Goal: Transaction & Acquisition: Book appointment/travel/reservation

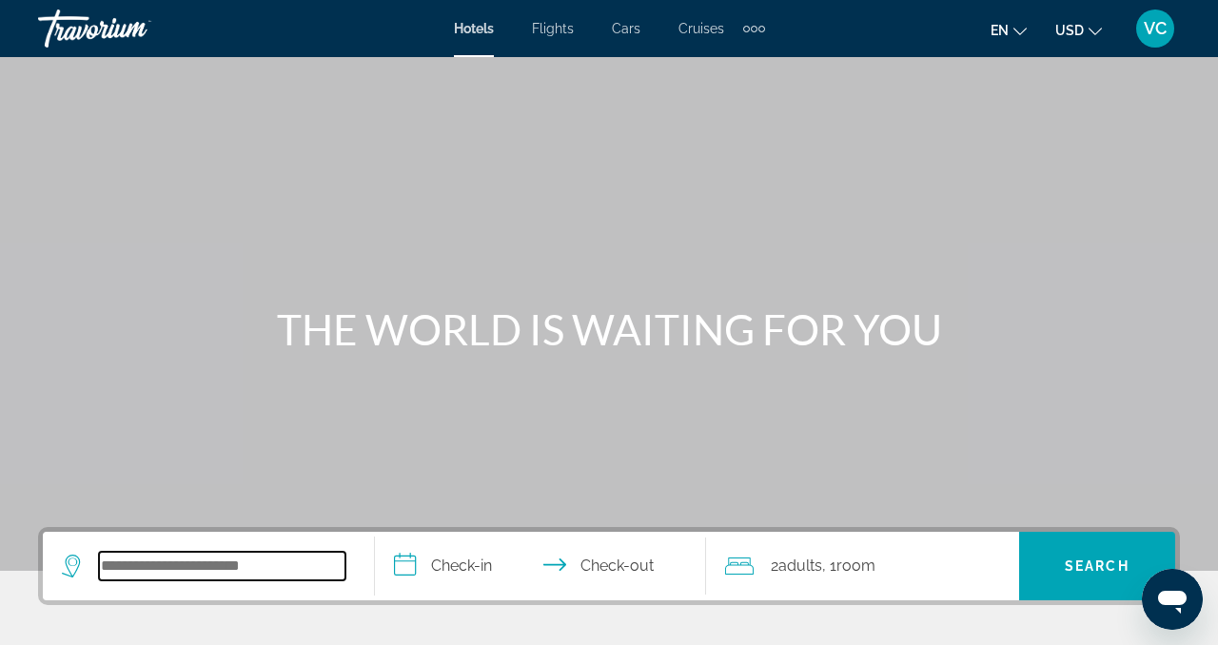
click at [291, 571] on input "Search hotel destination" at bounding box center [222, 566] width 247 height 29
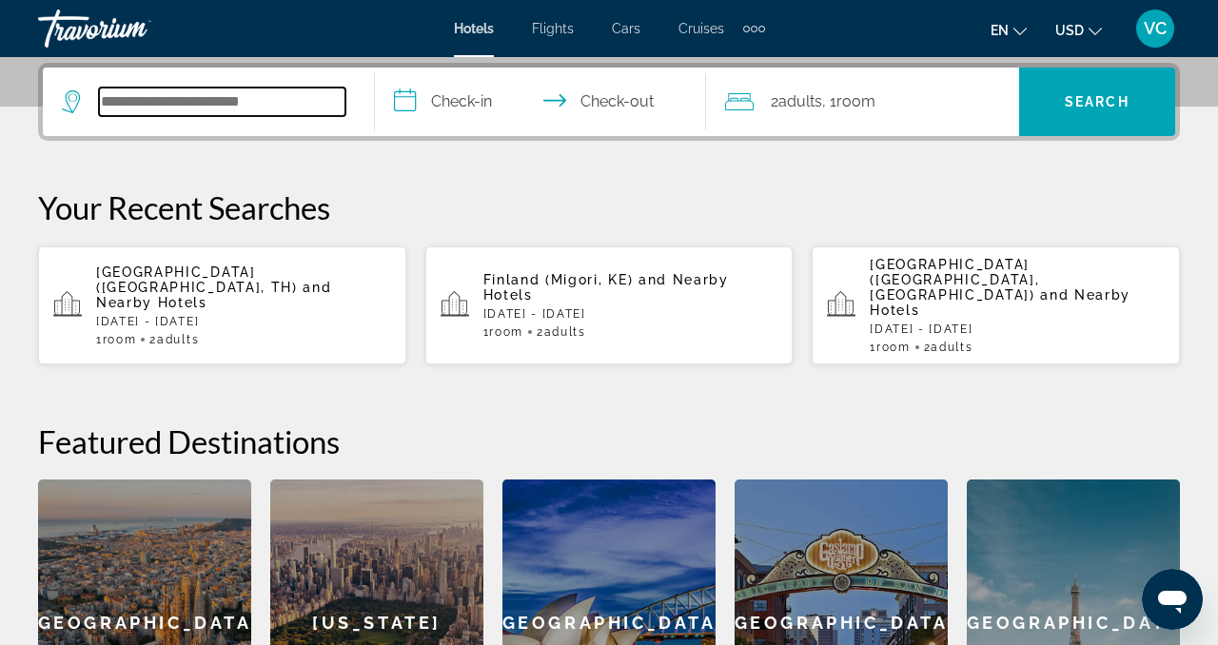
scroll to position [465, 0]
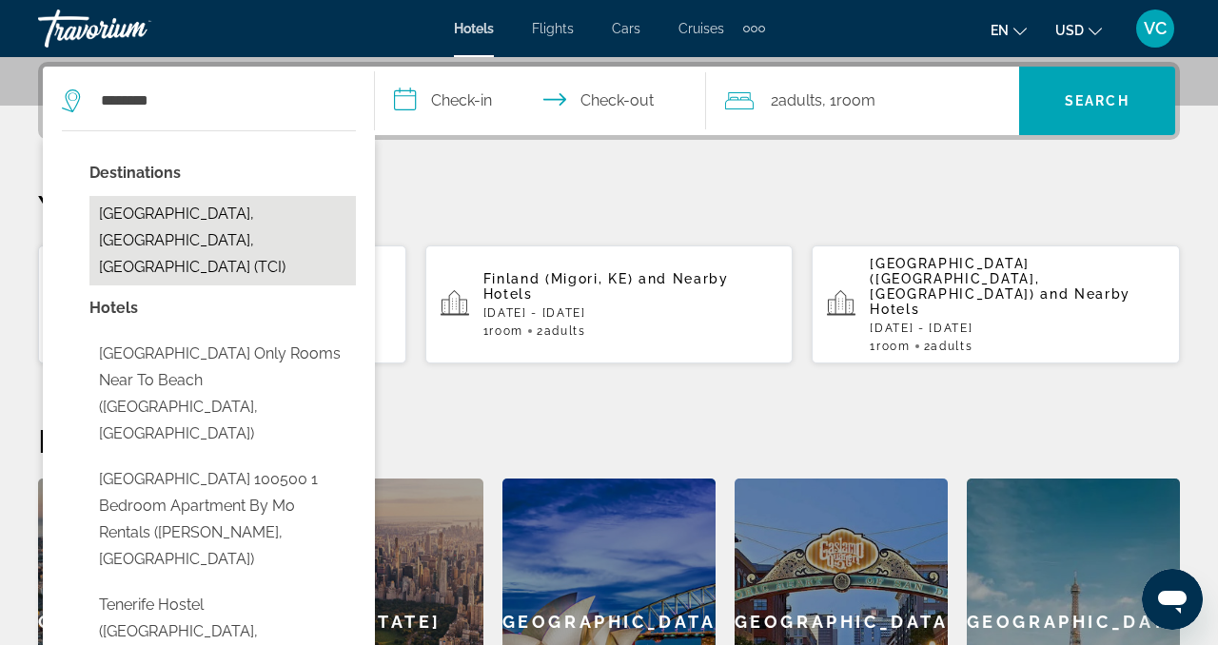
click at [252, 213] on button "Tenerife, Canary Islands, Spain (TCI)" at bounding box center [222, 240] width 267 height 89
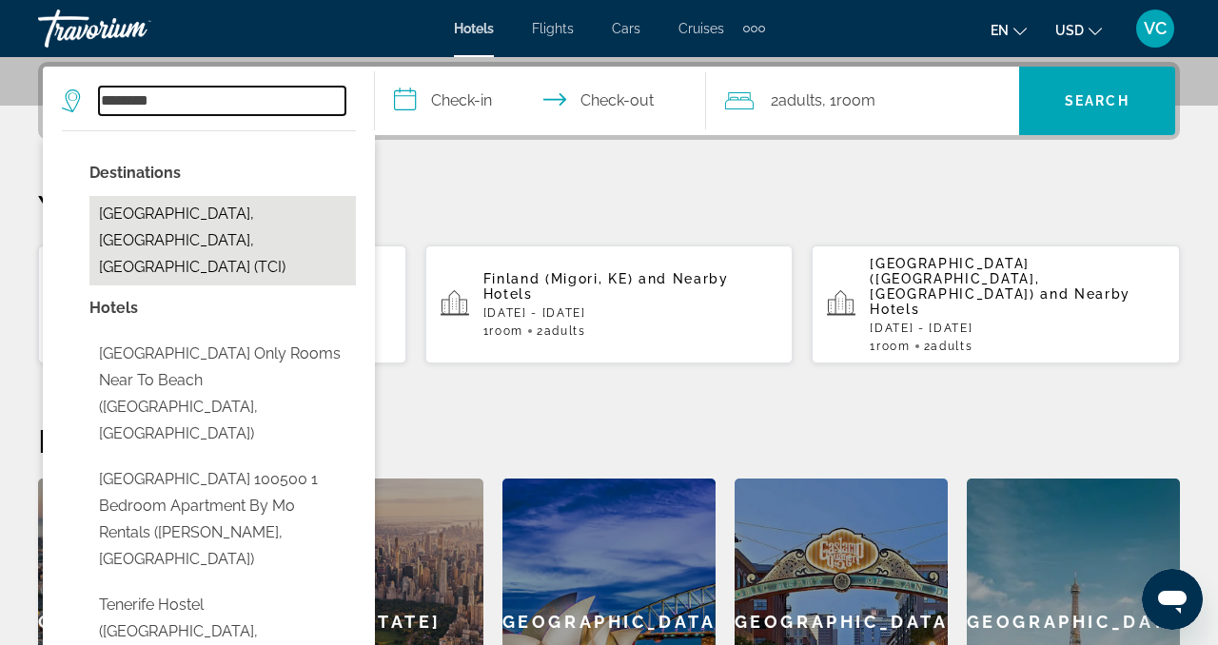
type input "**********"
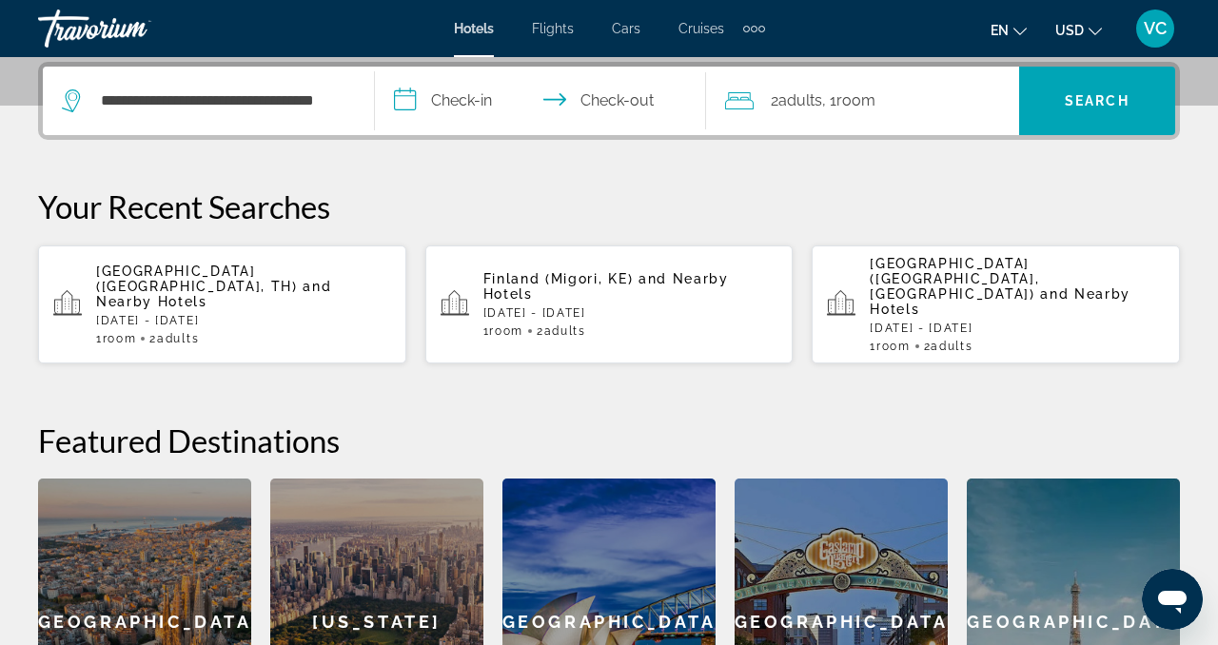
click at [463, 107] on input "**********" at bounding box center [545, 104] width 340 height 74
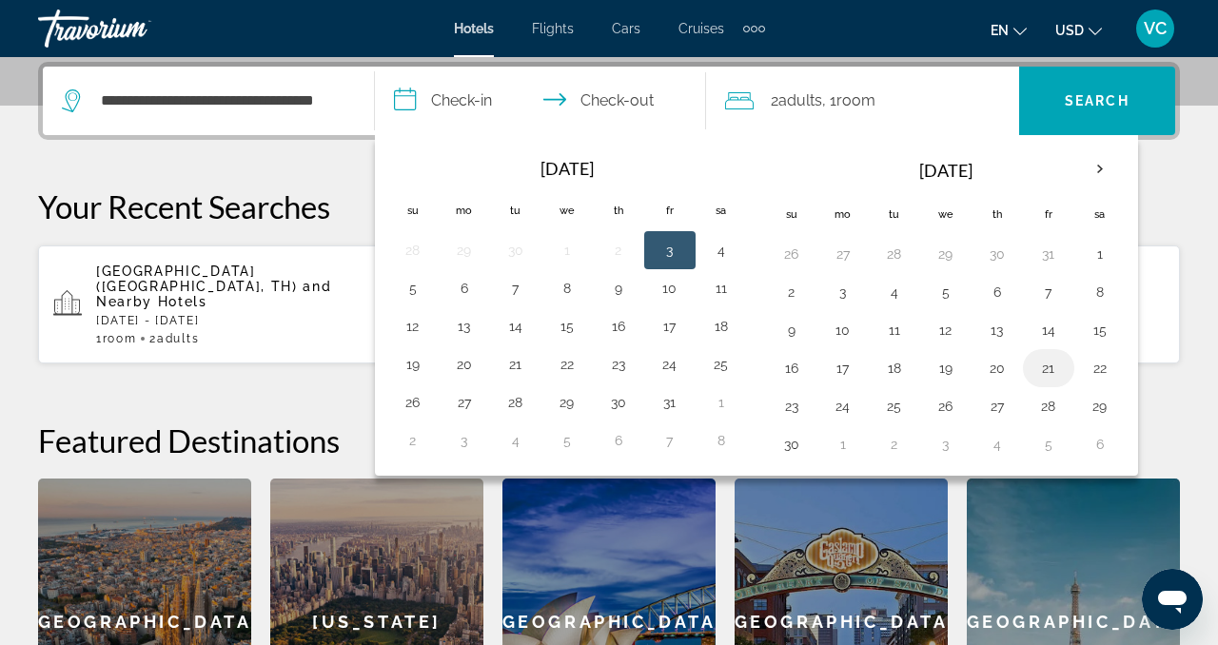
click at [1051, 361] on button "21" at bounding box center [1049, 368] width 30 height 27
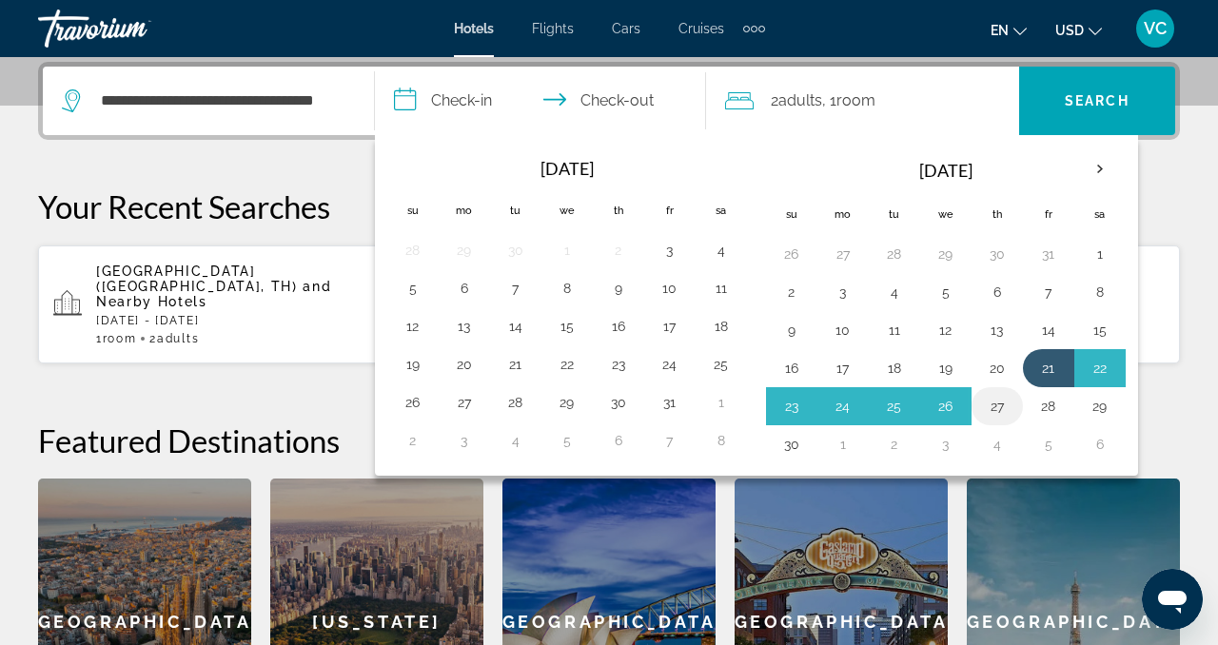
click at [1005, 402] on button "27" at bounding box center [997, 406] width 30 height 27
type input "**********"
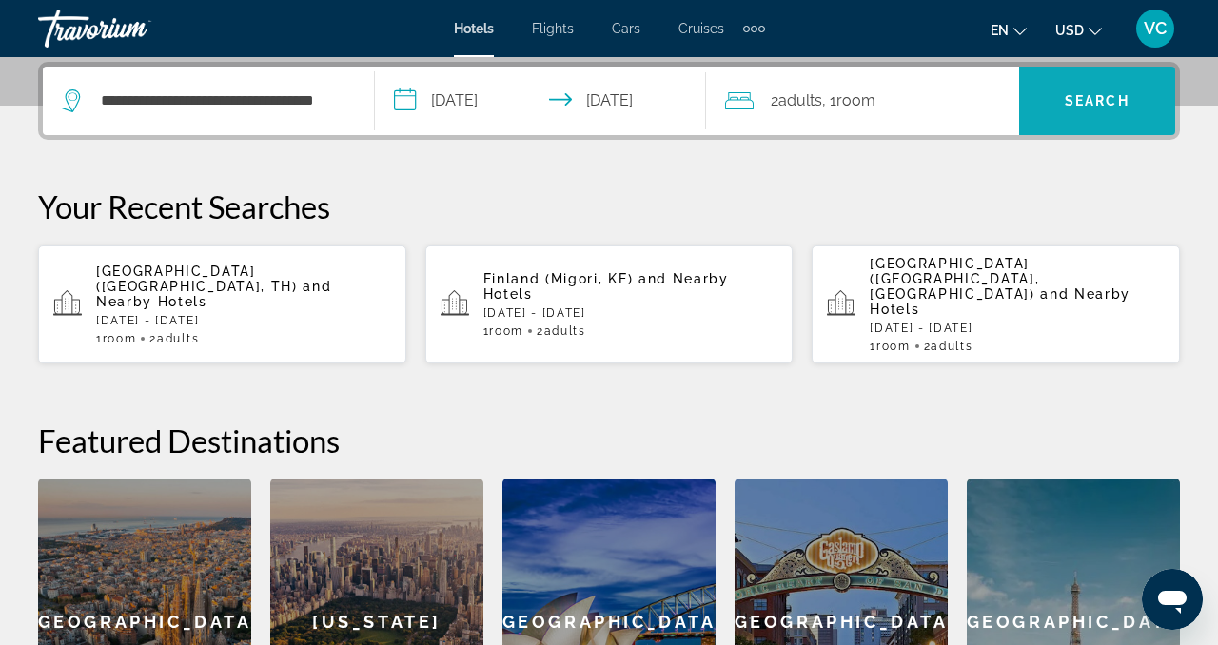
click at [1109, 119] on span "Search" at bounding box center [1097, 101] width 156 height 46
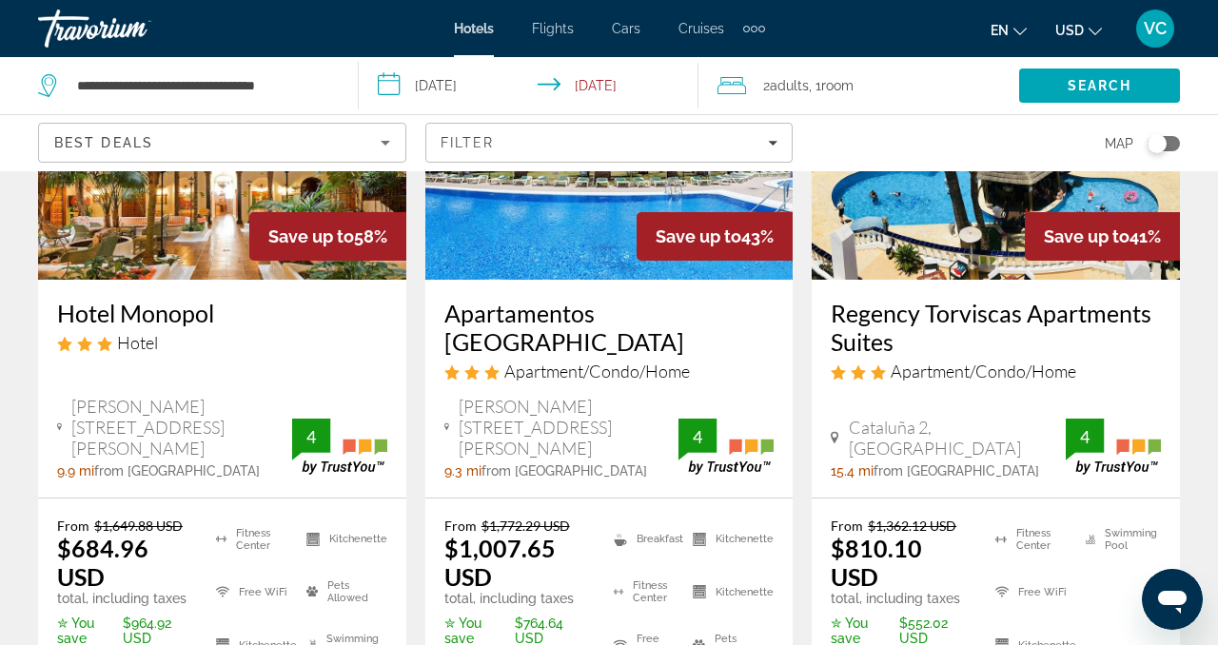
scroll to position [264, 0]
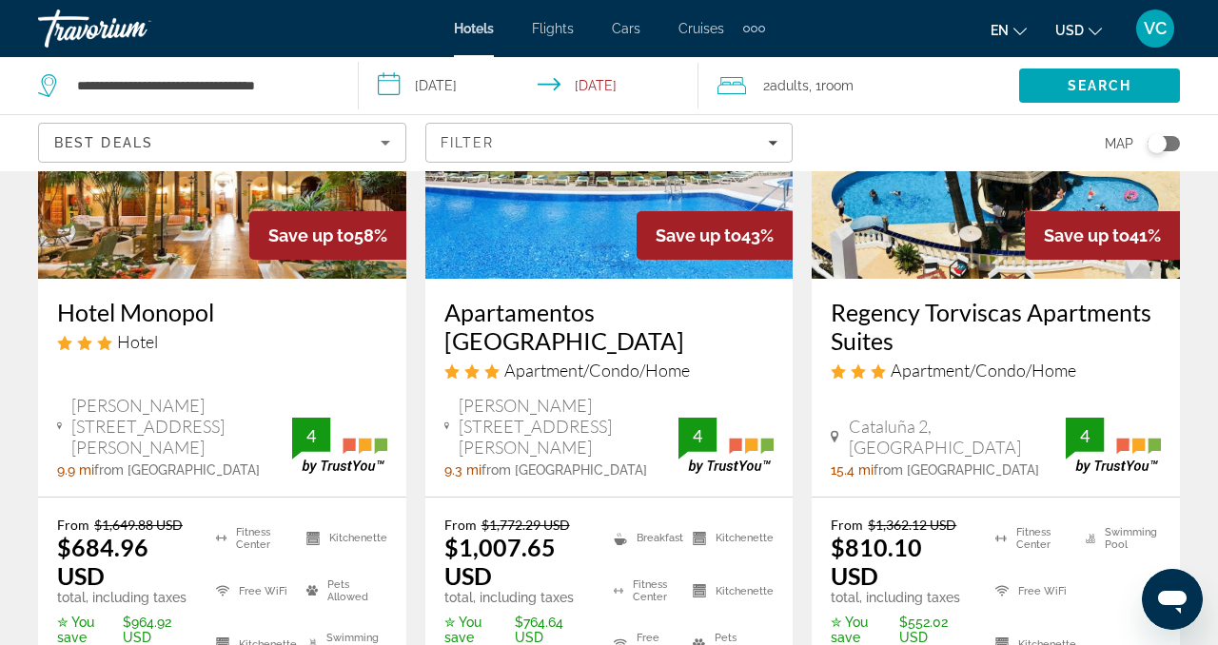
click at [1098, 27] on icon "Change currency" at bounding box center [1095, 31] width 13 height 13
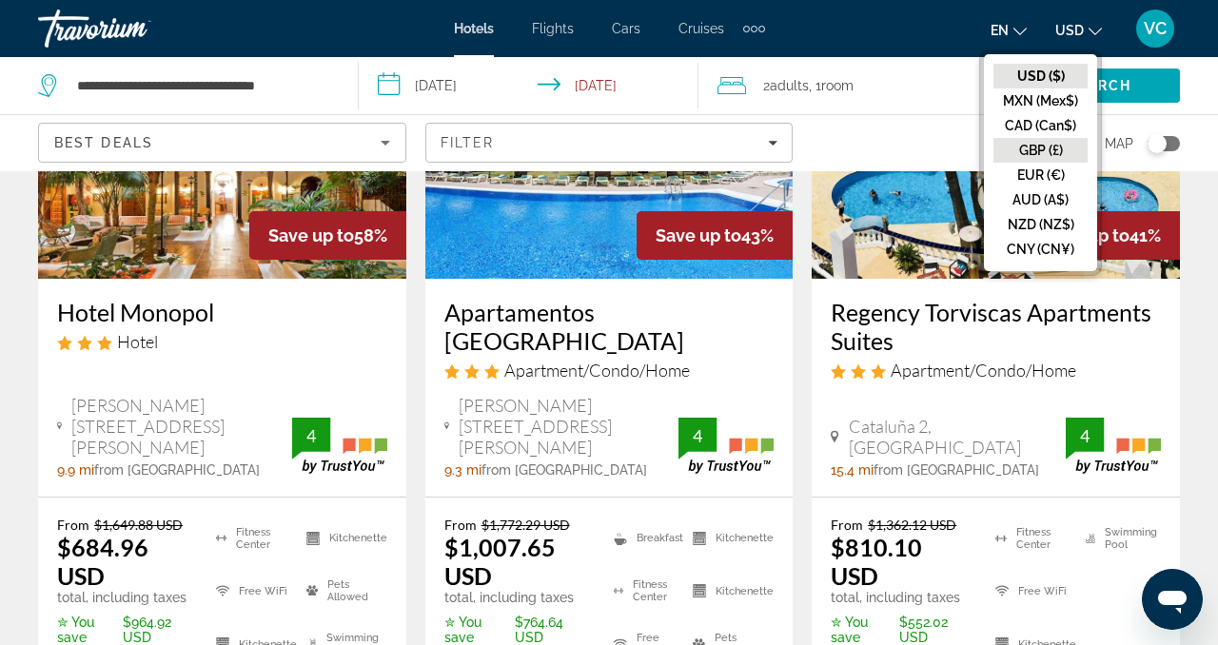
click at [1044, 146] on button "GBP (£)" at bounding box center [1041, 150] width 94 height 25
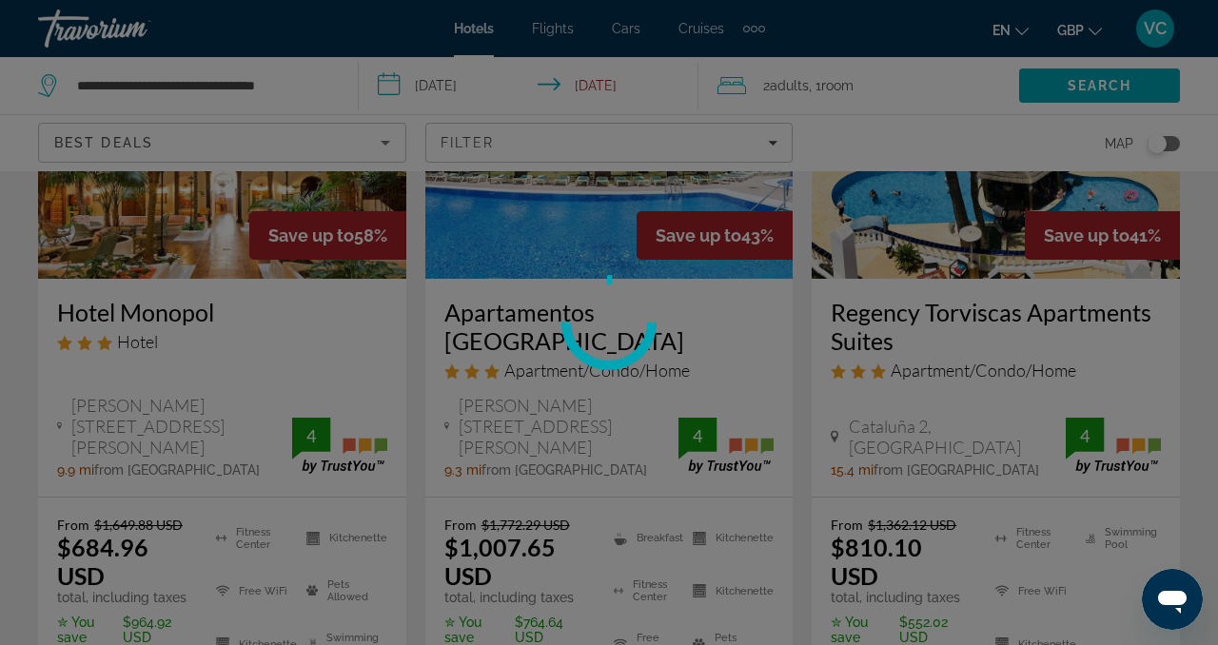
scroll to position [73, 0]
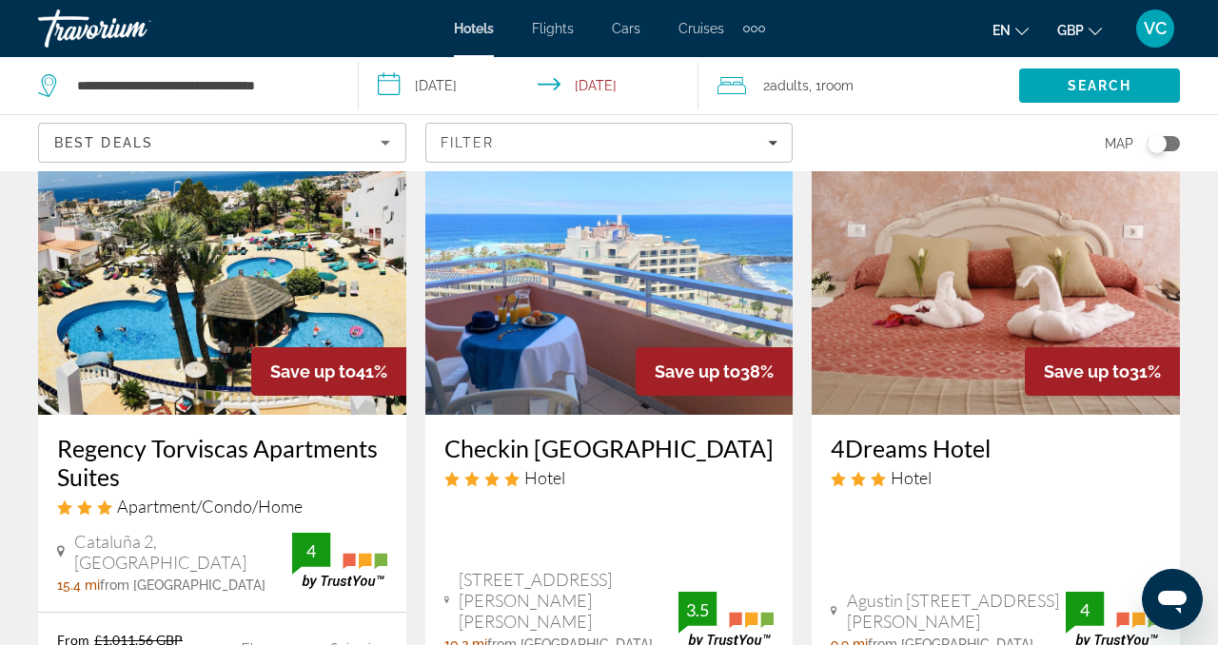
scroll to position [881, 0]
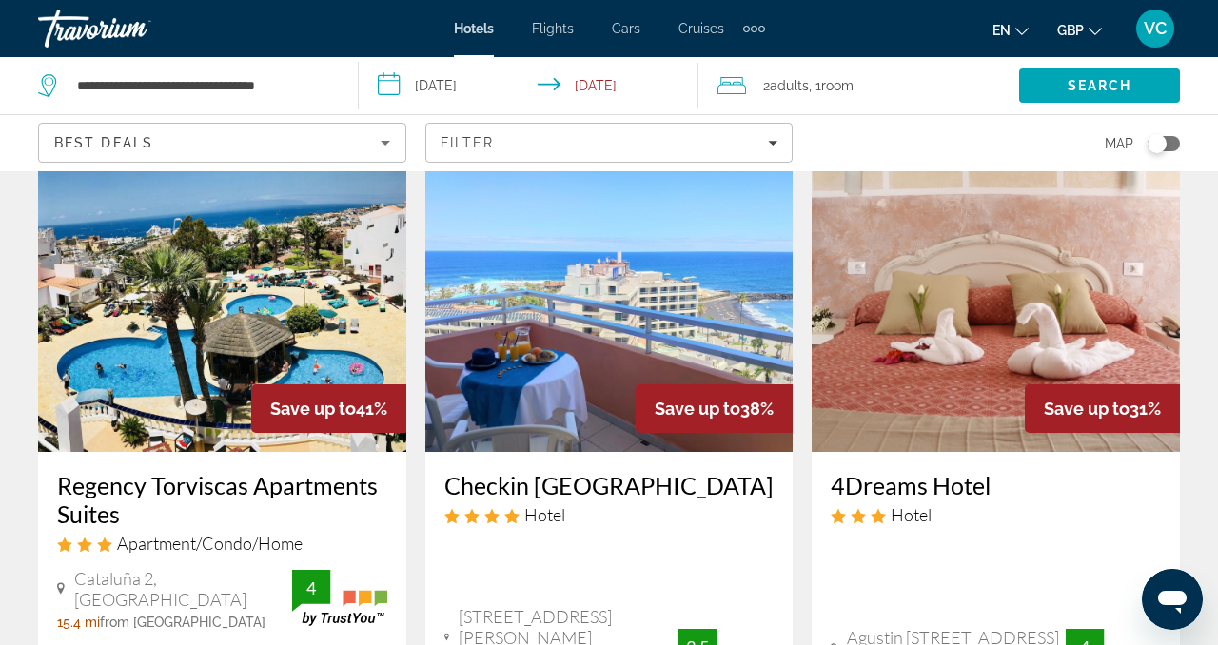
click at [382, 147] on icon "Sort by" at bounding box center [385, 142] width 23 height 23
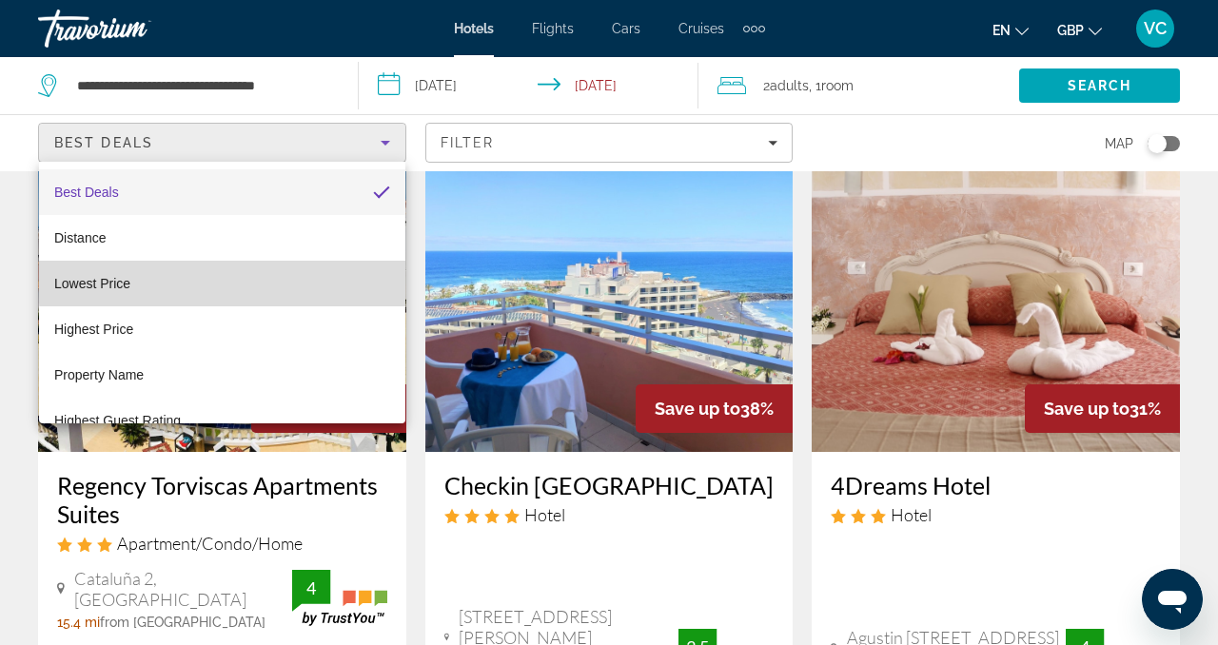
click at [236, 276] on mat-option "Lowest Price" at bounding box center [222, 284] width 366 height 46
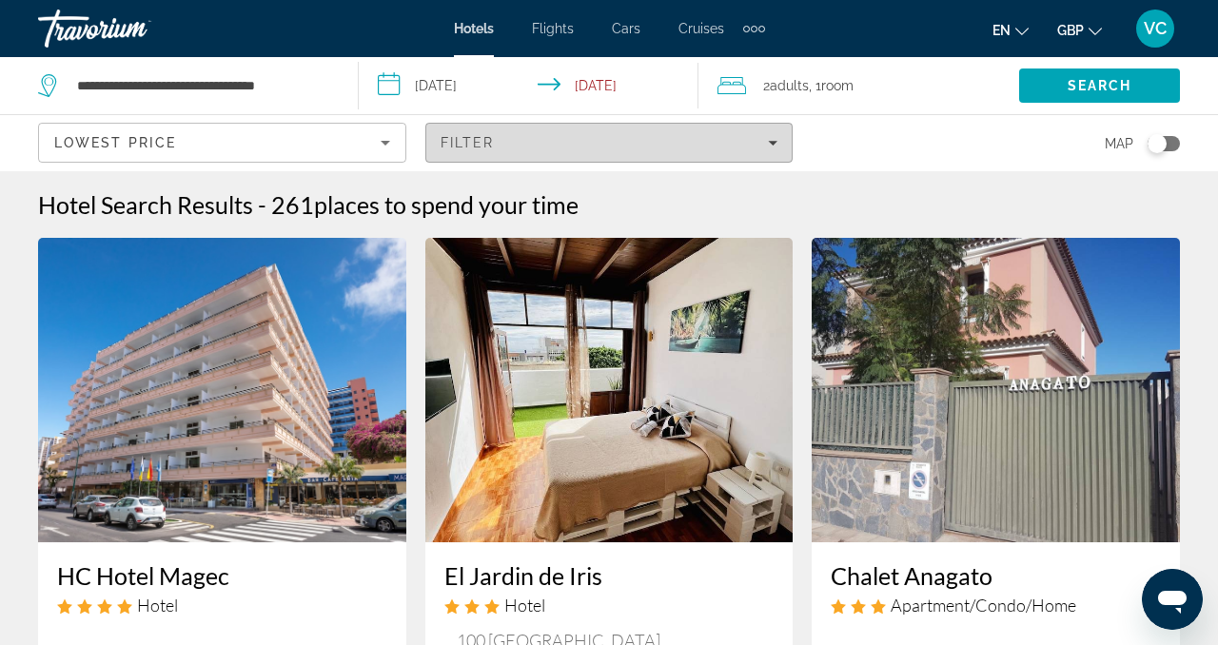
click at [628, 146] on div "Filter" at bounding box center [610, 142] width 338 height 15
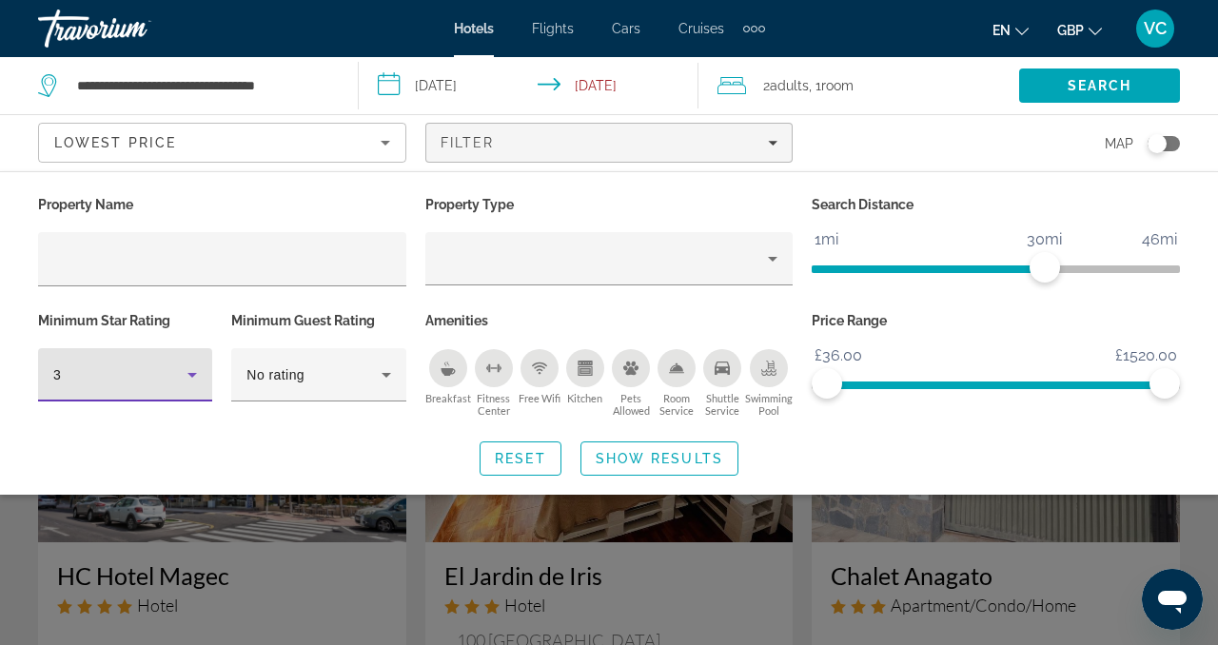
click at [192, 371] on icon "Hotel Filters" at bounding box center [192, 375] width 23 height 23
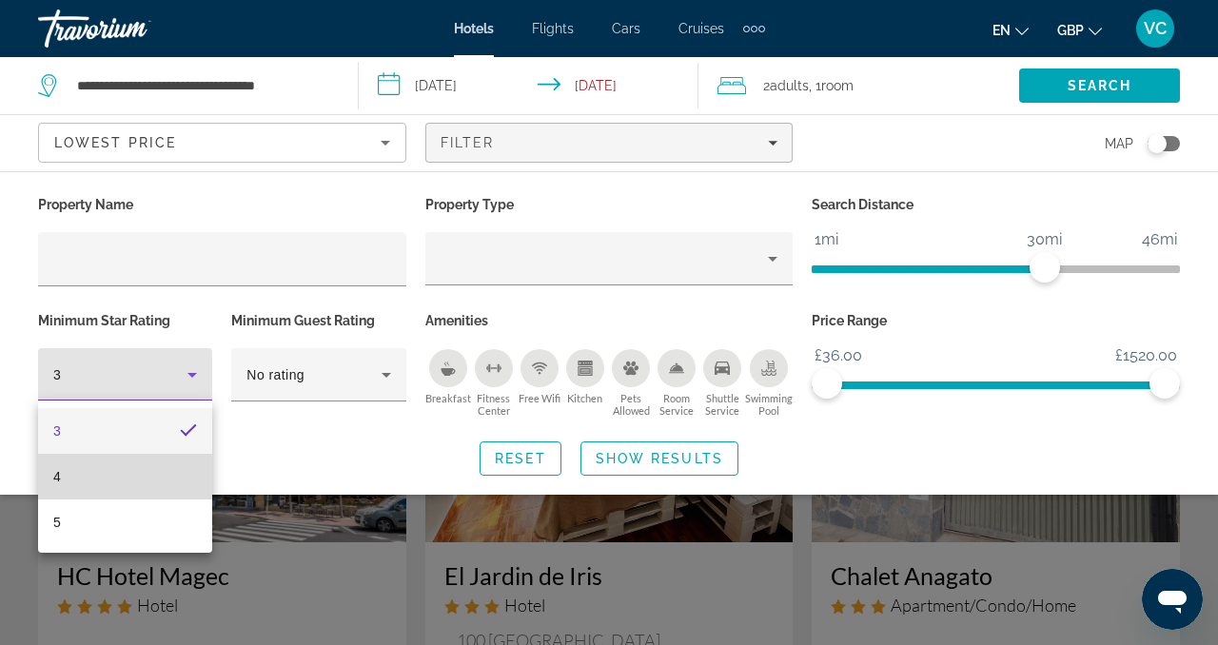
click at [145, 468] on mat-option "4" at bounding box center [125, 477] width 174 height 46
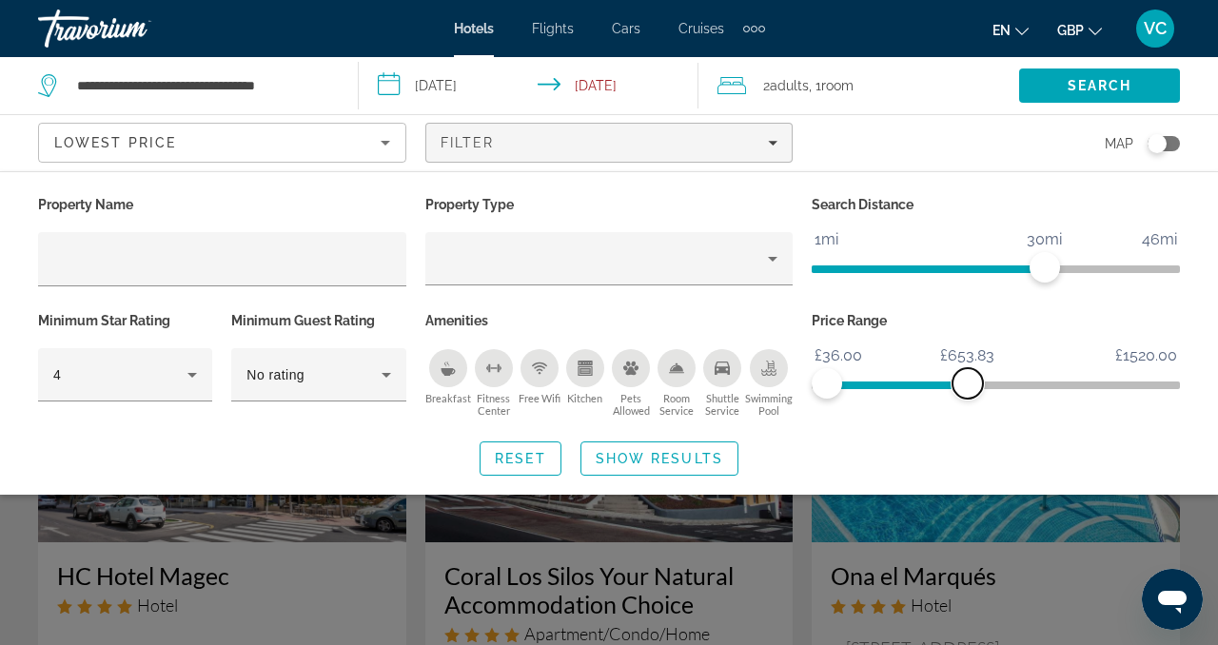
drag, startPoint x: 1169, startPoint y: 383, endPoint x: 968, endPoint y: 383, distance: 200.8
click at [968, 383] on span "ngx-slider-max" at bounding box center [968, 383] width 30 height 30
click at [1105, 84] on span "Search" at bounding box center [1100, 85] width 65 height 15
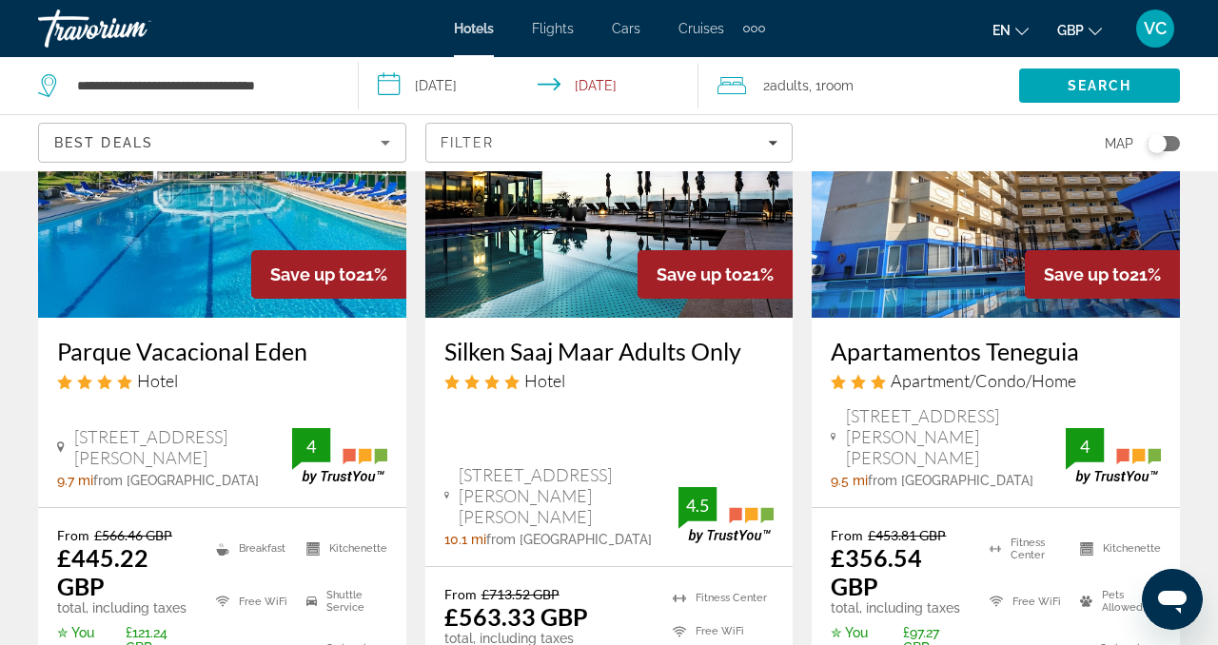
scroll to position [2604, 0]
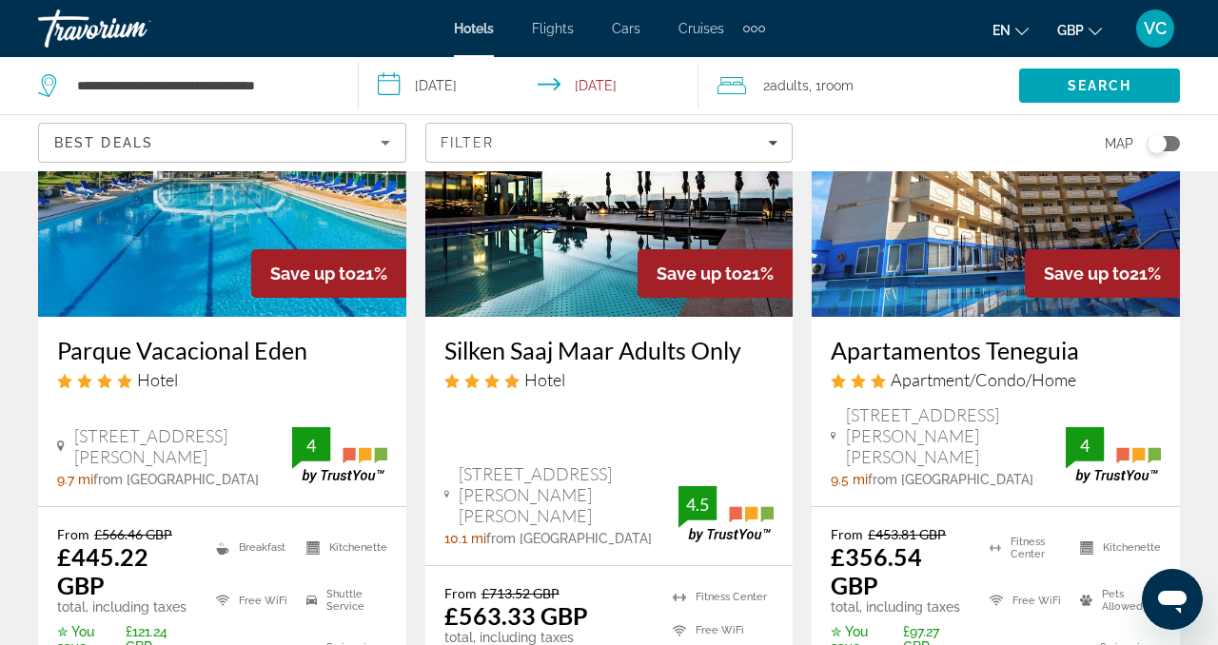
click at [617, 213] on img "Main content" at bounding box center [609, 164] width 368 height 305
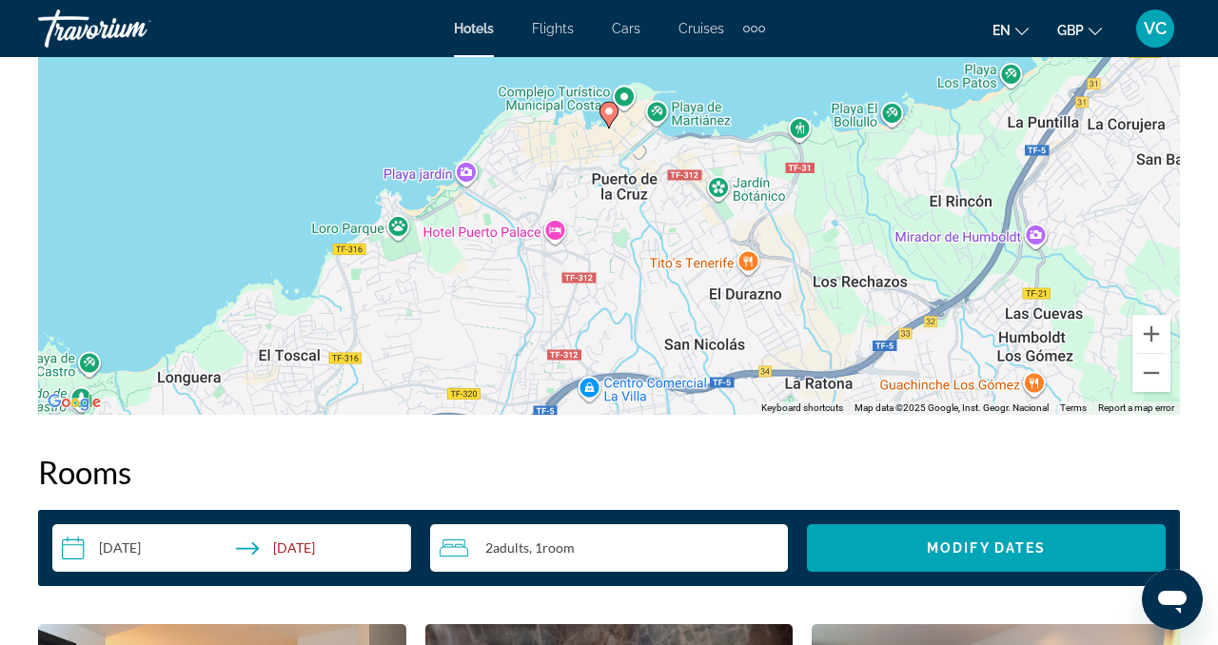
scroll to position [2356, 0]
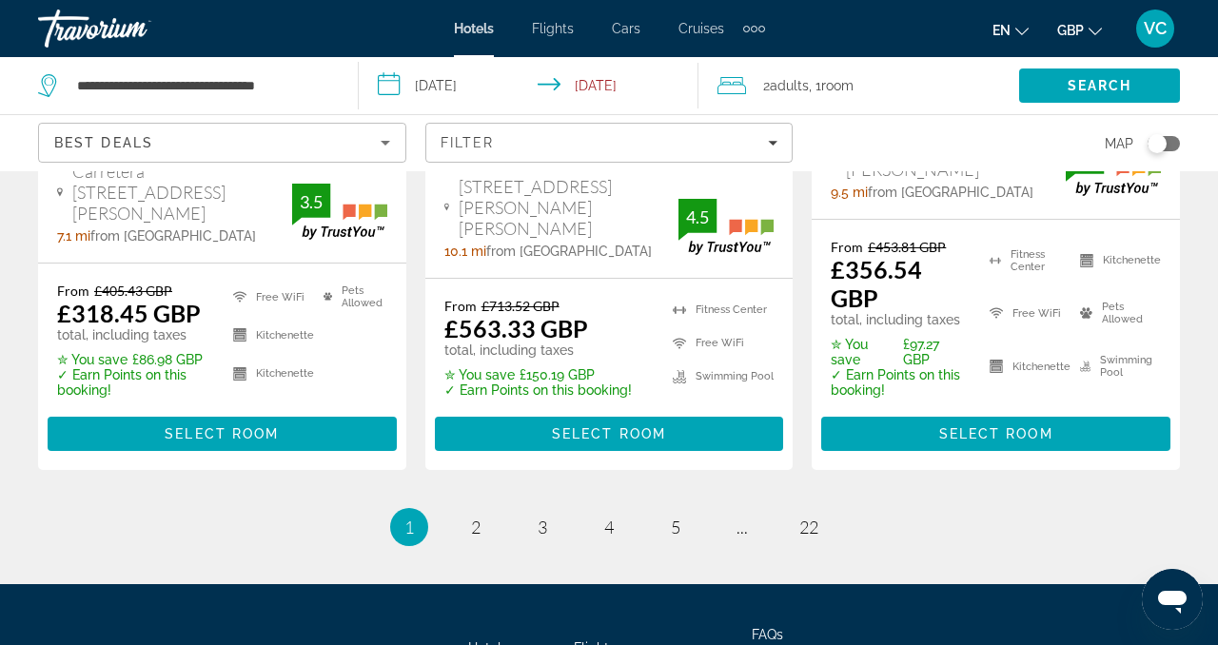
scroll to position [2950, 0]
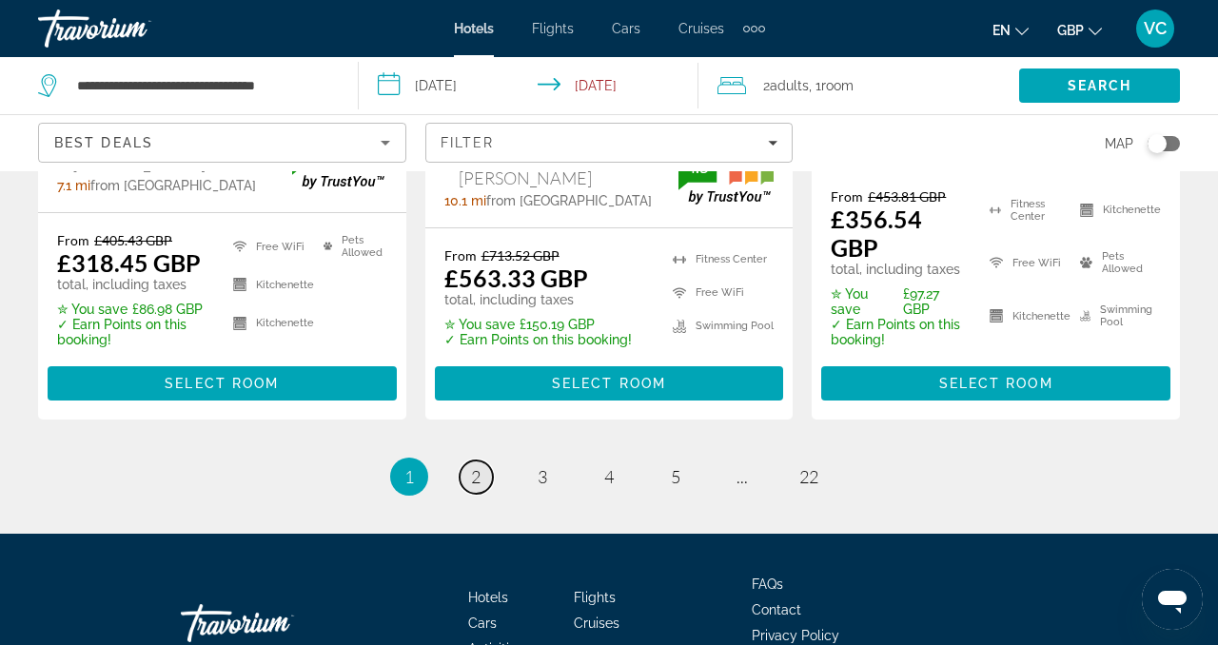
click at [484, 461] on link "page 2" at bounding box center [476, 477] width 33 height 33
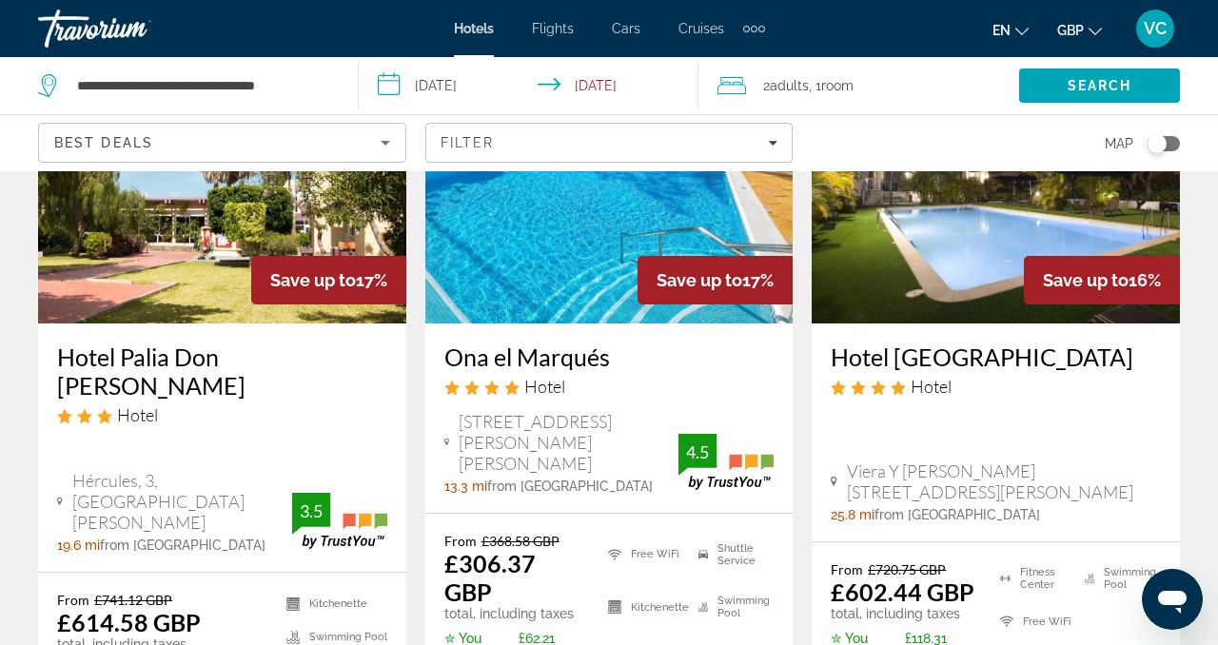
scroll to position [1846, 0]
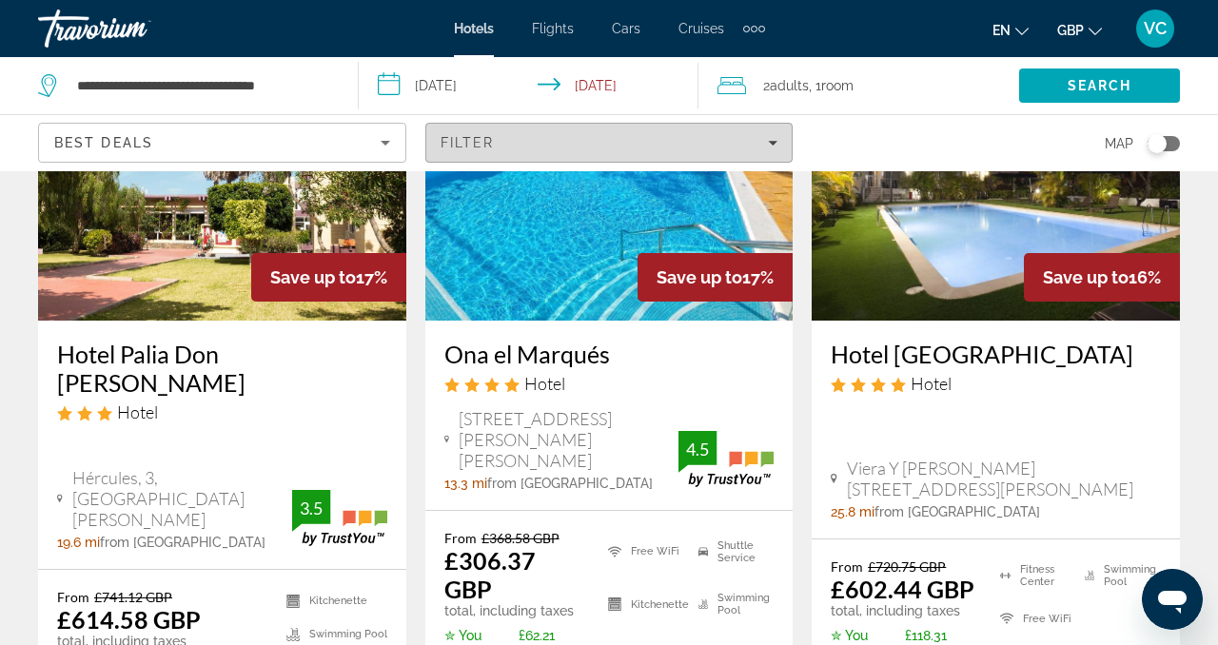
click at [641, 138] on div "Filter" at bounding box center [610, 142] width 338 height 15
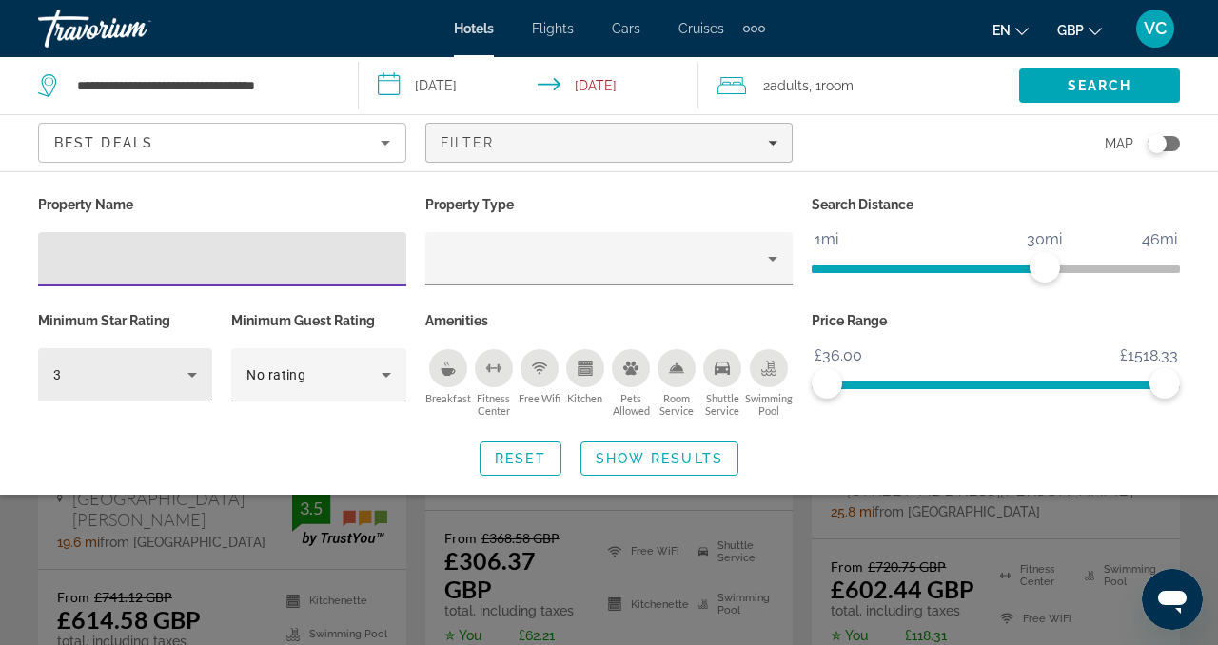
click at [183, 383] on icon "Hotel Filters" at bounding box center [192, 375] width 23 height 23
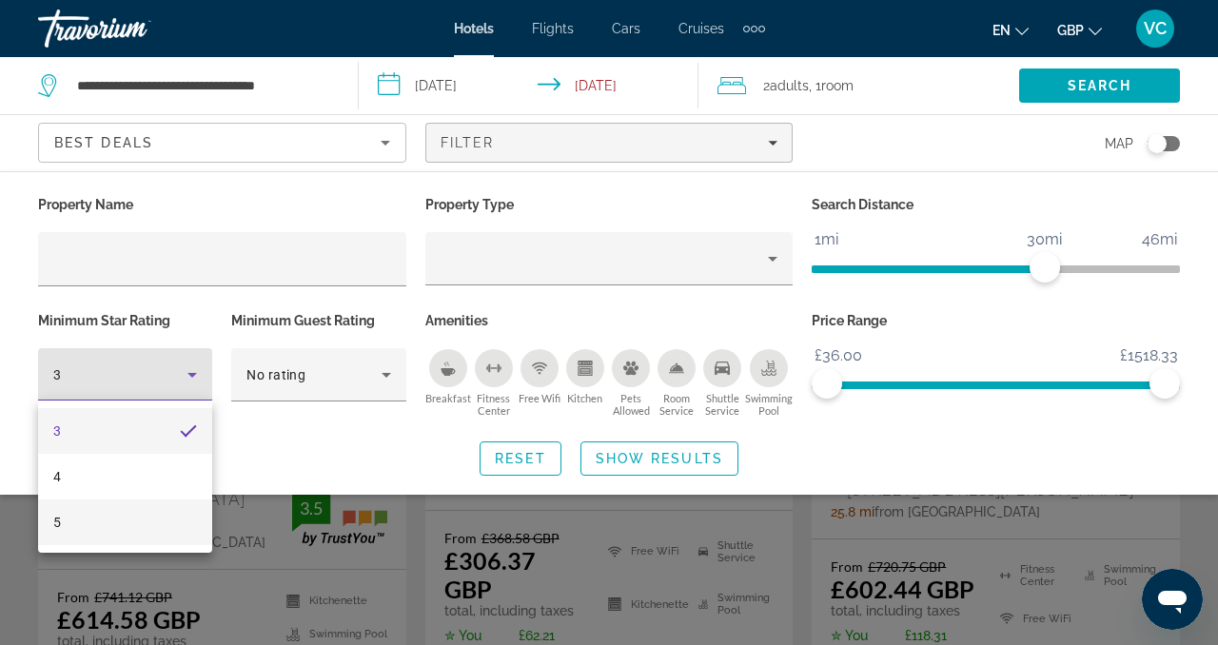
click at [148, 518] on mat-option "5" at bounding box center [125, 523] width 174 height 46
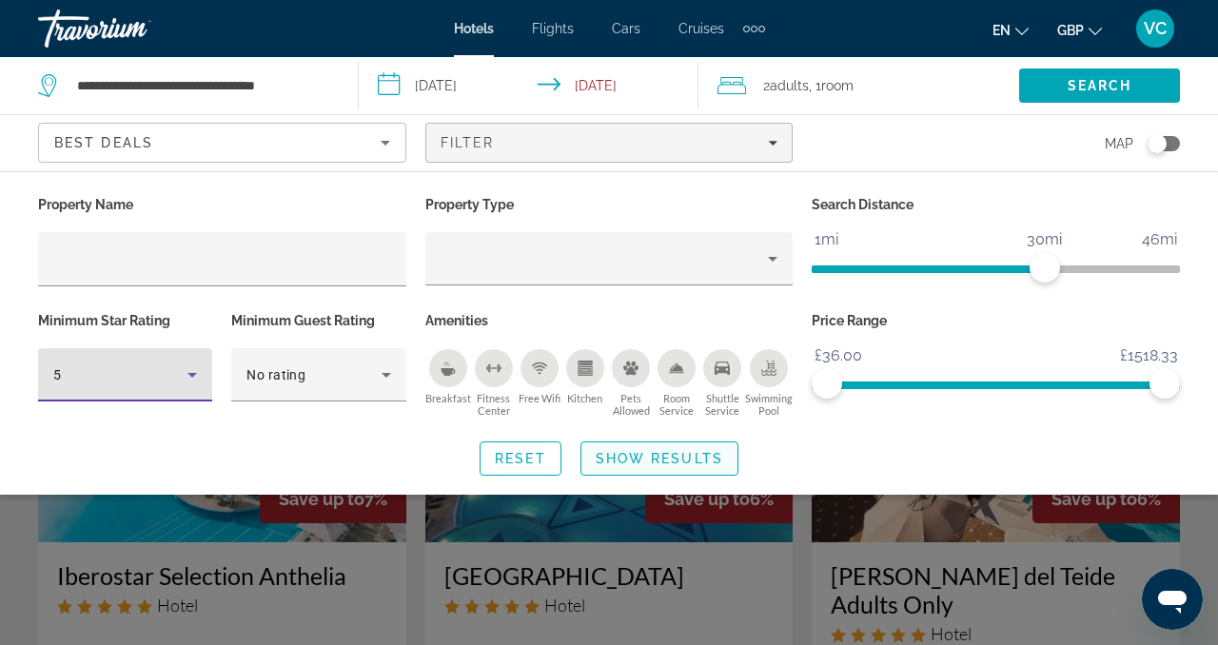
click at [630, 464] on span "Show Results" at bounding box center [660, 458] width 128 height 15
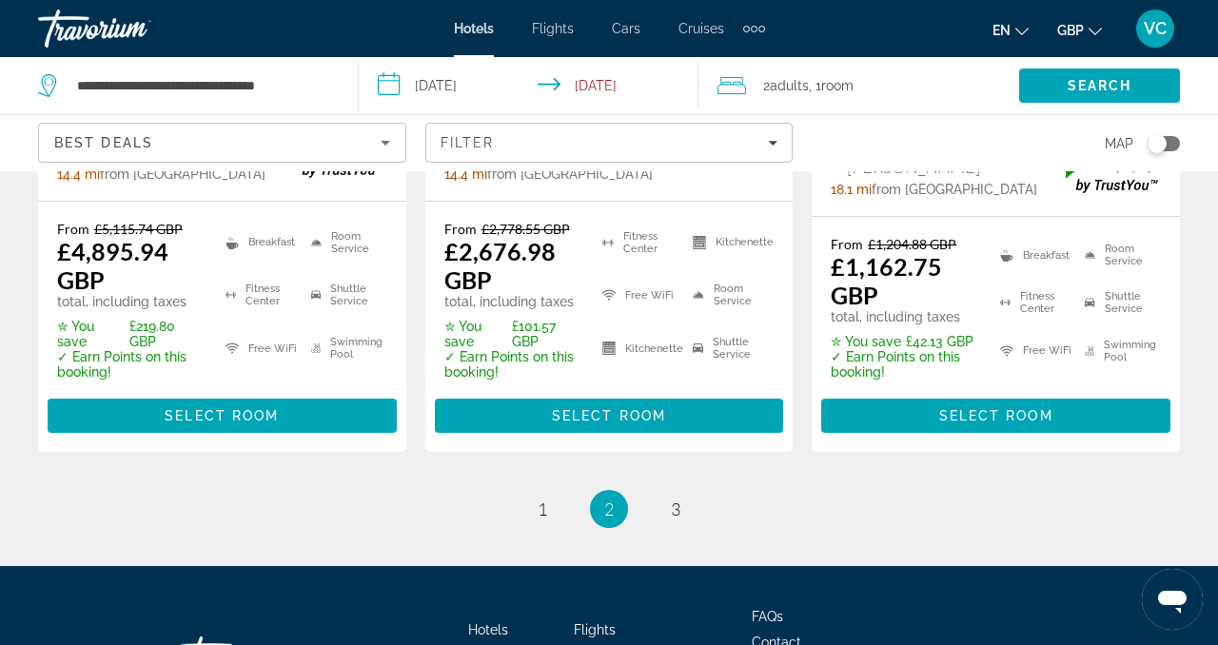
scroll to position [2953, 0]
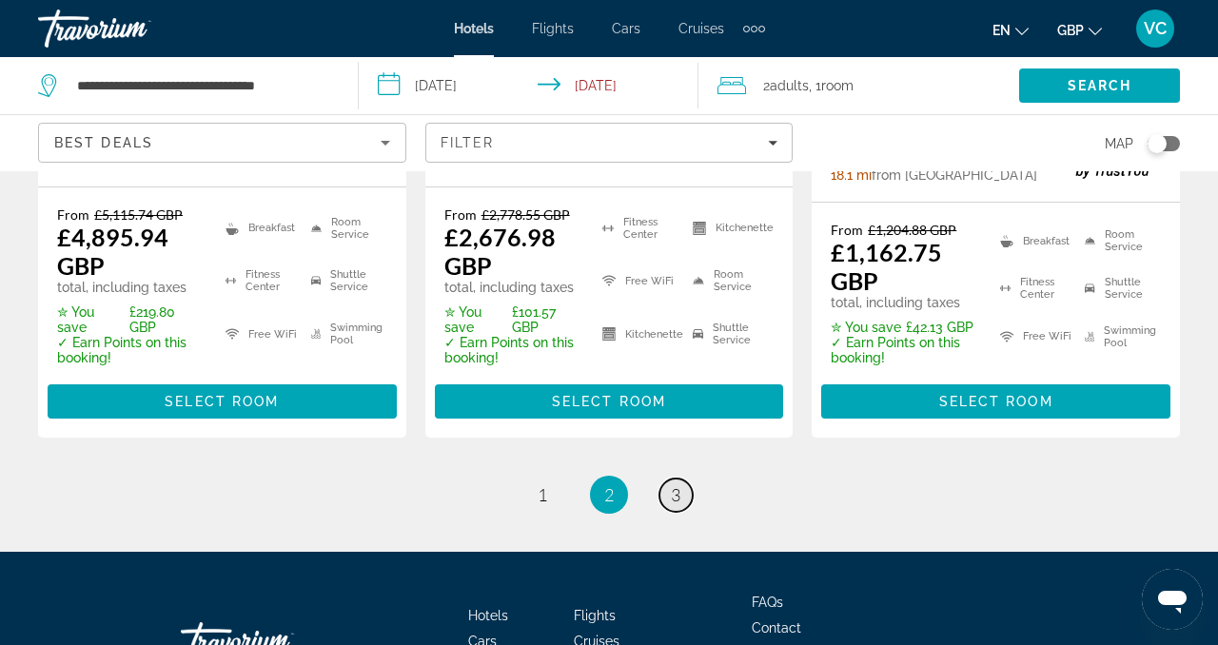
click at [676, 484] on span "3" at bounding box center [676, 494] width 10 height 21
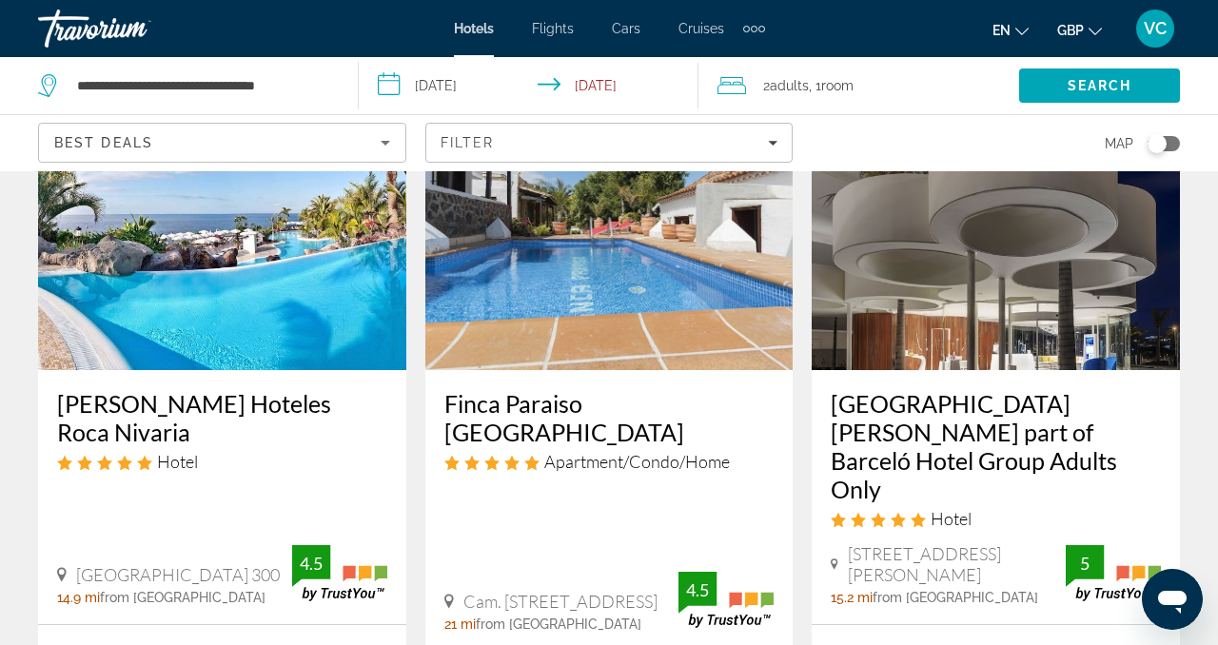
scroll to position [942, 0]
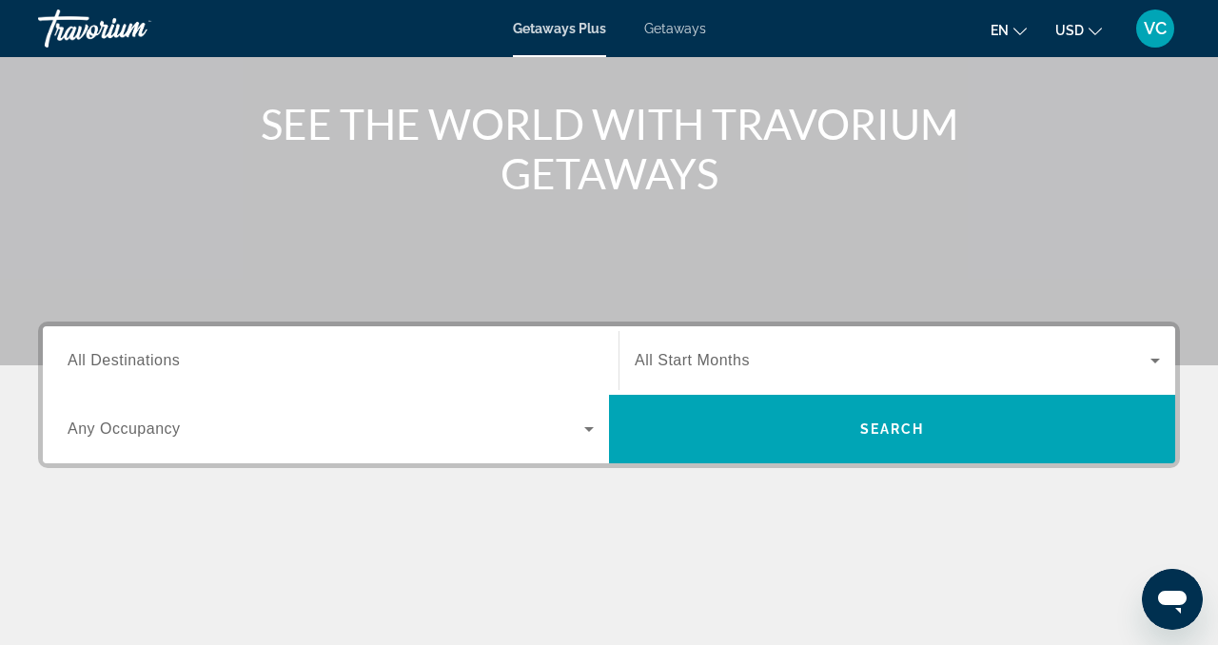
scroll to position [212, 0]
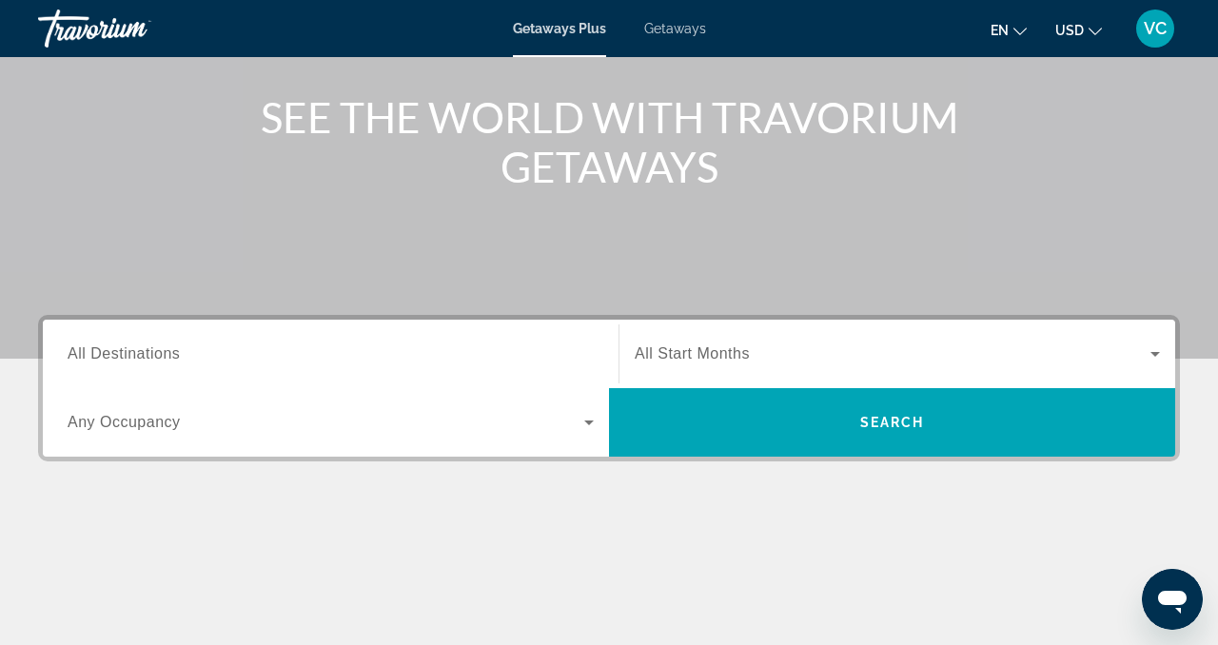
click at [120, 346] on span "All Destinations" at bounding box center [124, 354] width 112 height 16
click at [120, 345] on input "Destination All Destinations" at bounding box center [331, 355] width 526 height 23
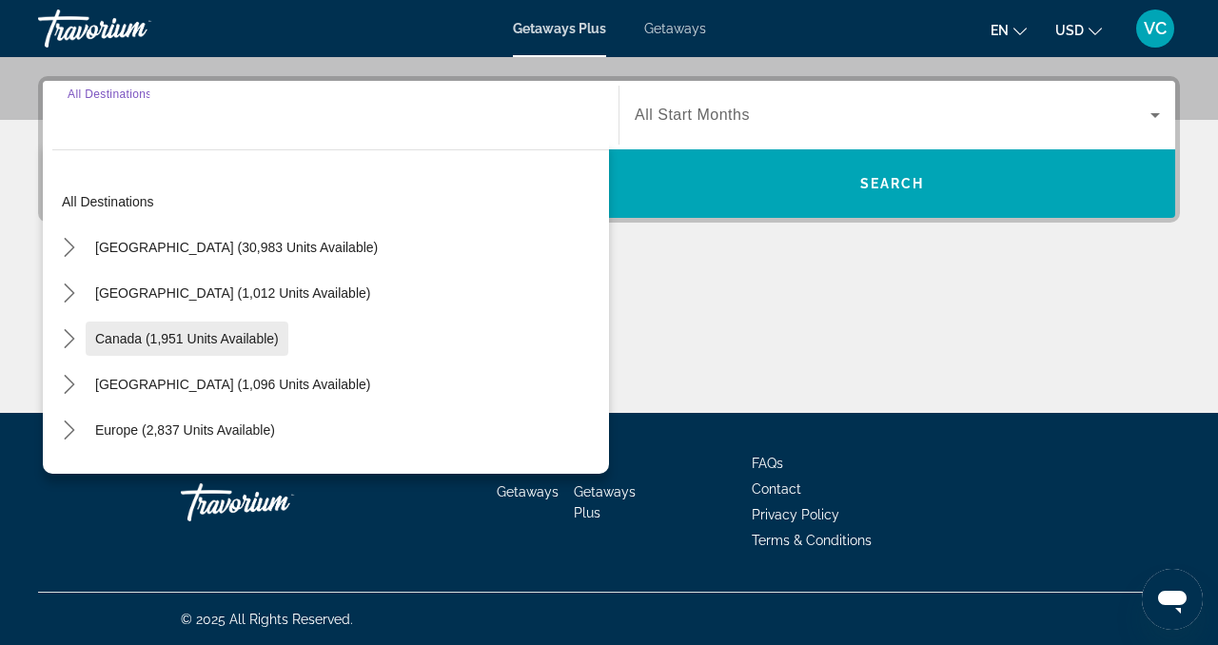
scroll to position [452, 0]
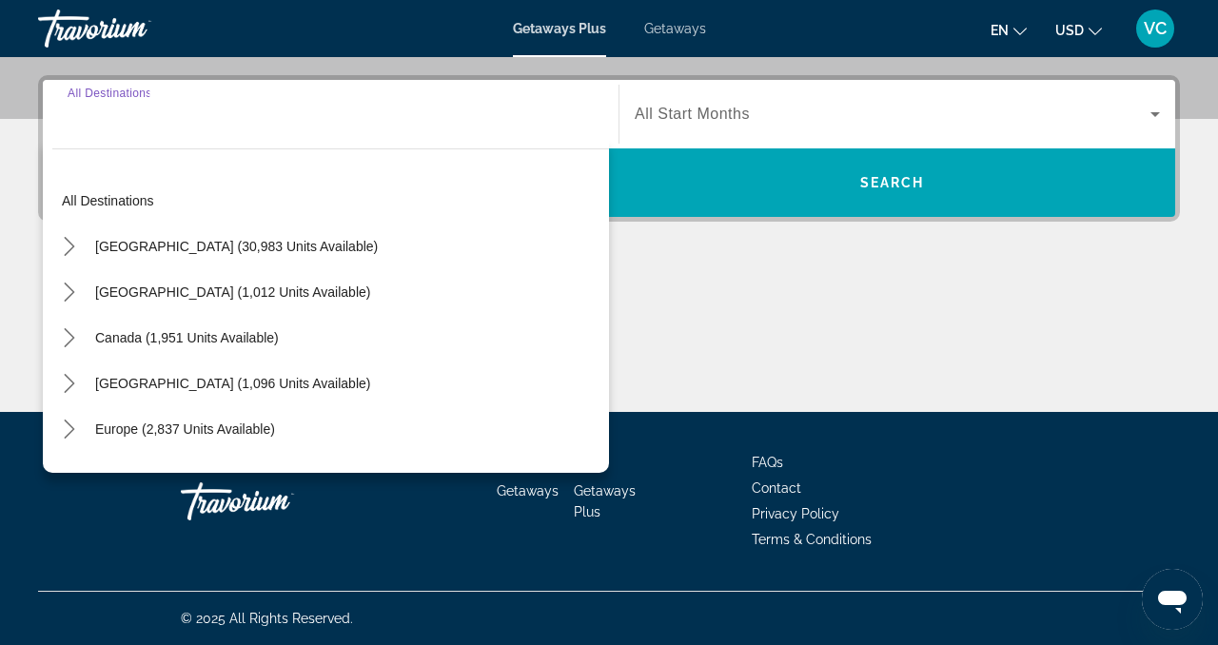
click at [189, 116] on input "Destination All Destinations" at bounding box center [331, 115] width 526 height 23
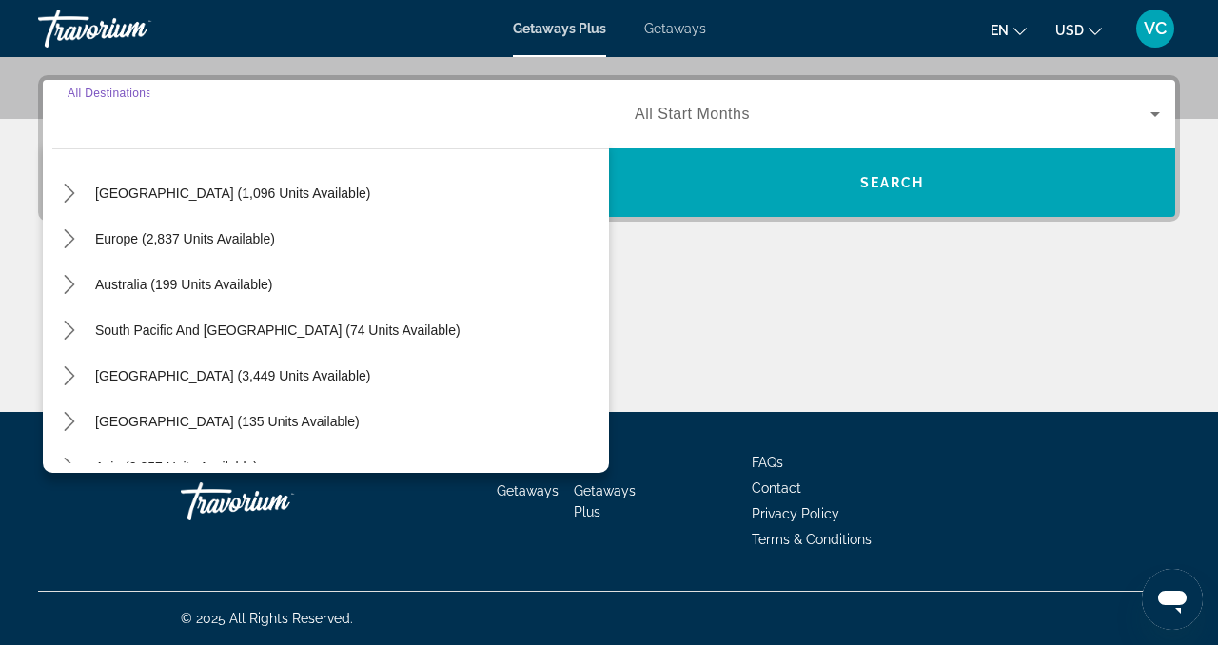
scroll to position [188, 0]
click at [183, 247] on span "Europe (2,837 units available)" at bounding box center [185, 240] width 180 height 15
type input "**********"
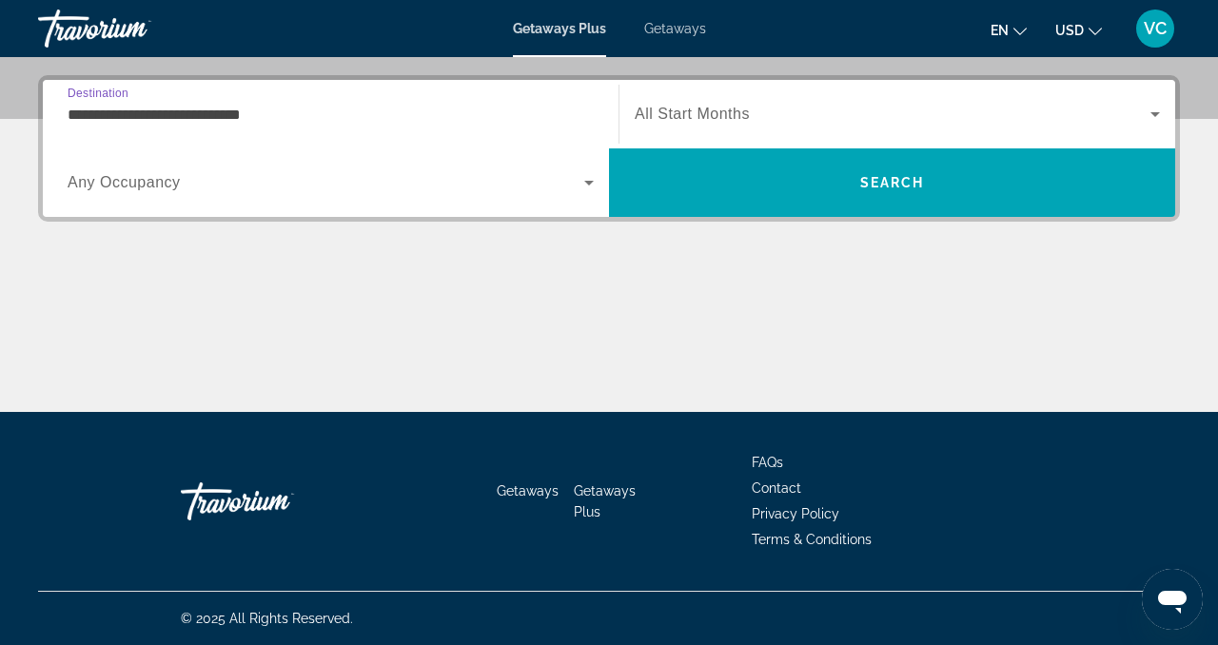
click at [170, 190] on span "Any Occupancy" at bounding box center [124, 182] width 113 height 16
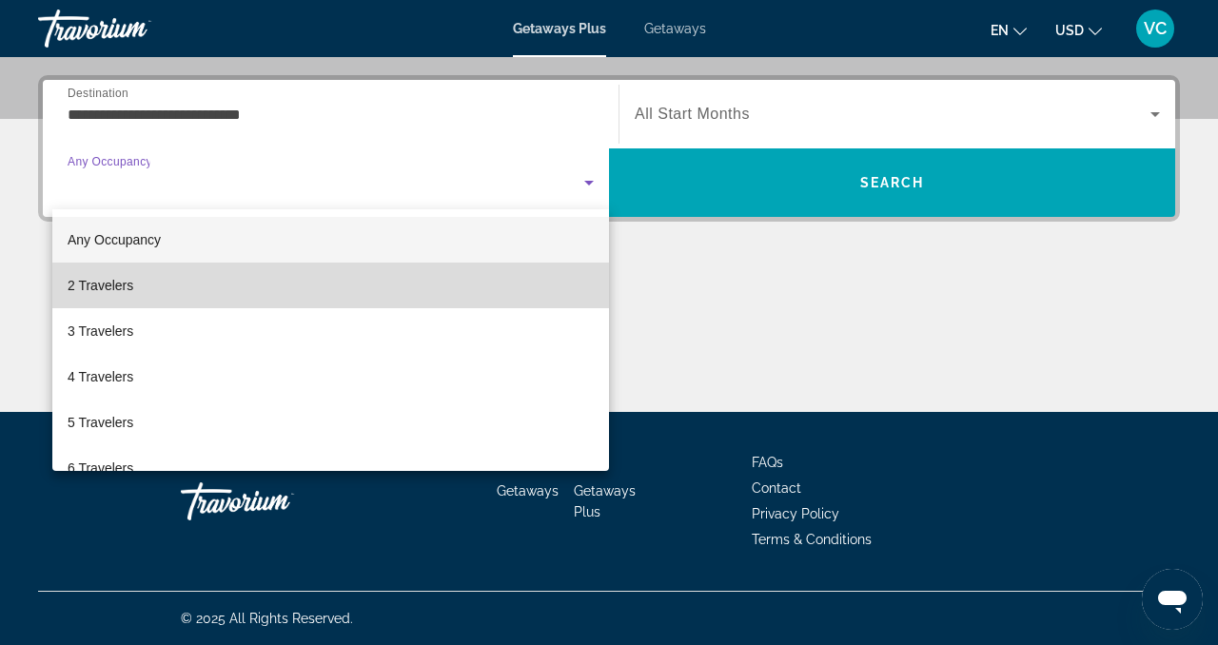
click at [83, 287] on span "2 Travelers" at bounding box center [101, 285] width 66 height 23
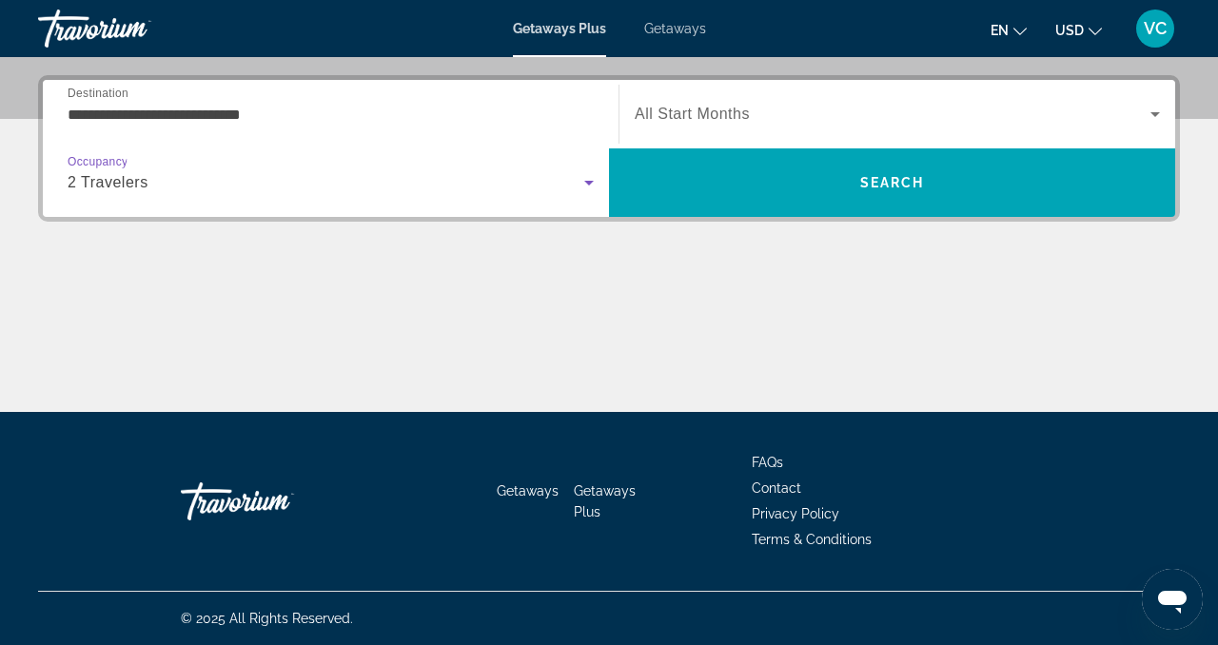
click at [671, 119] on span "All Start Months" at bounding box center [692, 114] width 115 height 16
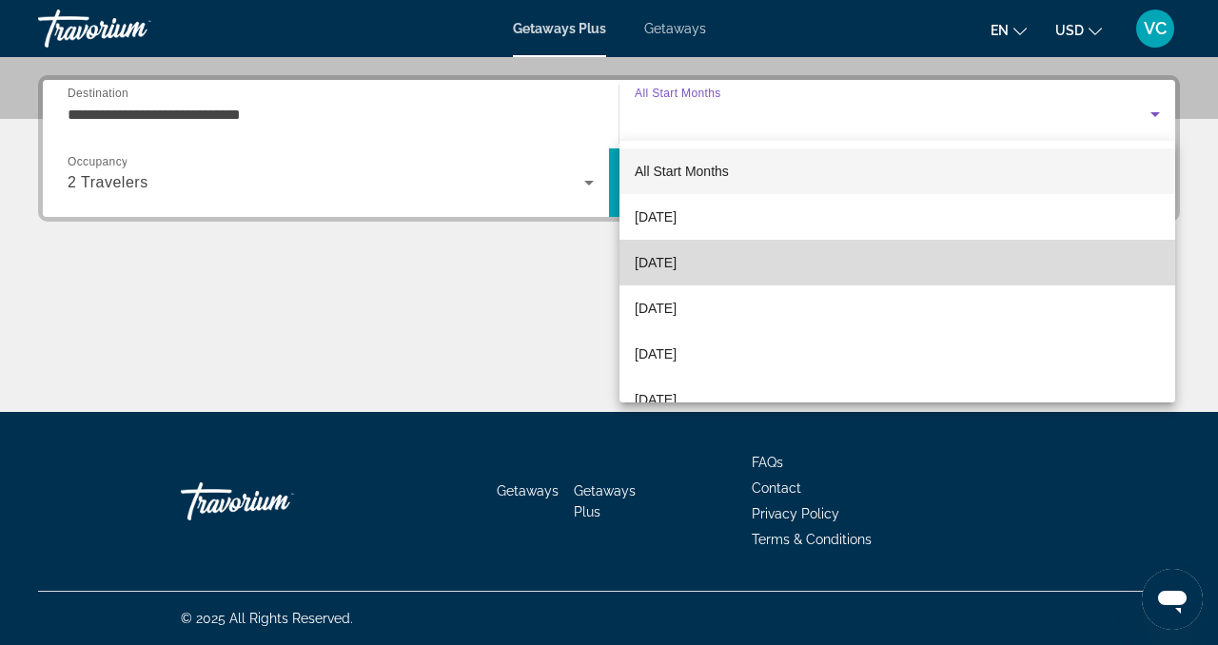
click at [654, 265] on span "November 2025" at bounding box center [656, 262] width 42 height 23
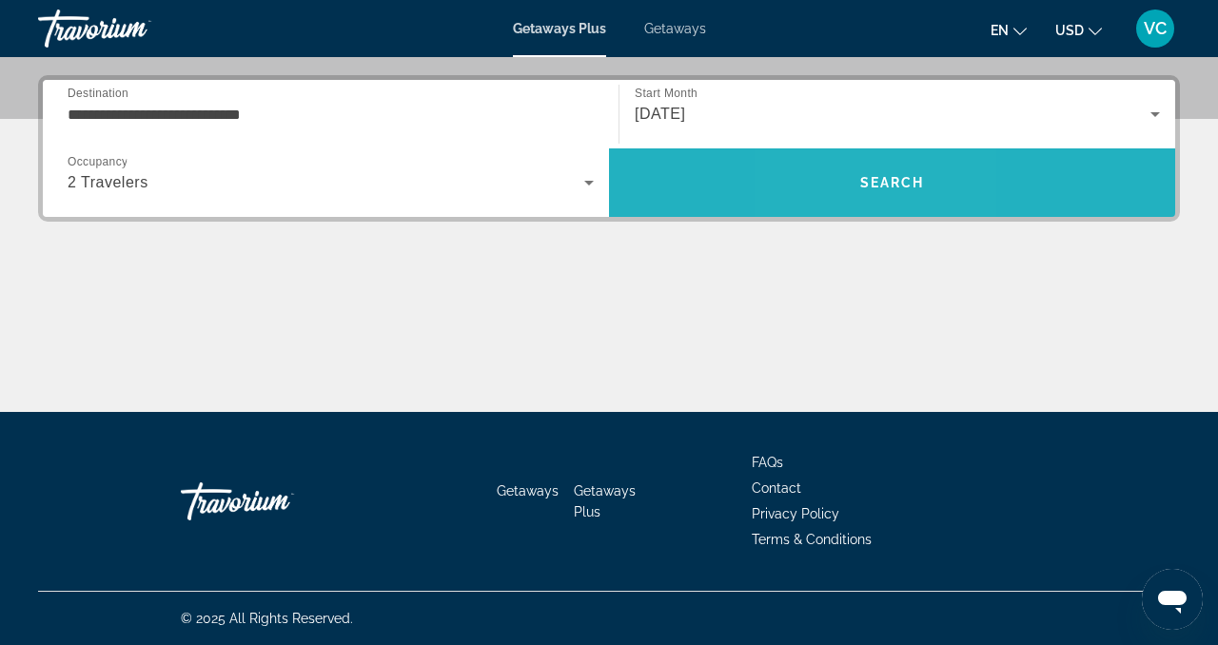
click at [845, 177] on span "Search" at bounding box center [892, 183] width 566 height 46
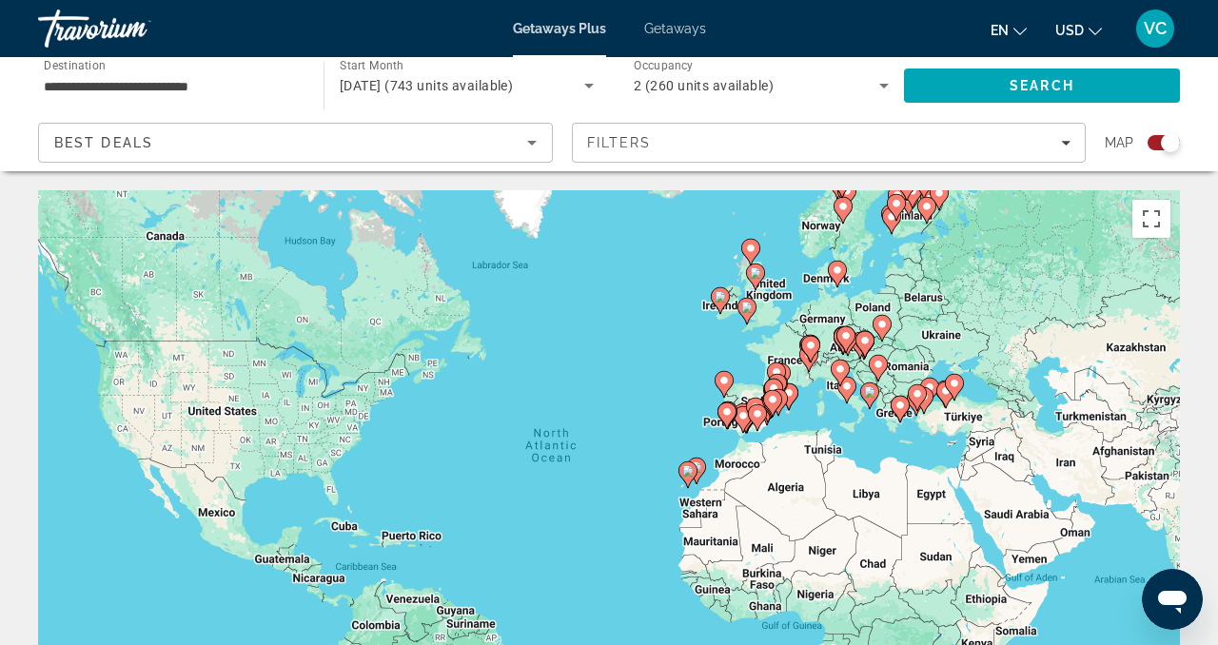
click at [1174, 138] on div "Search widget" at bounding box center [1170, 142] width 19 height 19
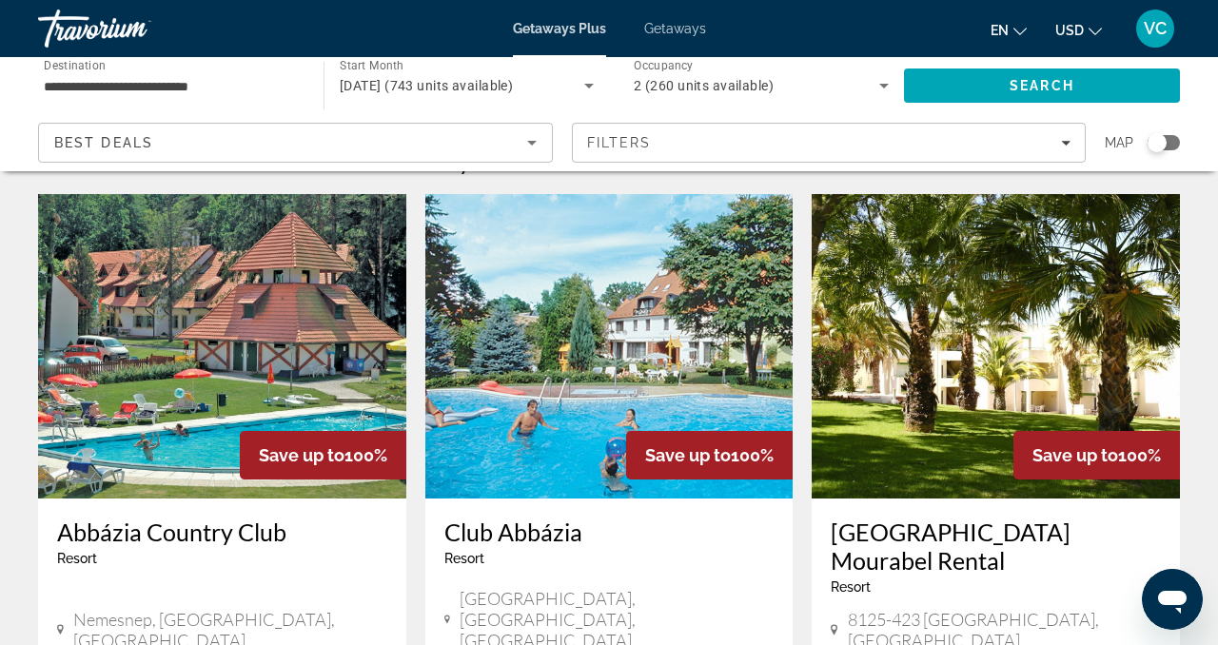
scroll to position [45, 0]
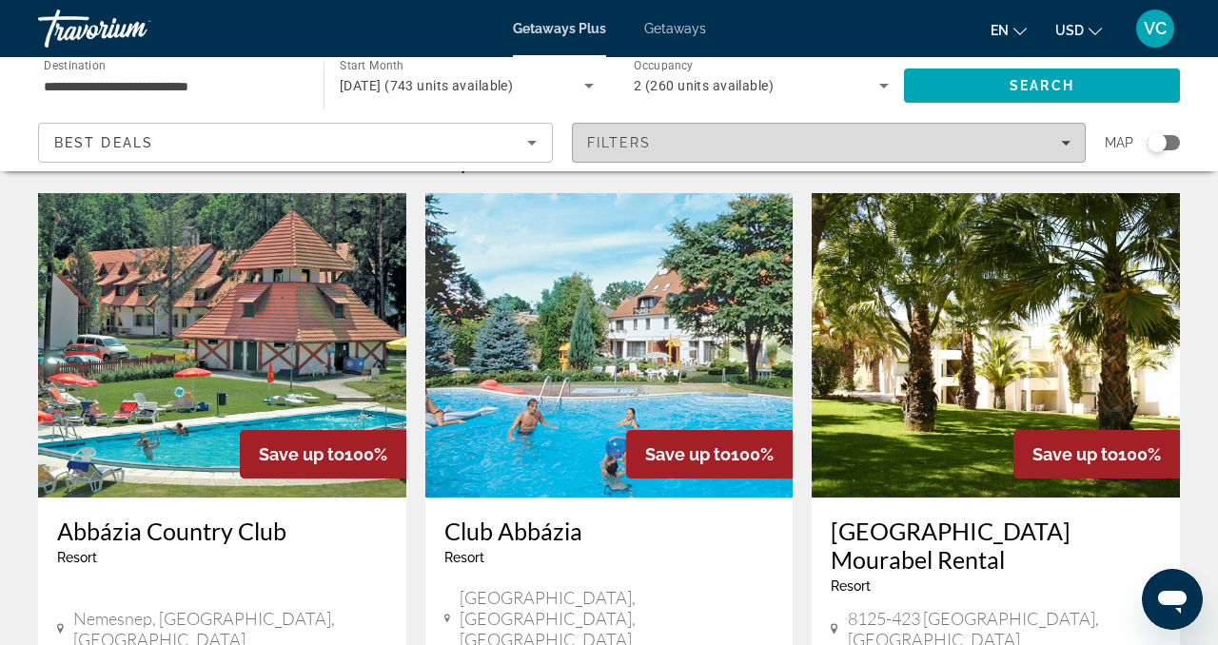
click at [1068, 141] on icon "Filters" at bounding box center [1066, 143] width 10 height 5
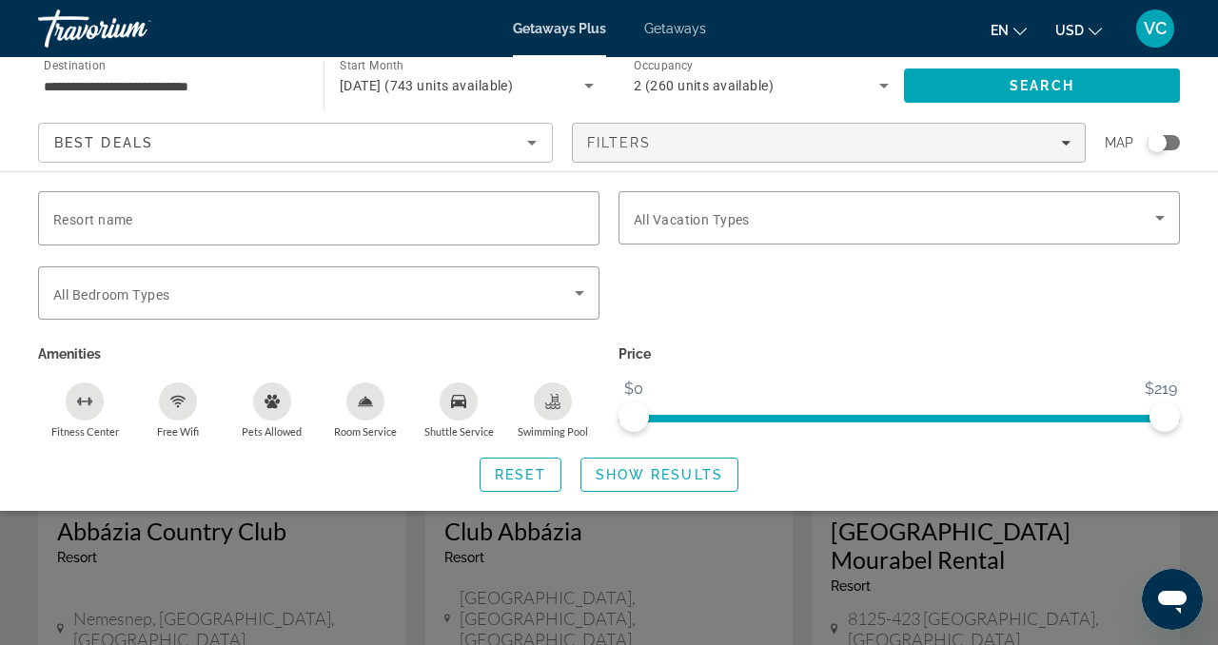
click at [1159, 148] on div "Search widget" at bounding box center [1157, 142] width 19 height 19
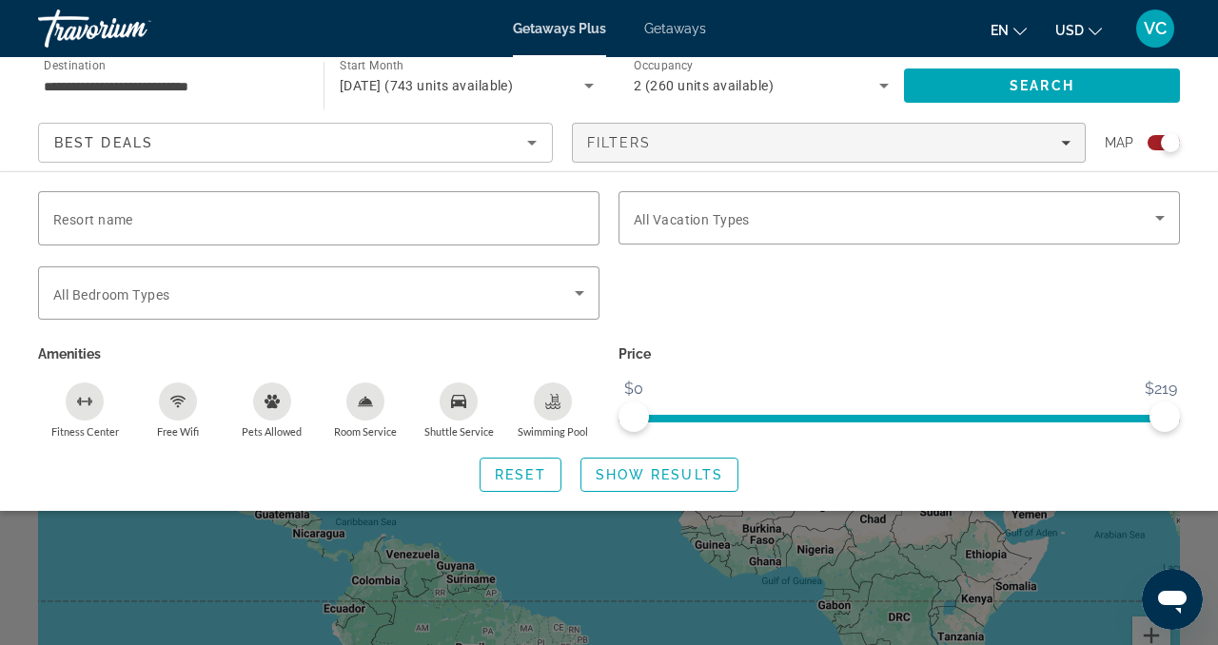
scroll to position [635, 0]
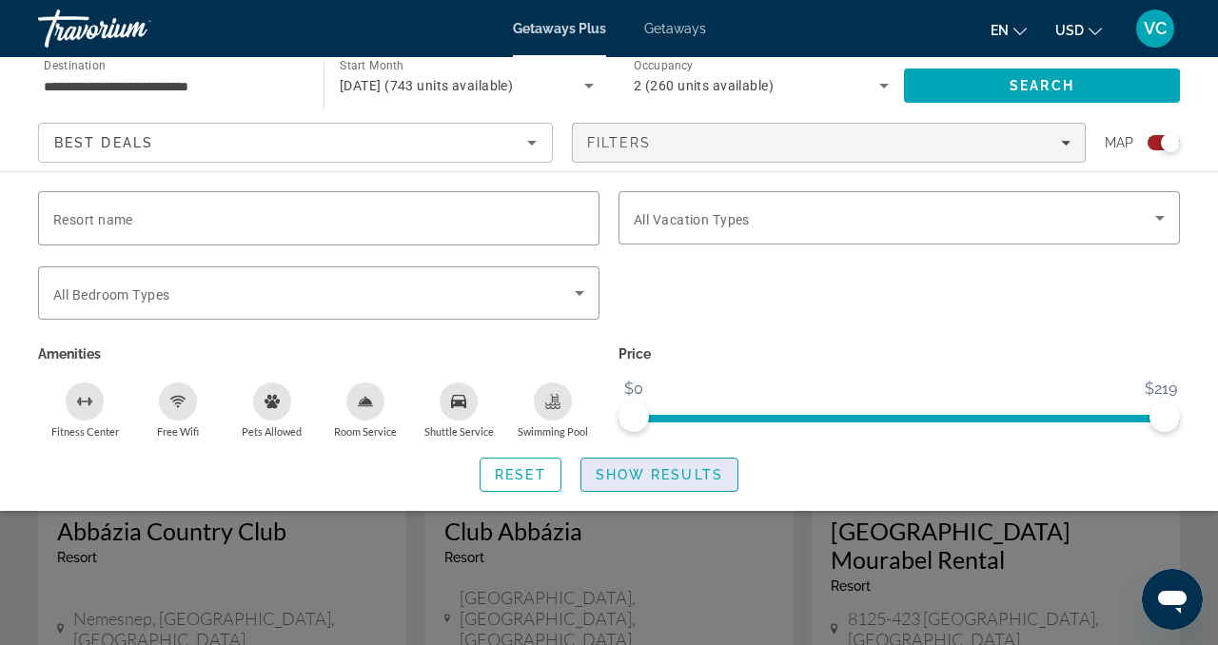
click at [703, 480] on span "Show Results" at bounding box center [660, 474] width 128 height 15
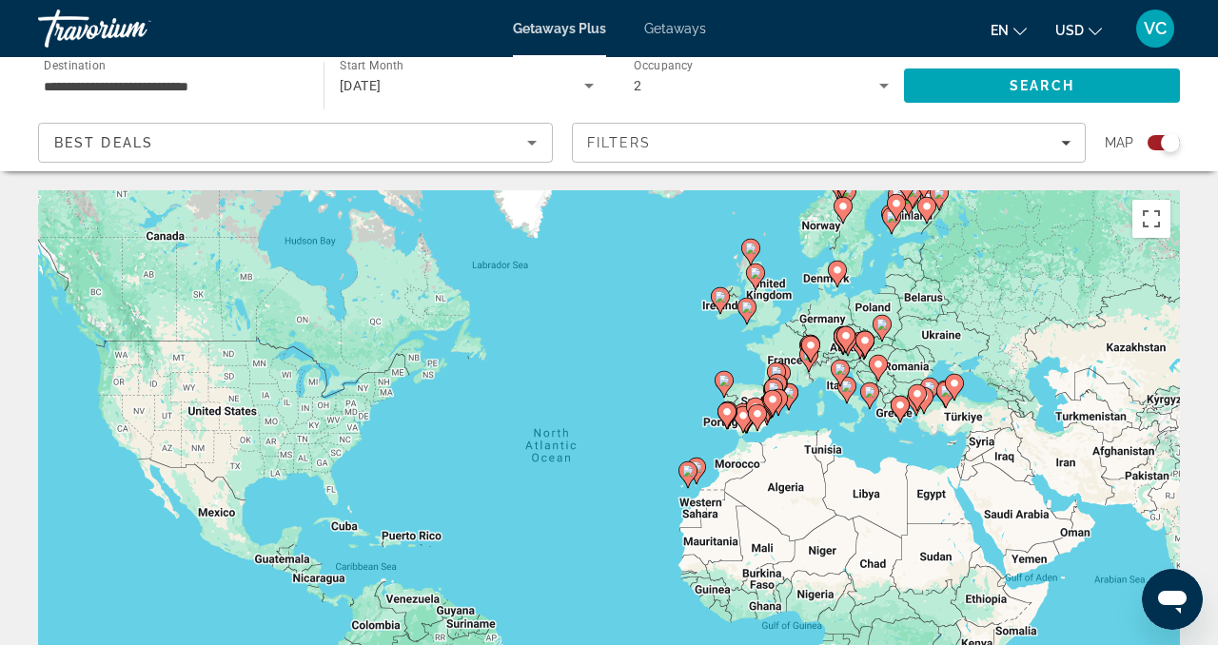
scroll to position [1, 0]
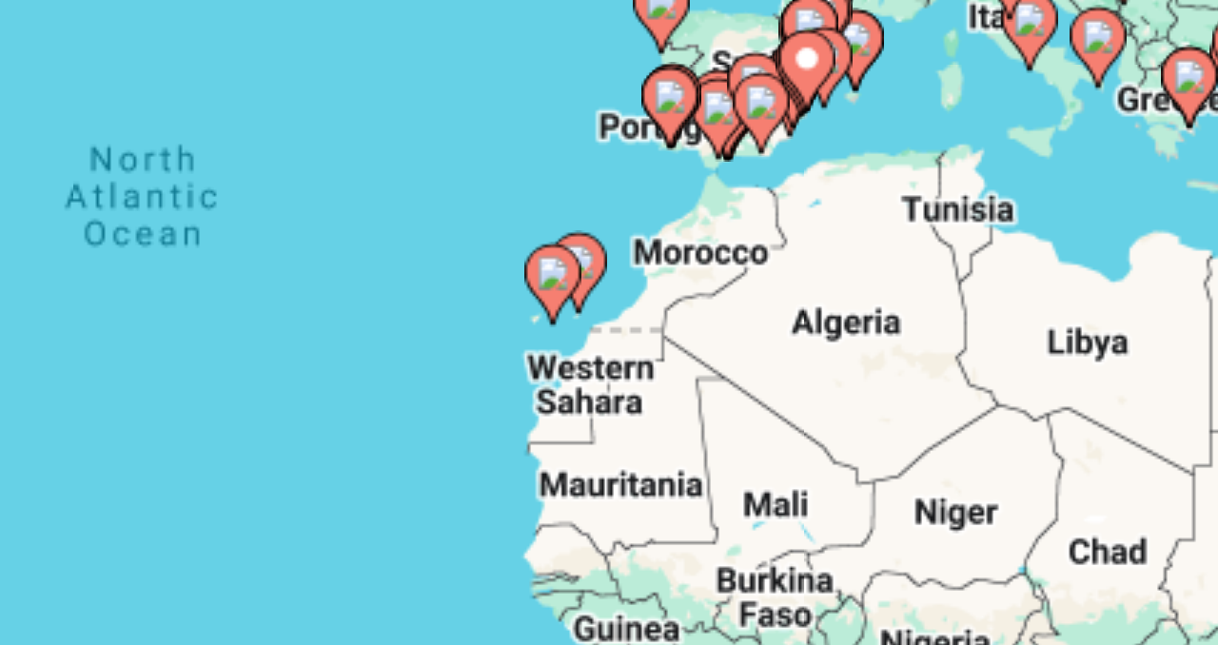
drag, startPoint x: 642, startPoint y: 499, endPoint x: 622, endPoint y: 433, distance: 68.7
click at [622, 433] on div "To activate drag with keyboard, press Alt + Enter. Once in keyboard drag state,…" at bounding box center [609, 474] width 1142 height 571
click at [682, 406] on image "Main content" at bounding box center [677, 407] width 11 height 11
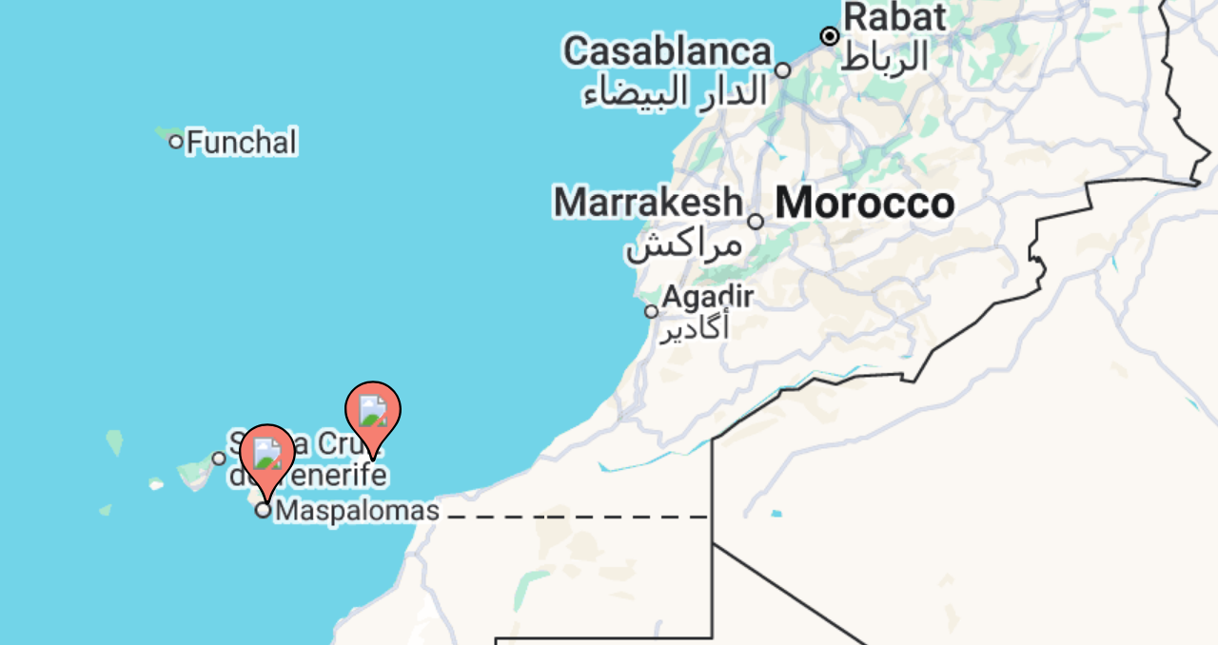
click at [578, 470] on image "Main content" at bounding box center [573, 470] width 11 height 11
type input "**********"
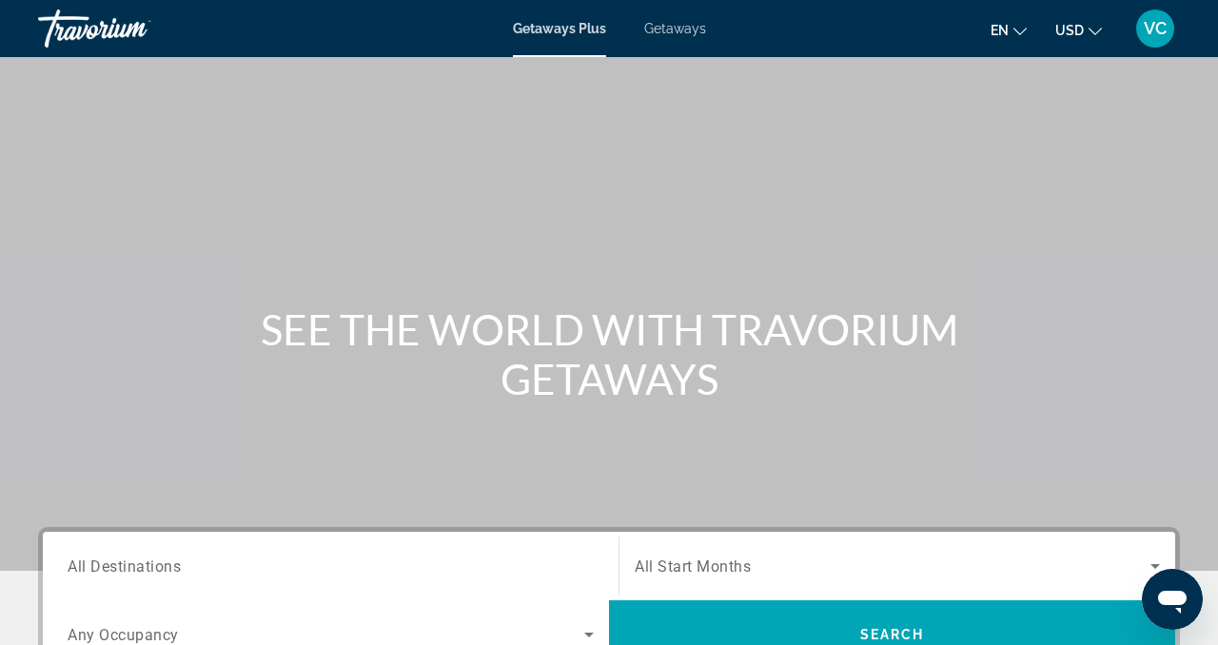
click at [659, 28] on span "Getaways" at bounding box center [675, 28] width 62 height 15
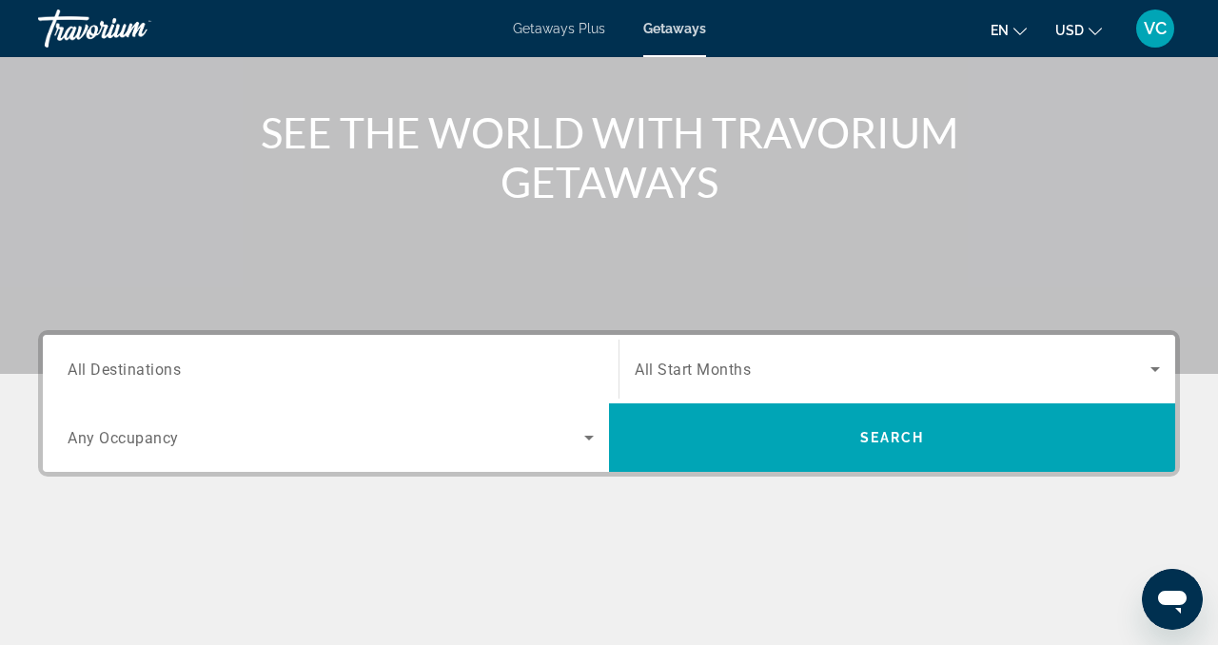
scroll to position [202, 0]
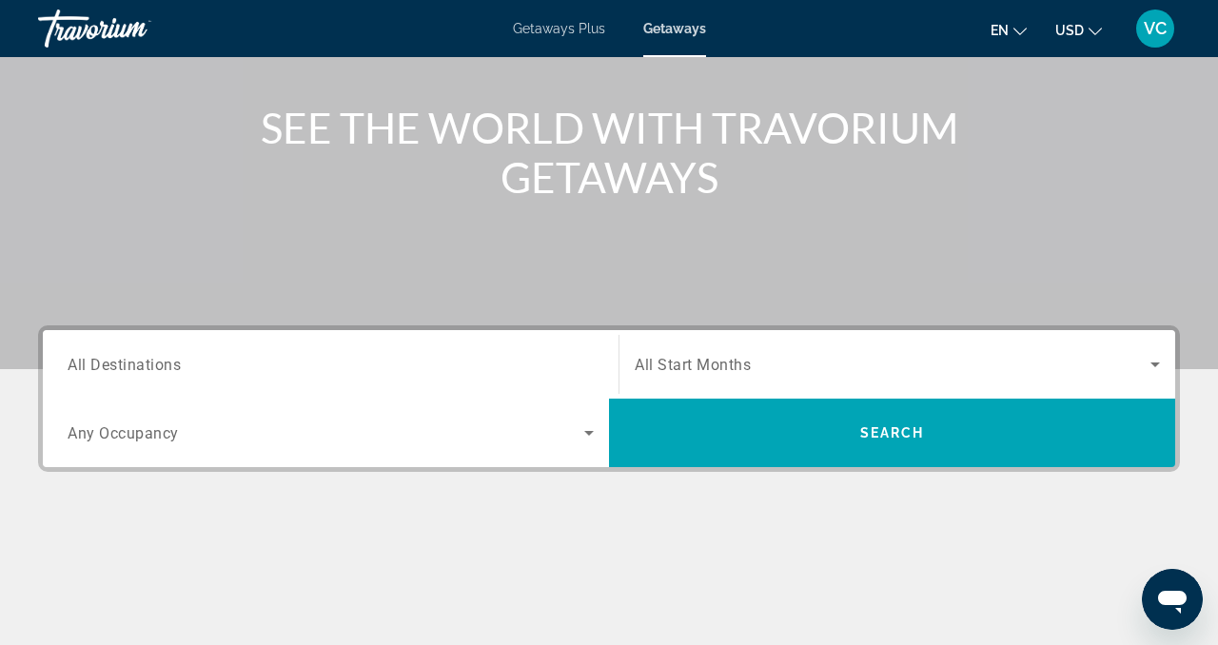
click at [167, 371] on span "All Destinations" at bounding box center [124, 364] width 113 height 18
click at [167, 371] on input "Destination All Destinations" at bounding box center [331, 365] width 526 height 23
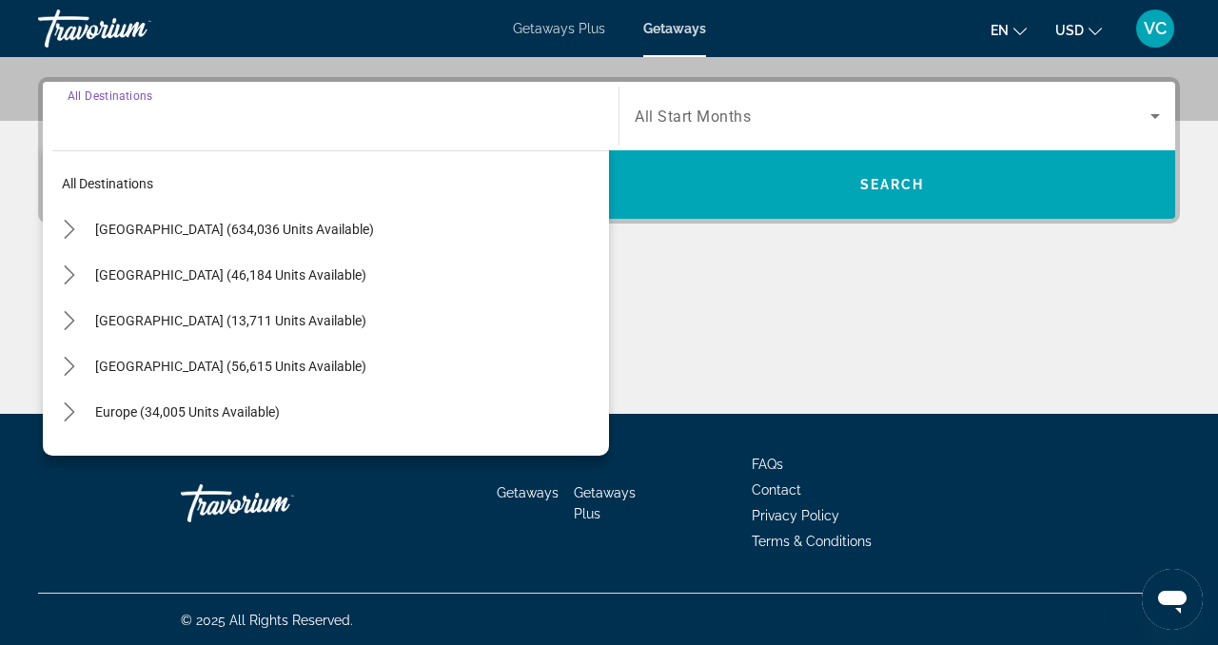
scroll to position [452, 0]
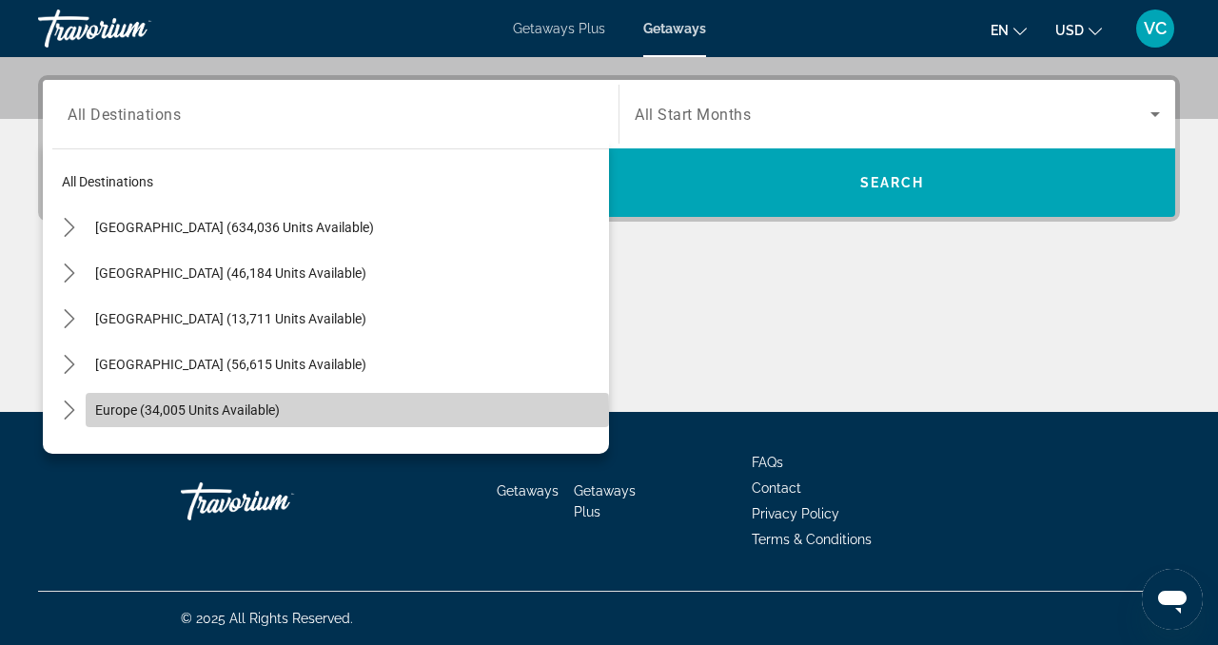
click at [143, 409] on span "Europe (34,005 units available)" at bounding box center [187, 410] width 185 height 15
type input "**********"
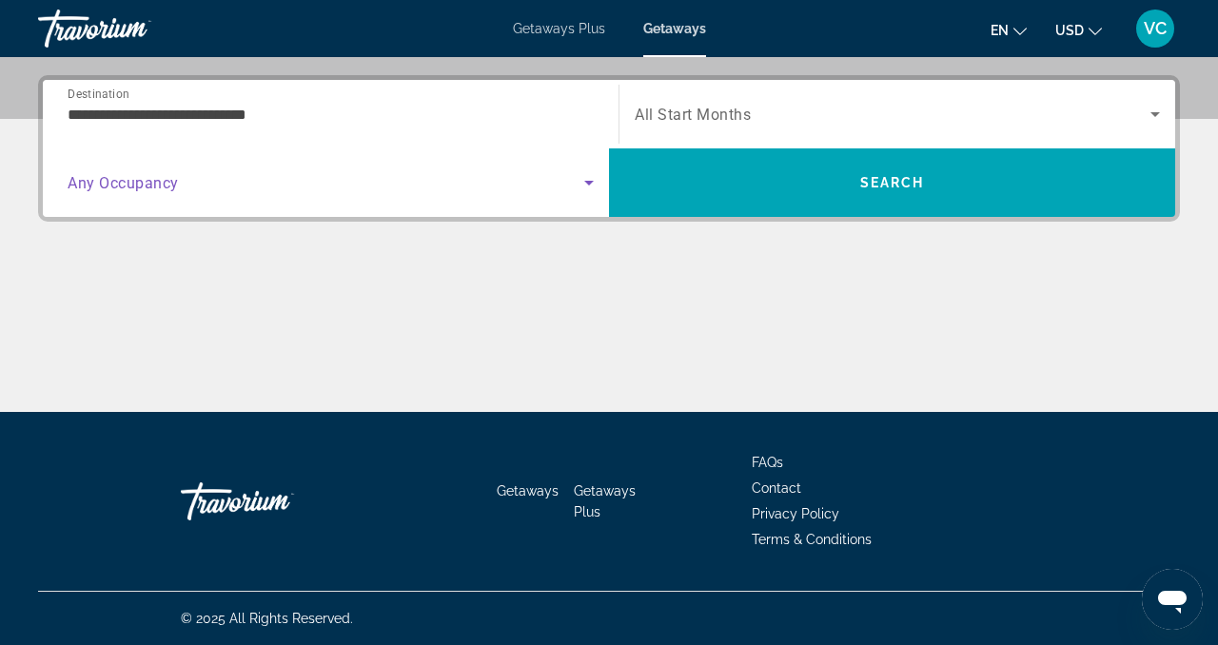
click at [181, 185] on span "Search widget" at bounding box center [326, 182] width 517 height 23
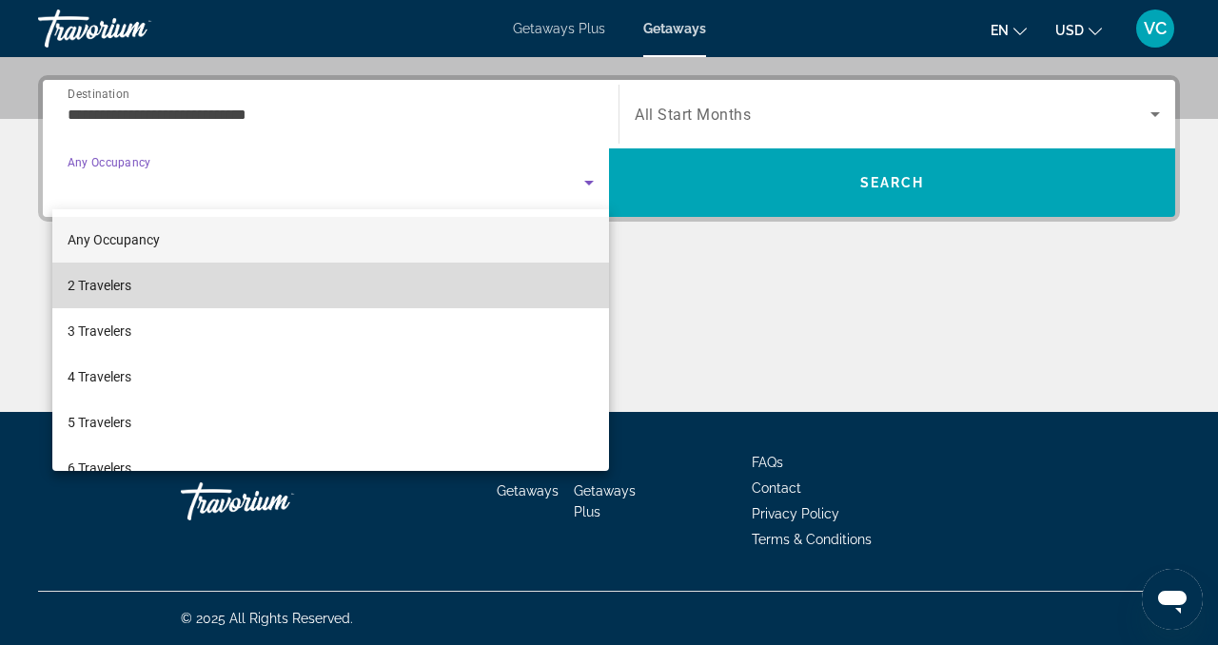
click at [131, 284] on span "2 Travelers" at bounding box center [100, 285] width 64 height 23
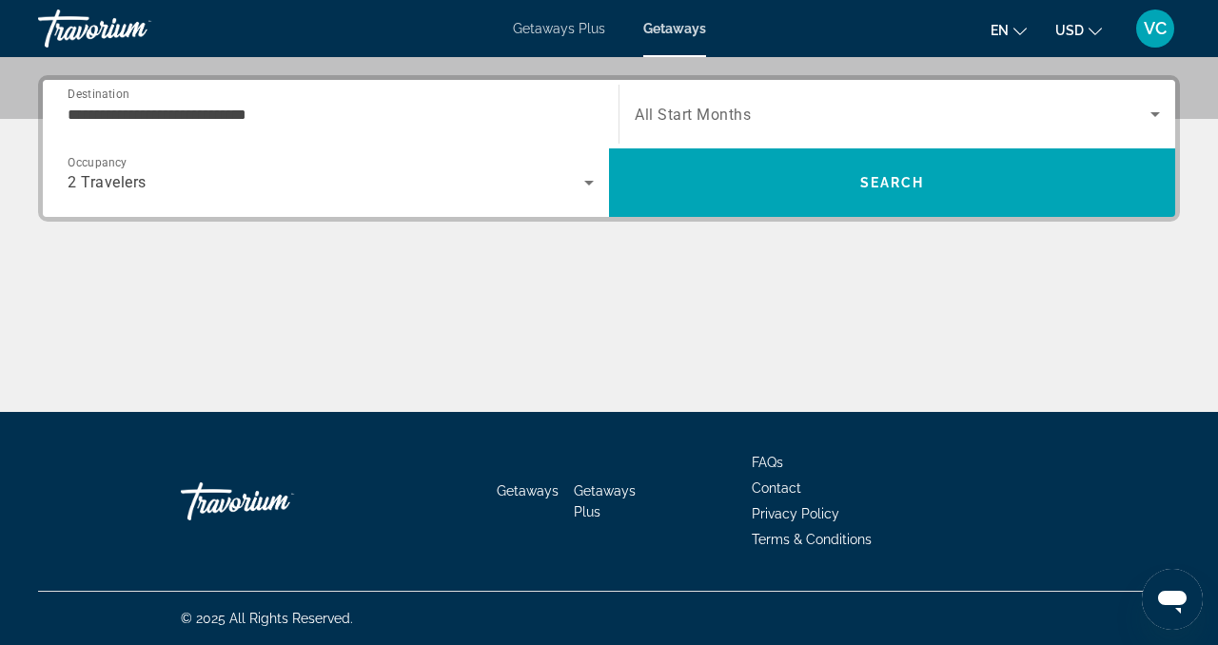
click at [740, 112] on span "All Start Months" at bounding box center [693, 115] width 116 height 18
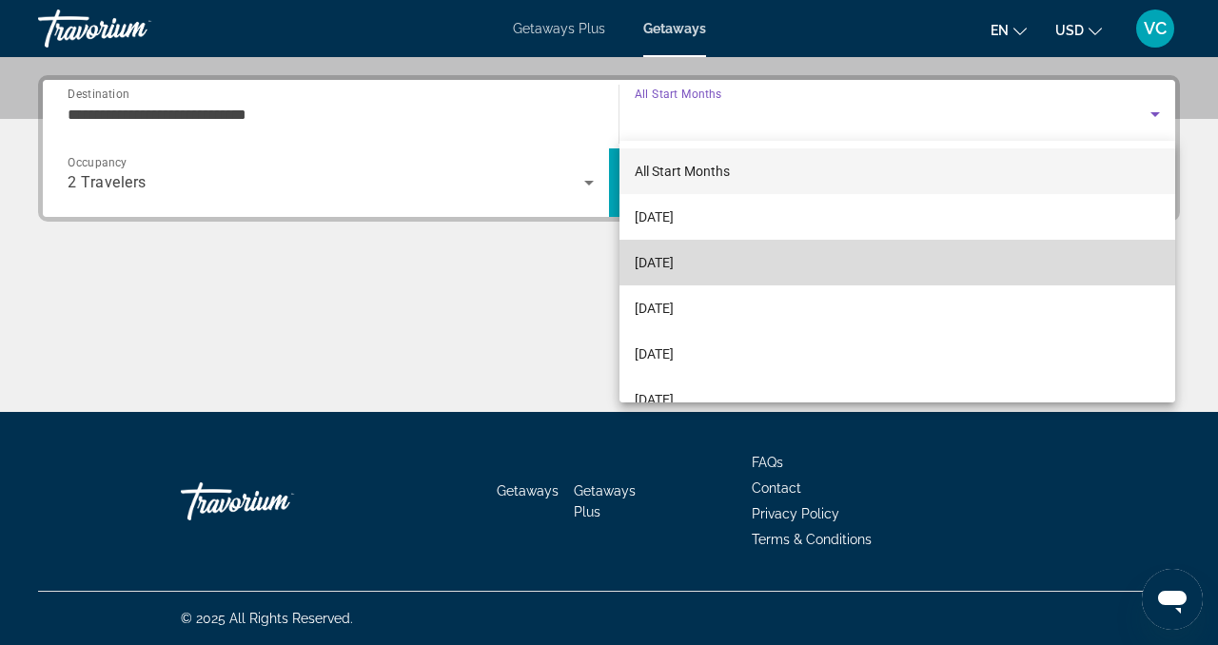
click at [652, 264] on span "November 2025" at bounding box center [654, 262] width 39 height 23
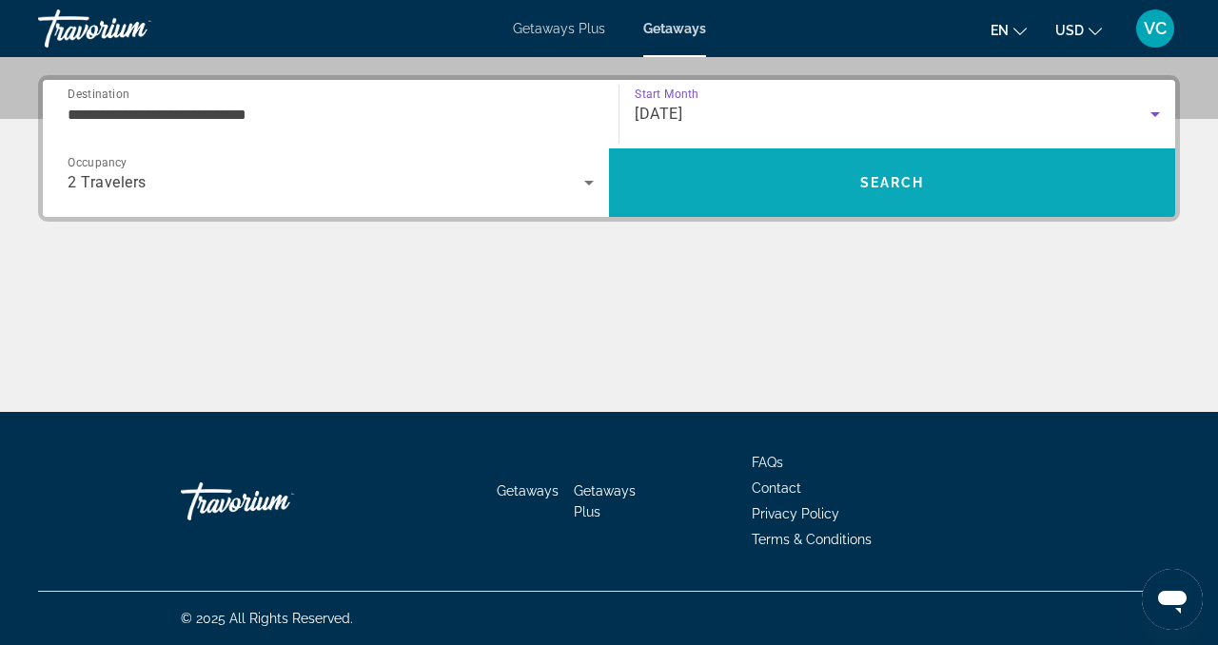
click at [756, 184] on span "Search" at bounding box center [892, 183] width 566 height 46
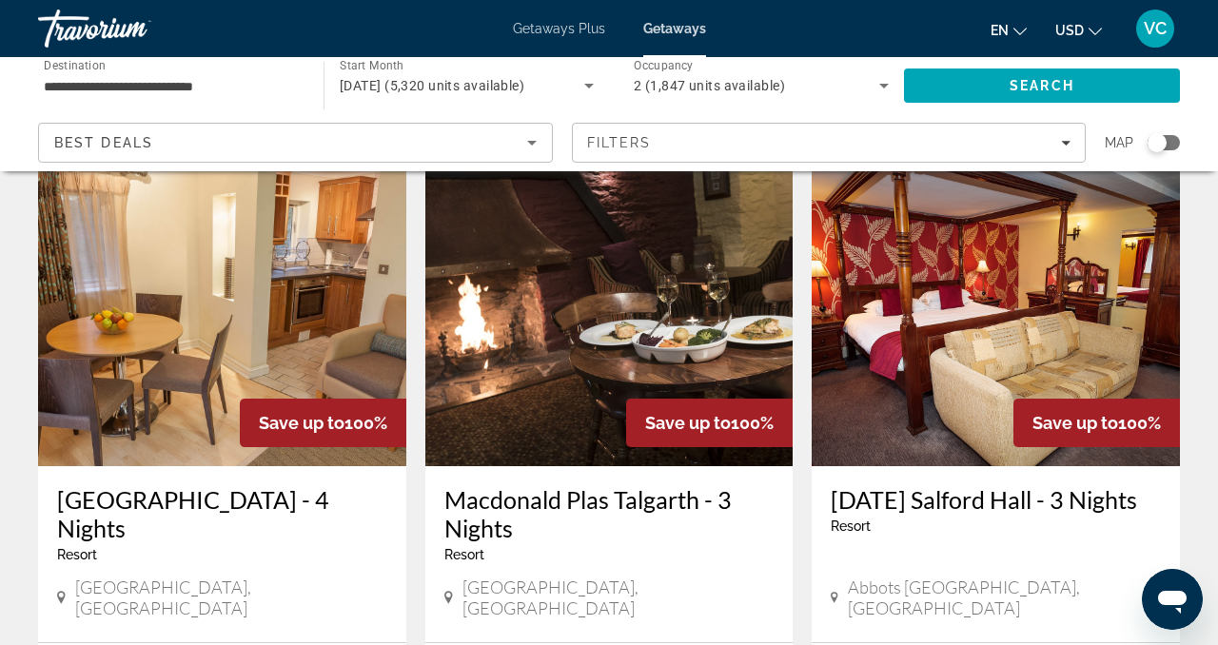
scroll to position [71, 0]
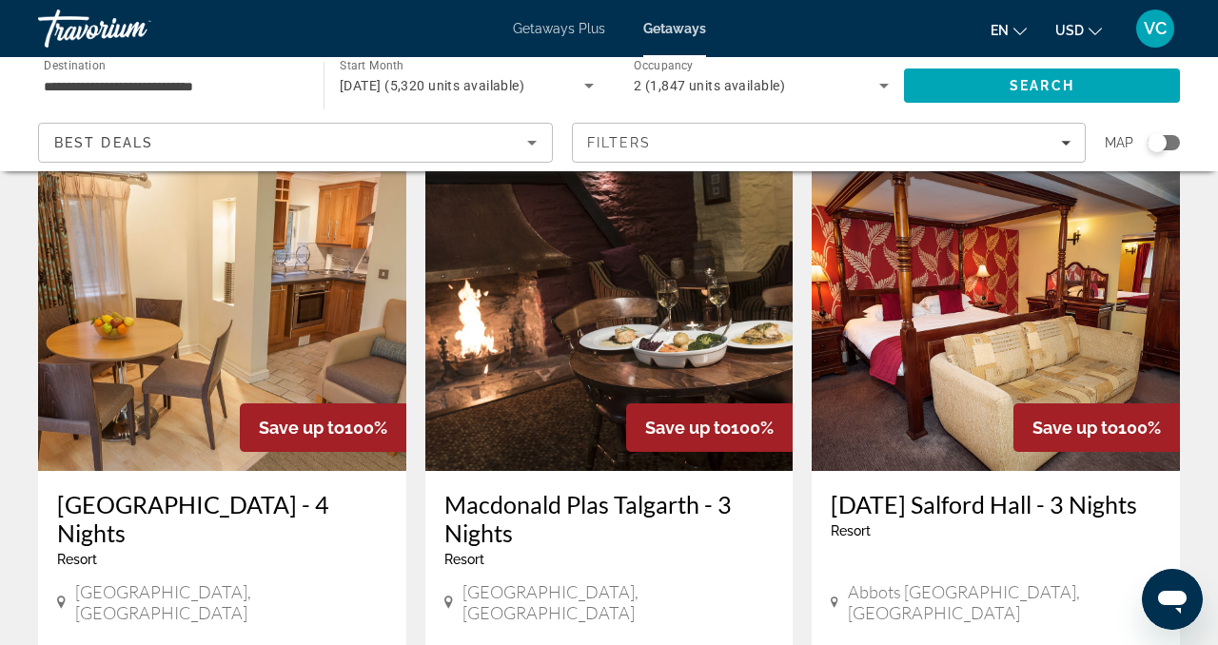
click at [1165, 145] on div "Search widget" at bounding box center [1157, 142] width 19 height 19
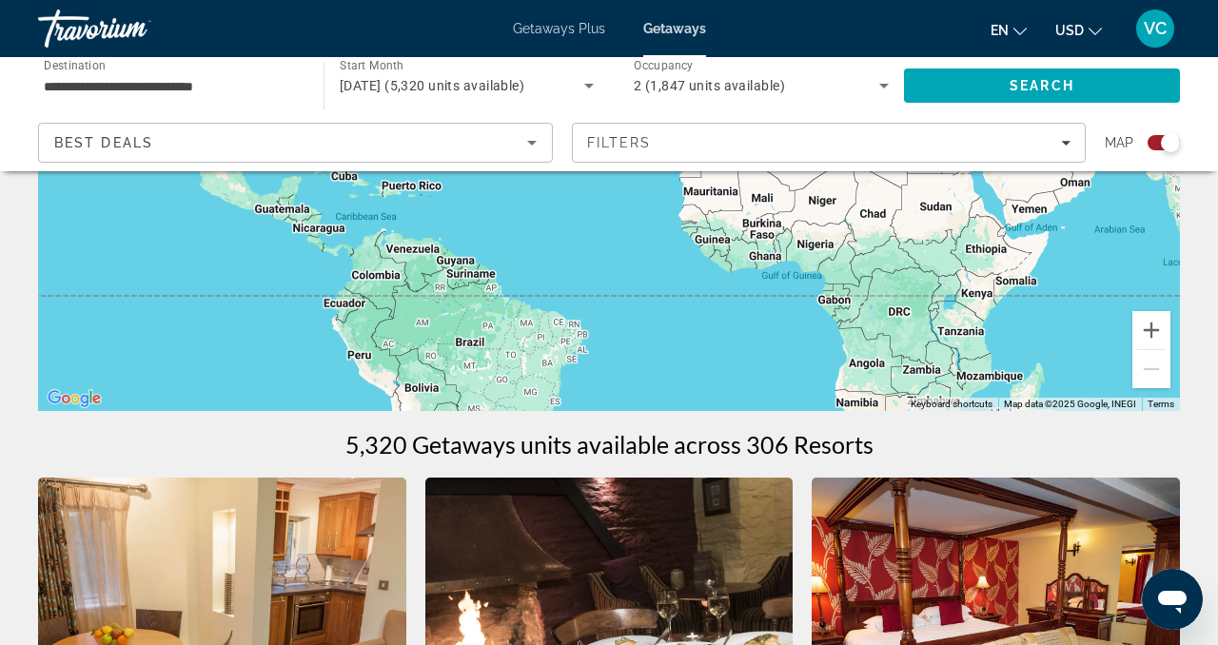
scroll to position [0, 0]
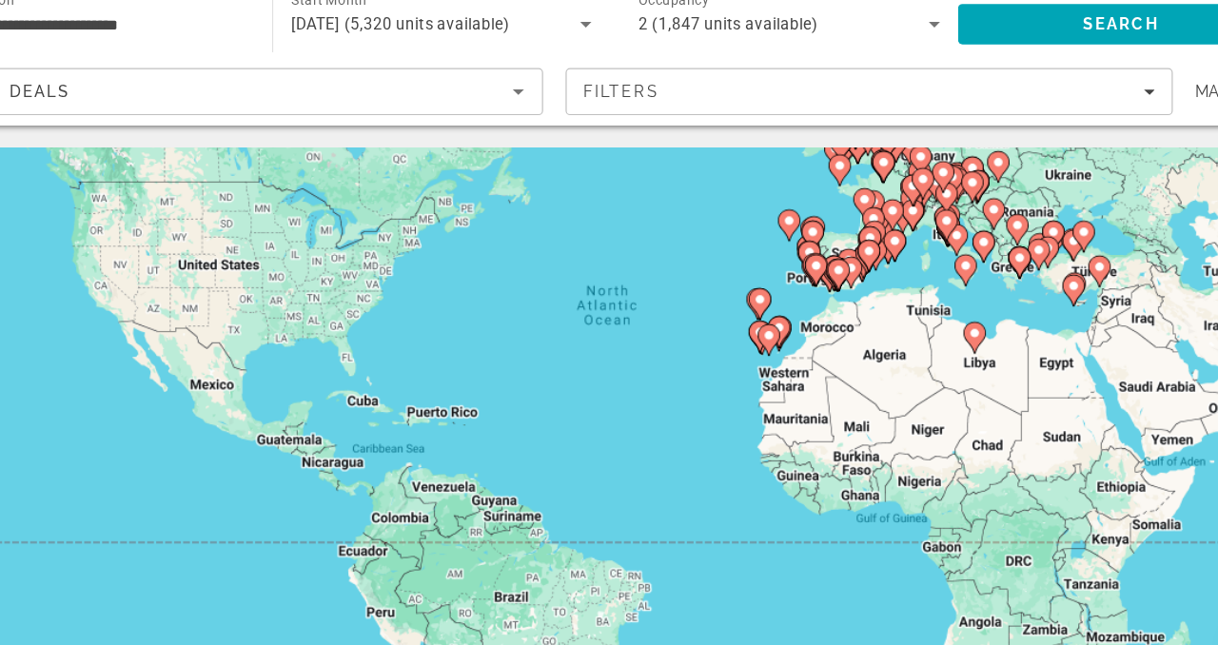
drag, startPoint x: 666, startPoint y: 393, endPoint x: 741, endPoint y: 252, distance: 159.7
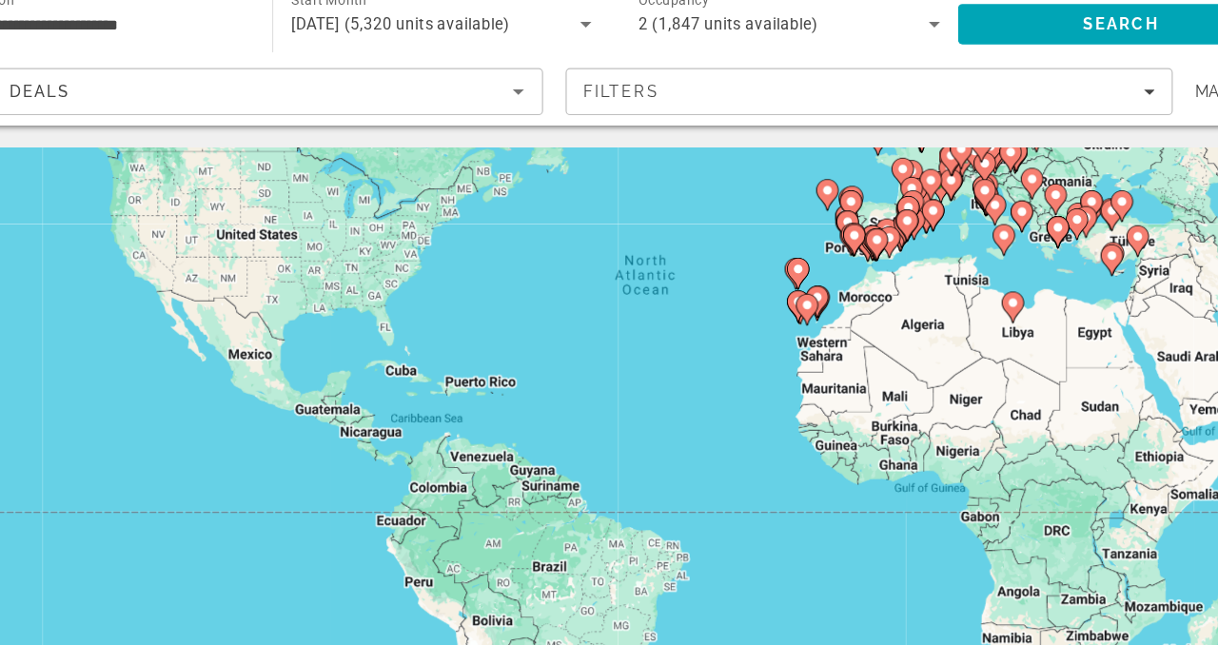
click at [720, 326] on div "To activate drag with keyboard, press Alt + Enter. Once in keyboard drag state,…" at bounding box center [609, 475] width 1142 height 571
click at [753, 323] on div "To activate drag with keyboard, press Alt + Enter. Once in keyboard drag state,…" at bounding box center [609, 475] width 1142 height 571
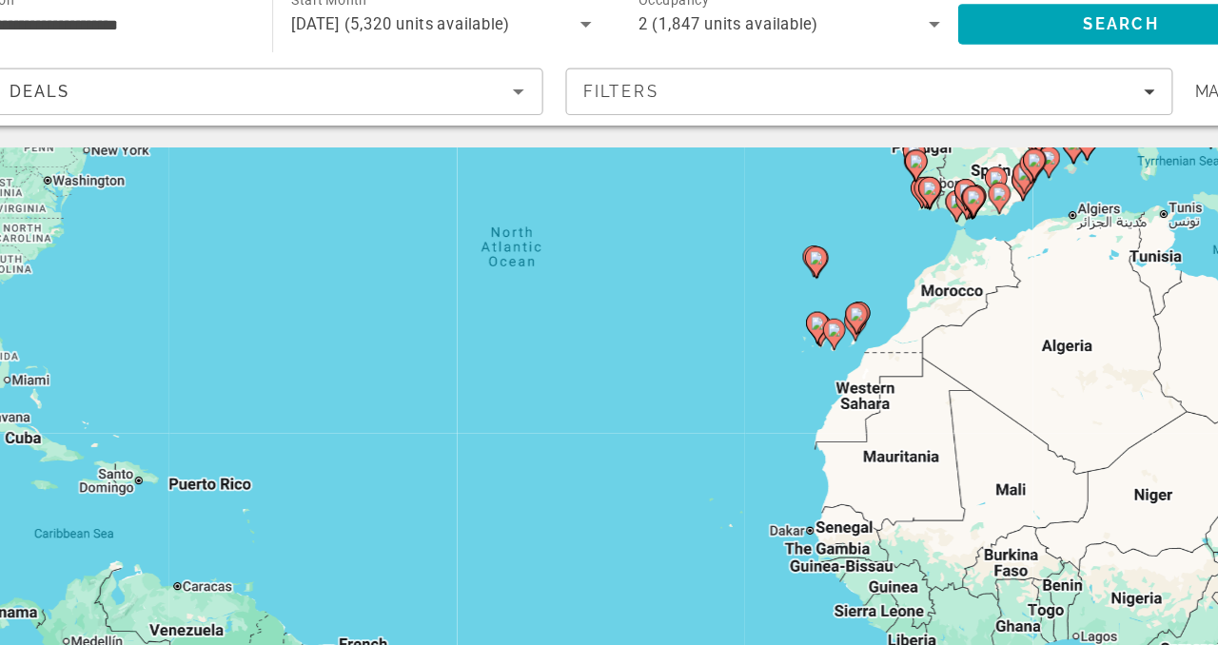
click at [754, 328] on div "To activate drag with keyboard, press Alt + Enter. Once in keyboard drag state,…" at bounding box center [609, 475] width 1142 height 571
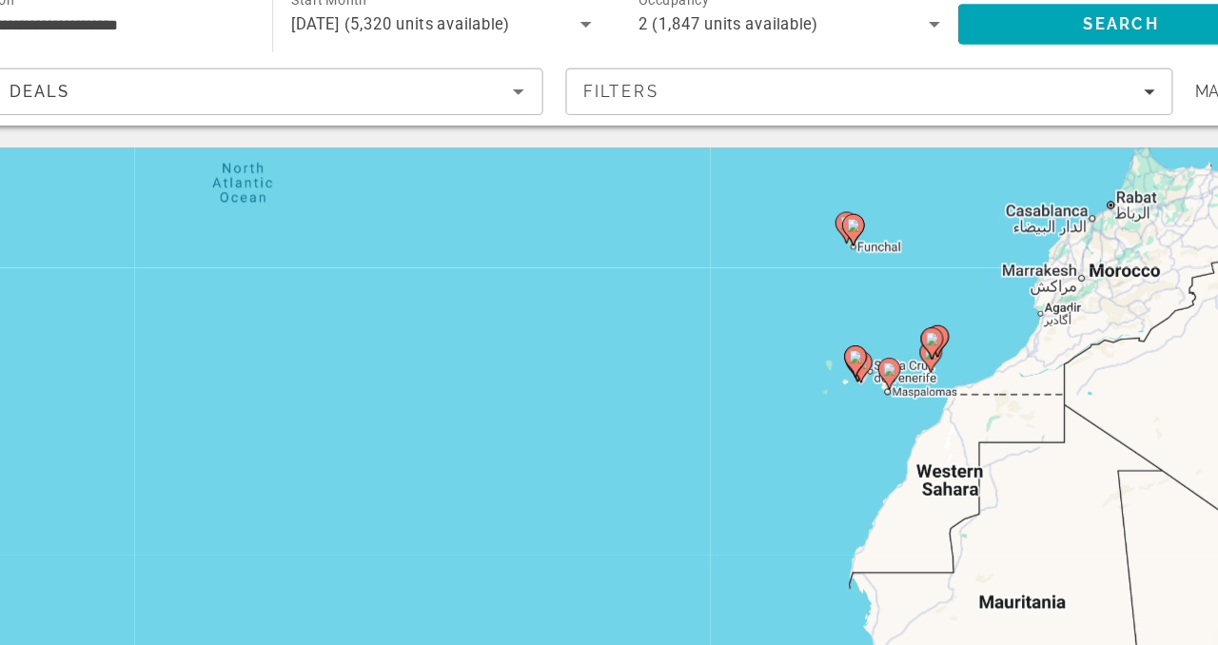
click at [763, 335] on div "To activate drag with keyboard, press Alt + Enter. Once in keyboard drag state,…" at bounding box center [609, 475] width 1142 height 571
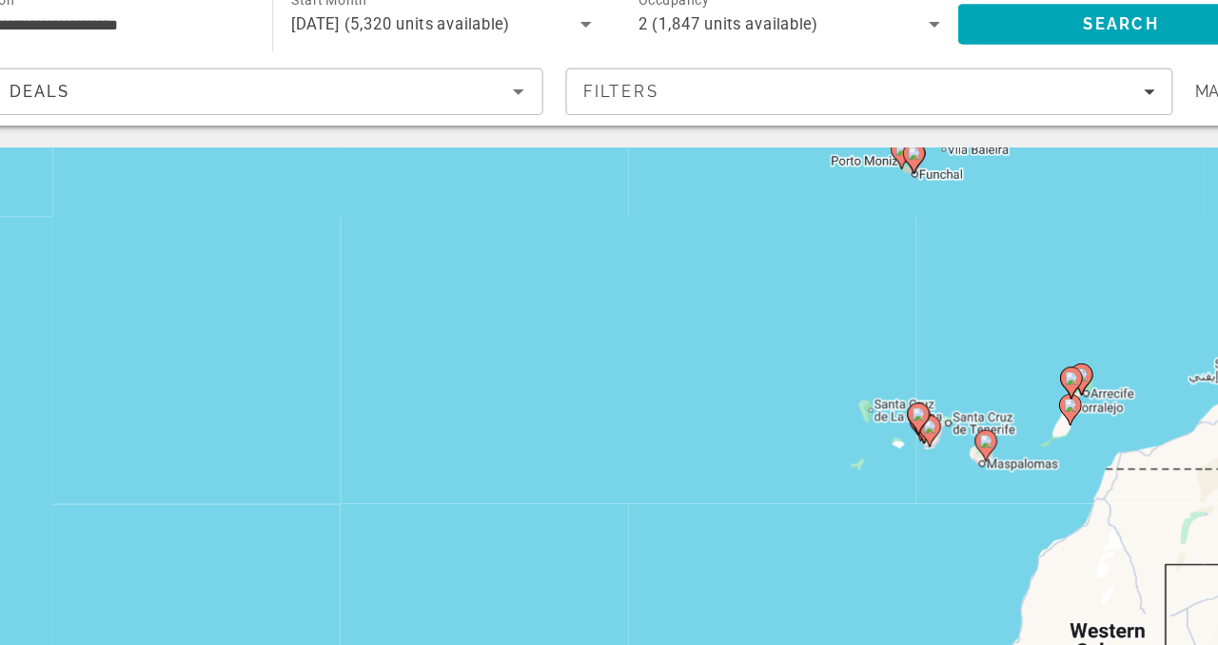
click at [817, 504] on div "To activate drag with keyboard, press Alt + Enter. Once in keyboard drag state,…" at bounding box center [609, 475] width 1142 height 571
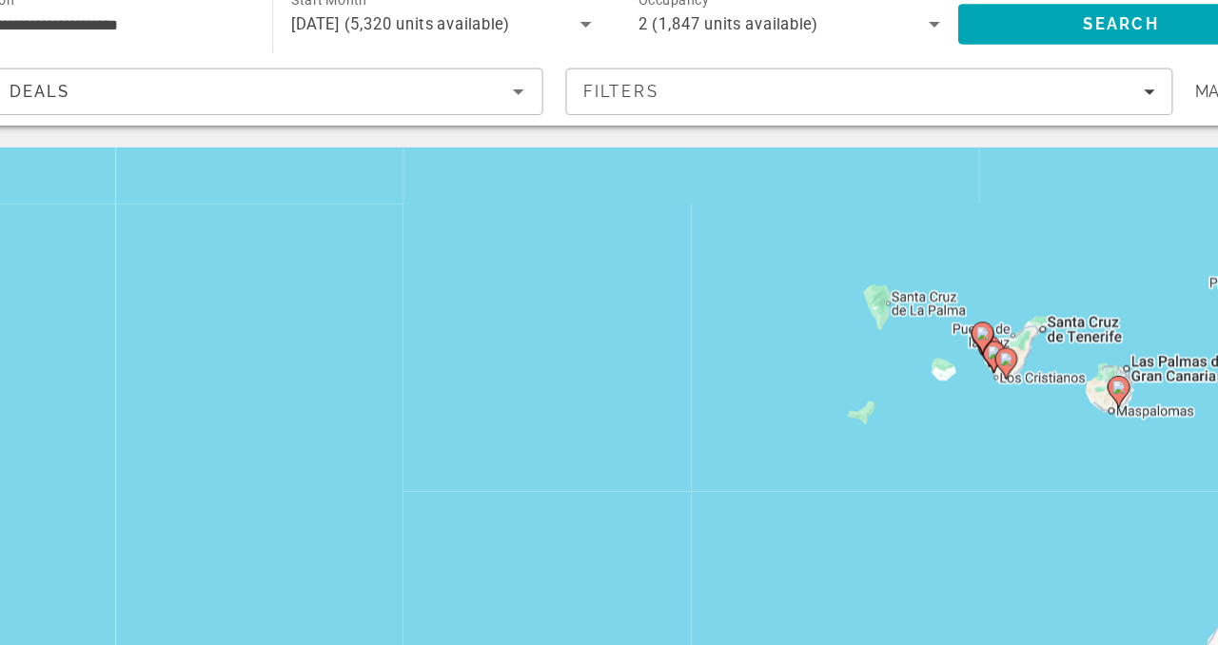
click at [951, 448] on div "To activate drag with keyboard, press Alt + Enter. Once in keyboard drag state,…" at bounding box center [609, 475] width 1142 height 571
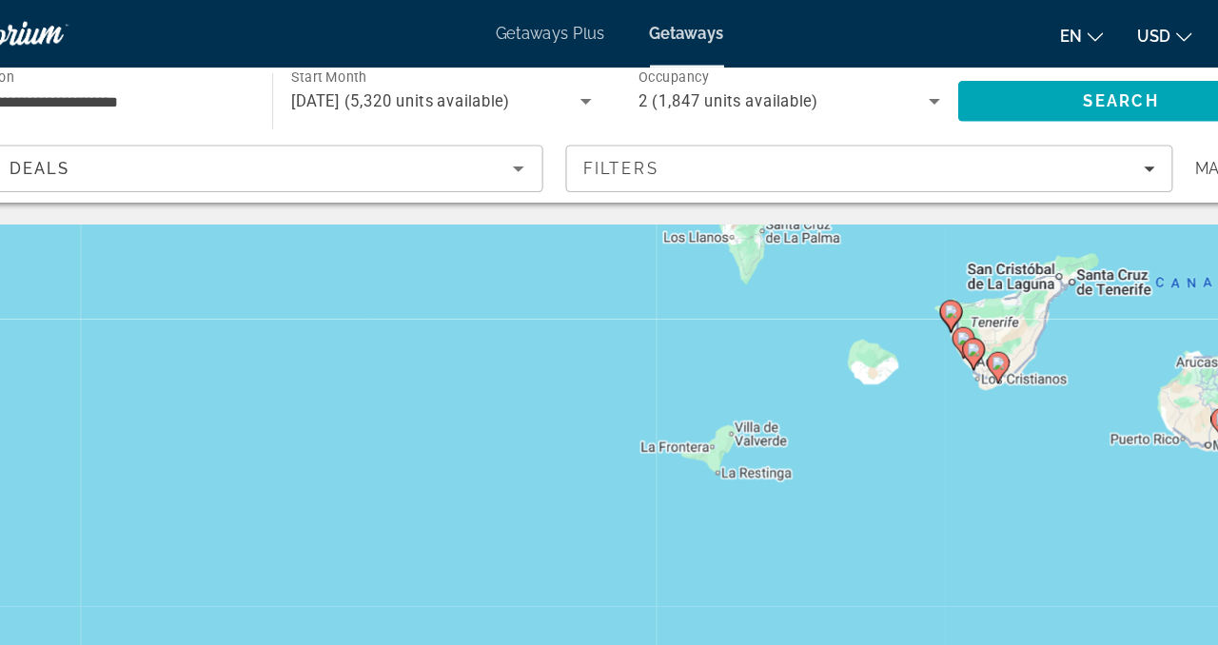
click at [899, 264] on image "Main content" at bounding box center [898, 263] width 11 height 11
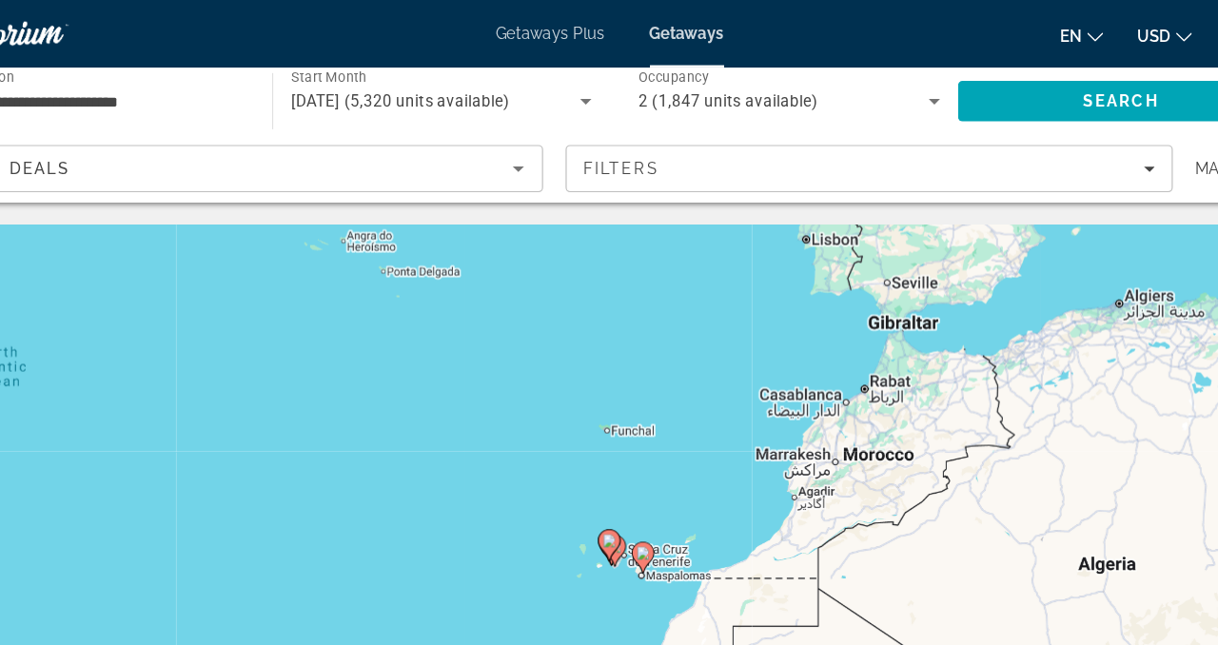
click at [563, 419] on div "To navigate, press the arrow keys. To activate drag with keyboard, press Alt + …" at bounding box center [609, 475] width 1142 height 571
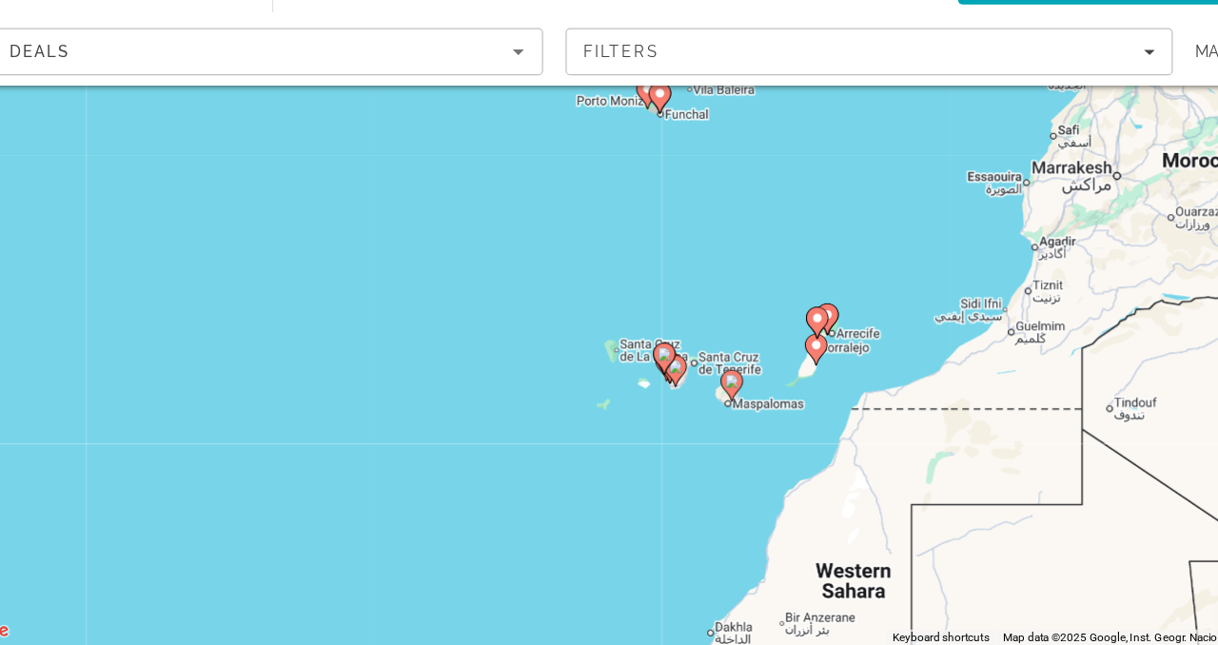
scroll to position [121, 0]
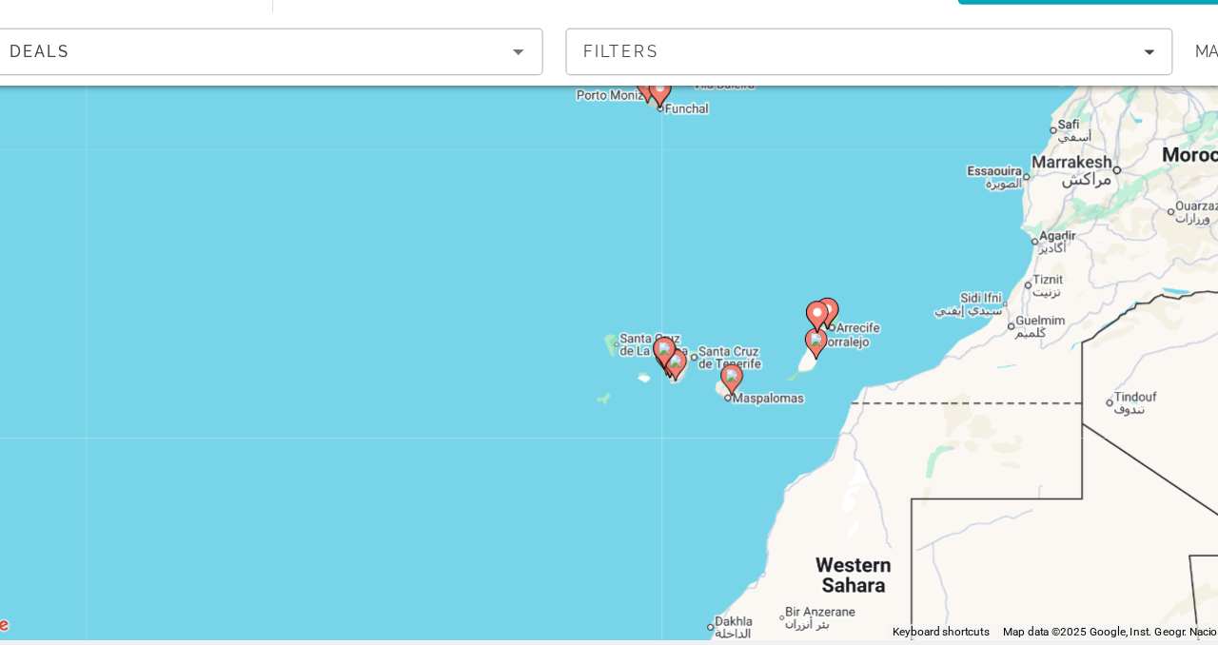
click at [640, 465] on div "To activate drag with keyboard, press Alt + Enter. Once in keyboard drag state,…" at bounding box center [609, 354] width 1142 height 571
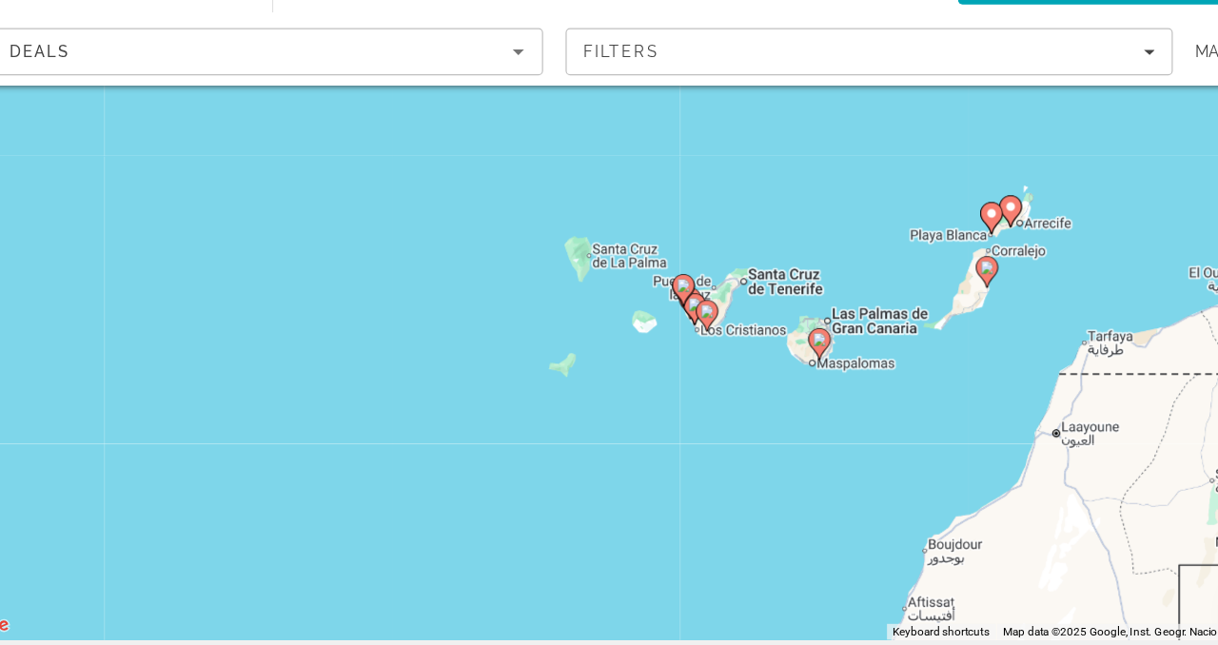
click at [651, 441] on div "To activate drag with keyboard, press Alt + Enter. Once in keyboard drag state,…" at bounding box center [609, 354] width 1142 height 571
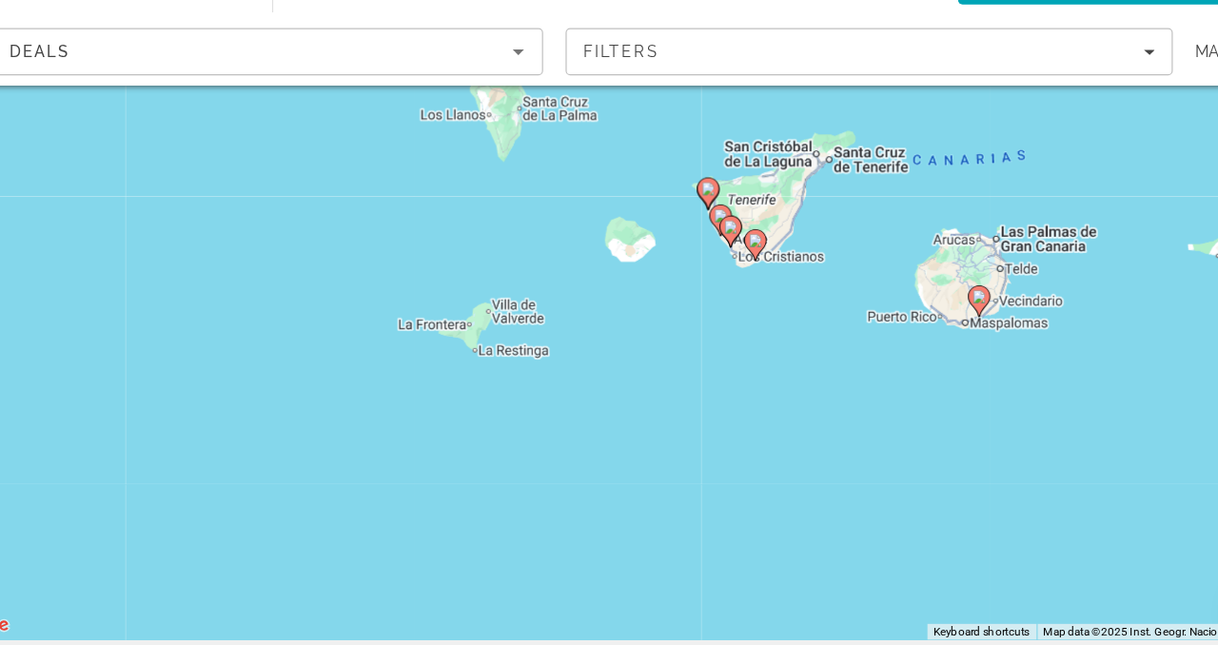
click at [657, 428] on div "To activate drag with keyboard, press Alt + Enter. Once in keyboard drag state,…" at bounding box center [609, 354] width 1142 height 571
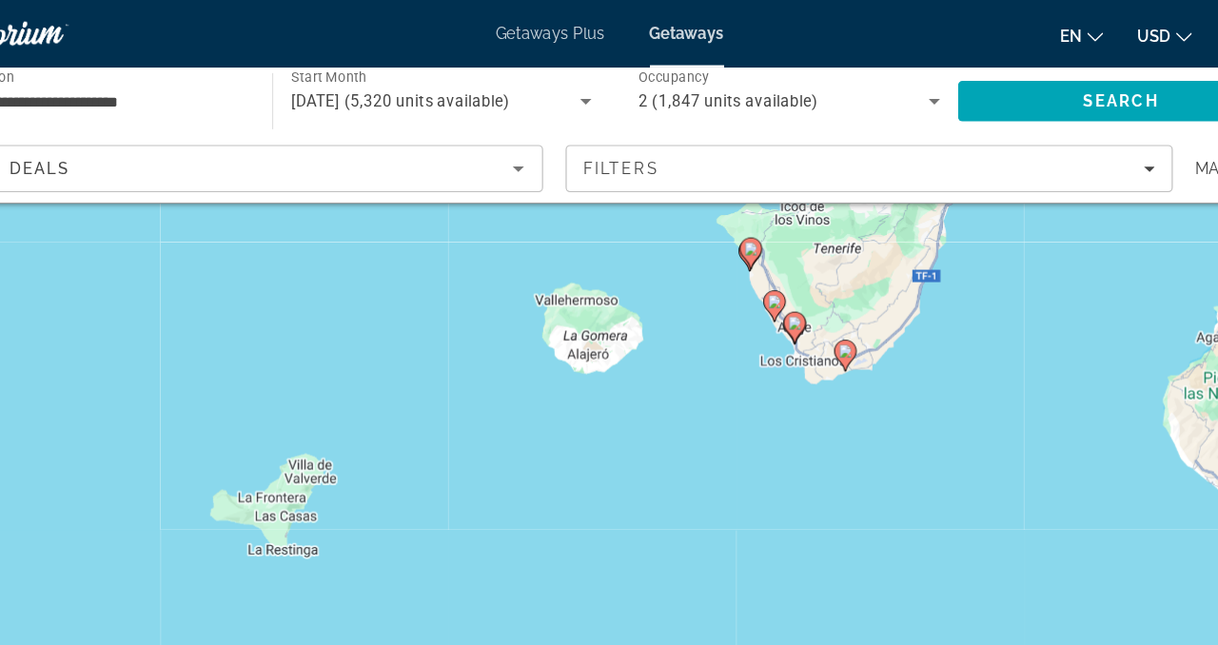
scroll to position [0, 0]
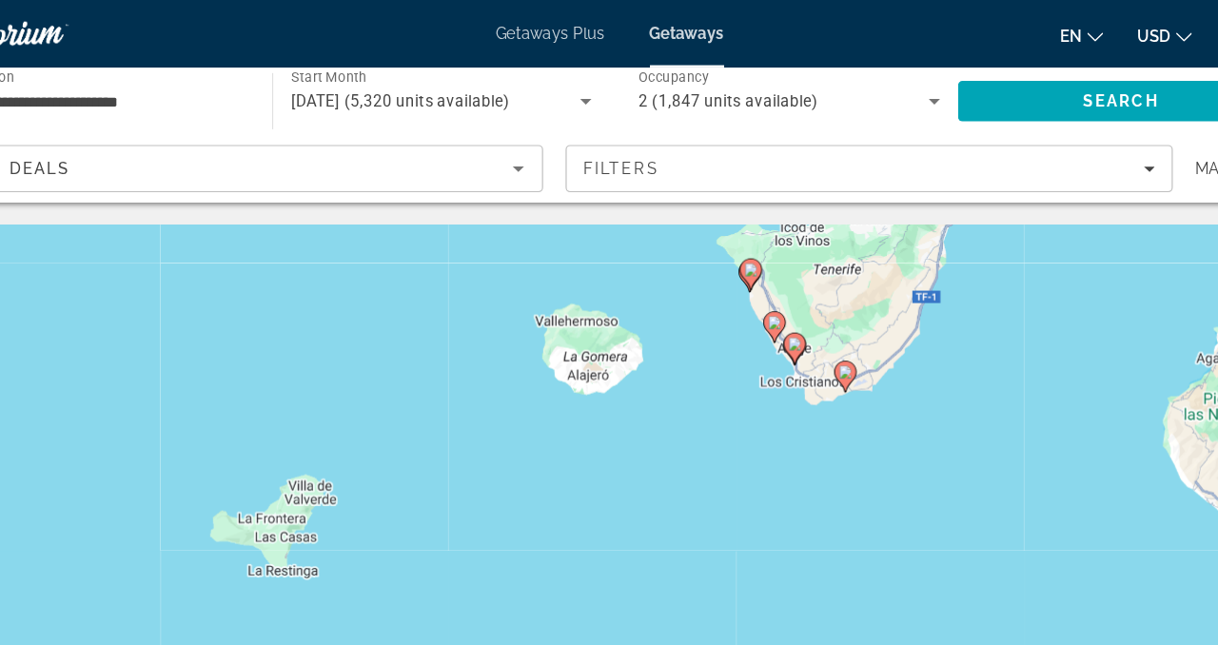
click at [690, 332] on div "To activate drag with keyboard, press Alt + Enter. Once in keyboard drag state,…" at bounding box center [609, 475] width 1142 height 571
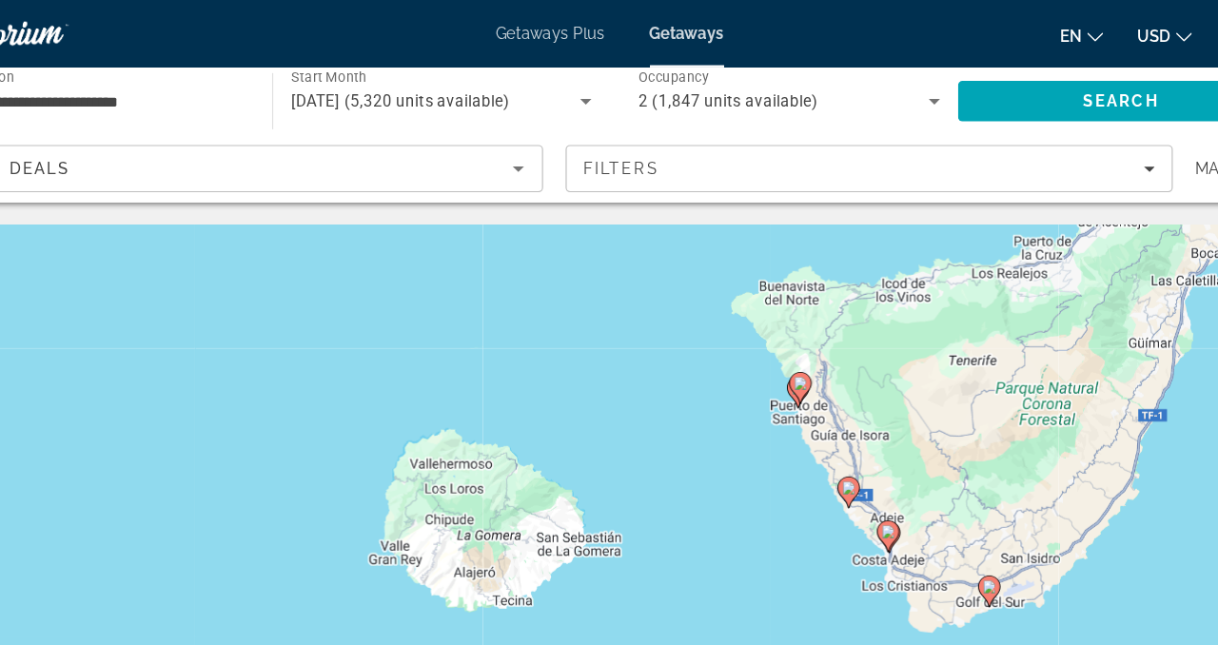
drag, startPoint x: 729, startPoint y: 264, endPoint x: 732, endPoint y: 447, distance: 183.7
click at [732, 447] on div "To activate drag with keyboard, press Alt + Enter. Once in keyboard drag state,…" at bounding box center [609, 475] width 1142 height 571
click at [768, 325] on image "Main content" at bounding box center [770, 324] width 11 height 11
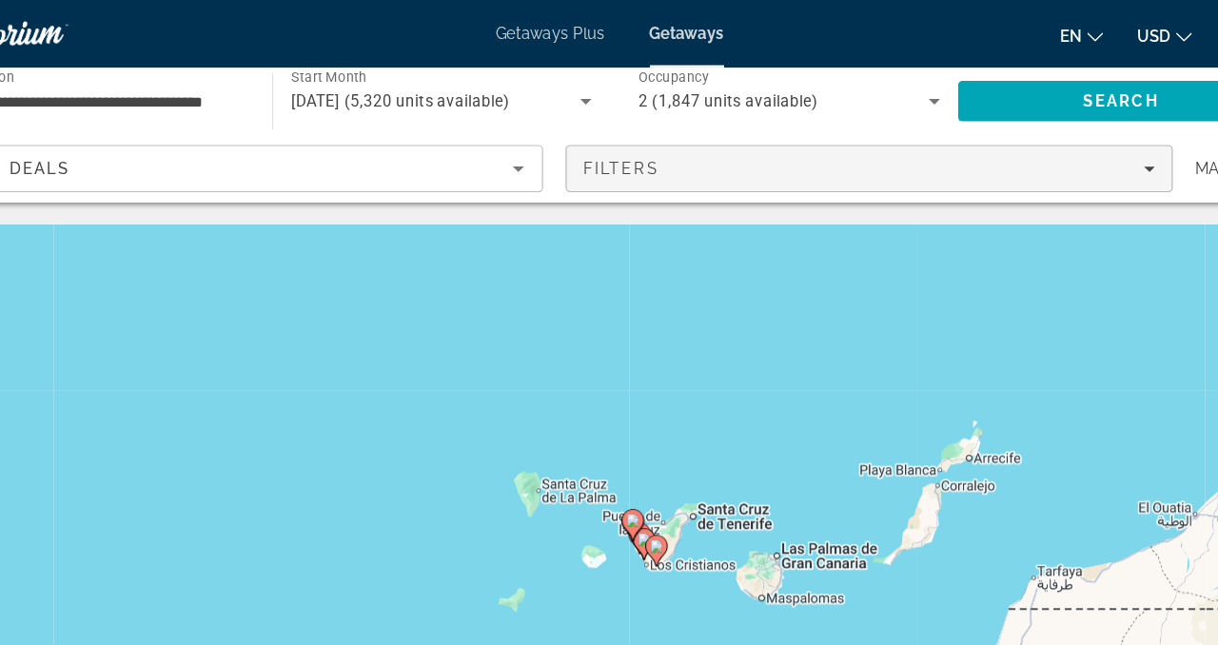
click at [1063, 142] on icon "Filters" at bounding box center [1066, 143] width 10 height 5
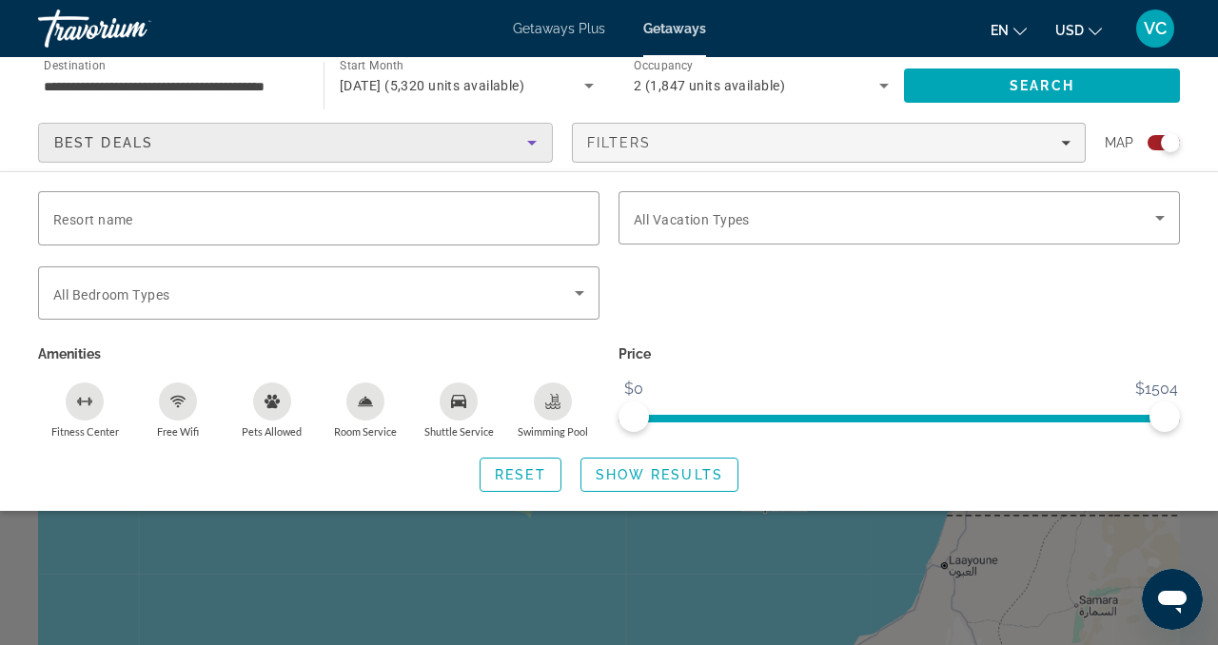
click at [541, 137] on icon "Sort by" at bounding box center [532, 142] width 23 height 23
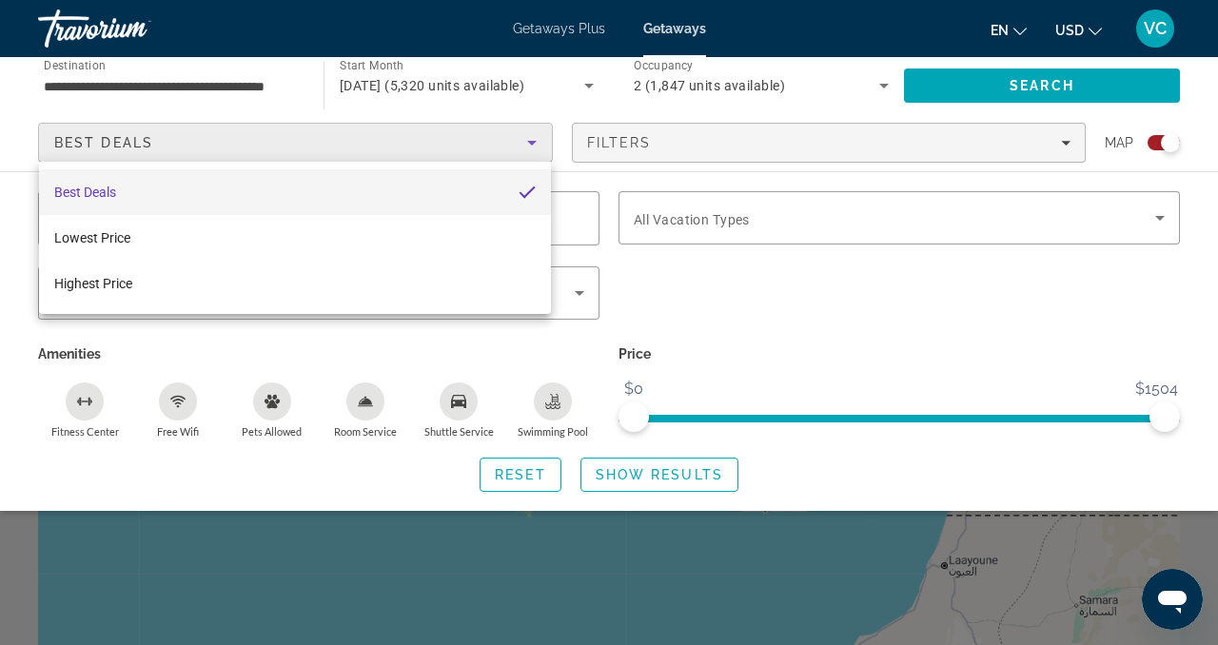
click at [792, 452] on div at bounding box center [609, 322] width 1218 height 645
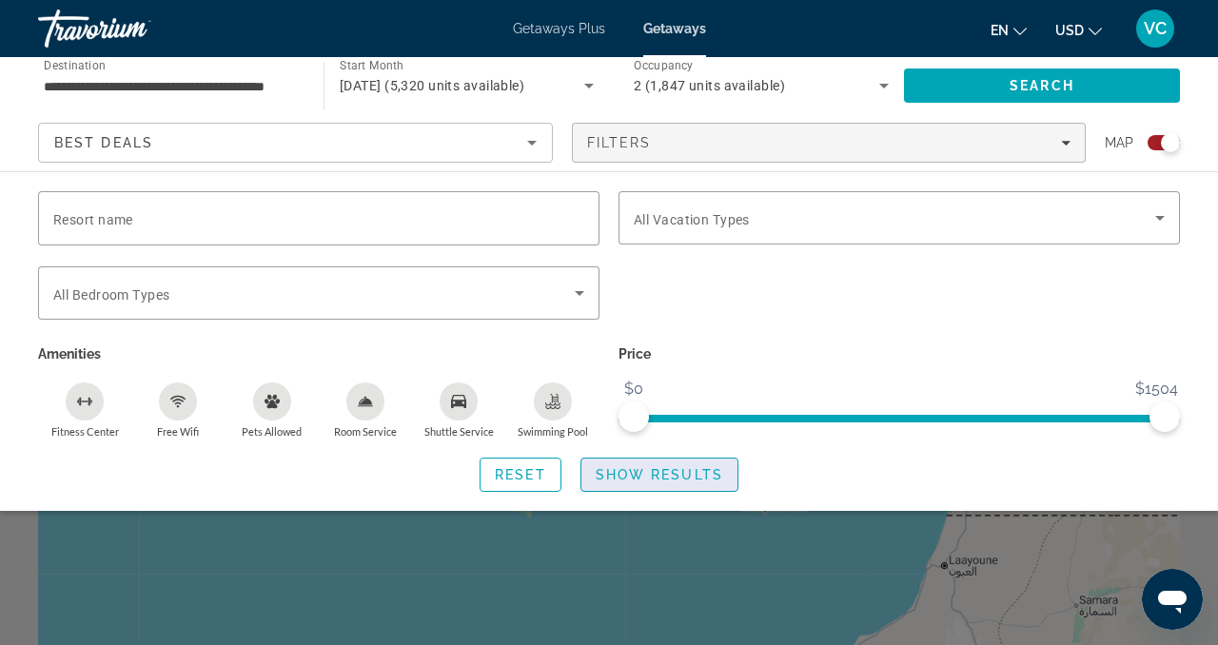
click at [620, 479] on span "Show Results" at bounding box center [660, 474] width 128 height 15
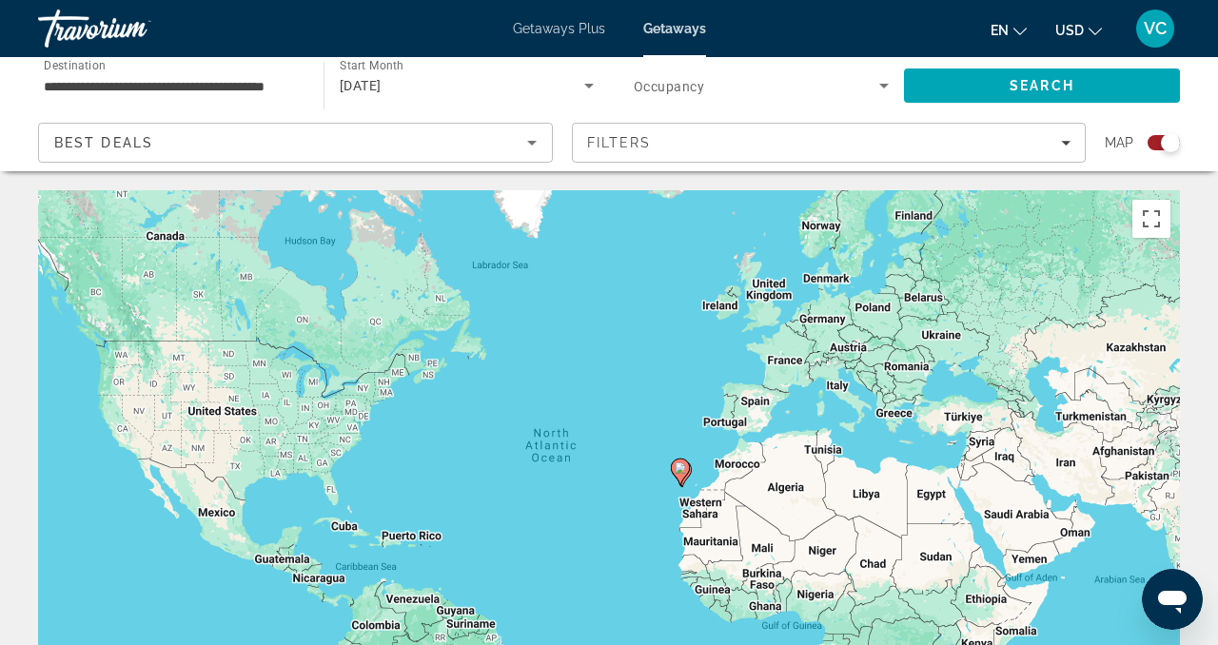
click at [1171, 143] on div "Search widget" at bounding box center [1170, 142] width 19 height 19
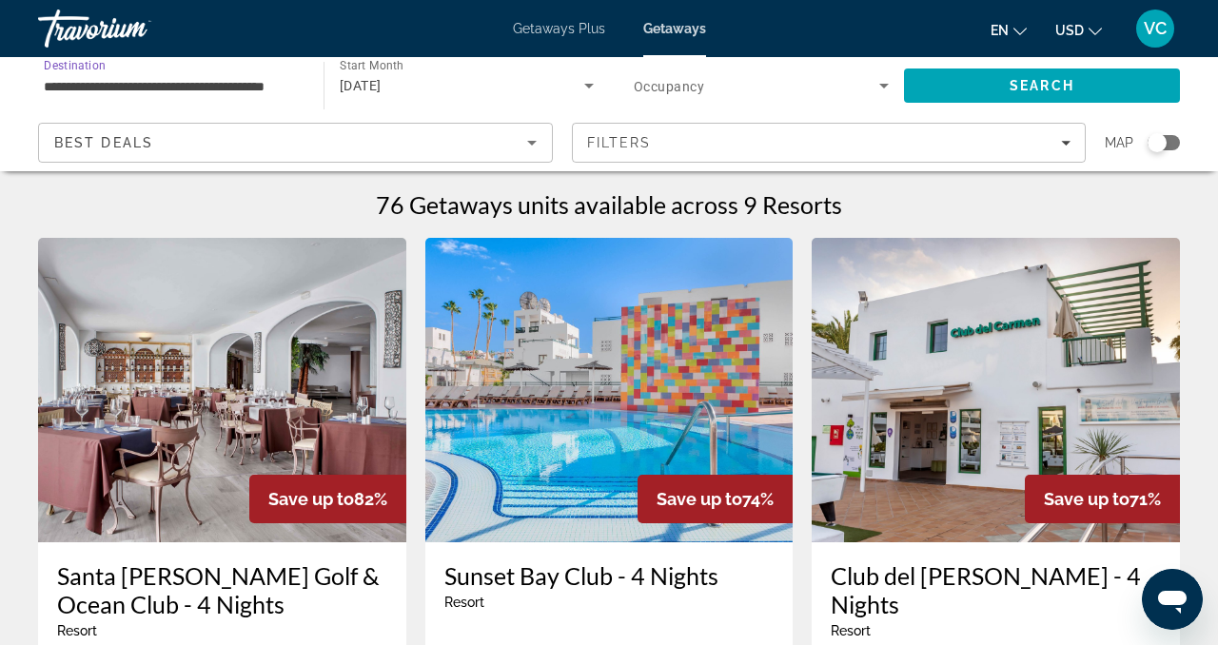
click at [190, 96] on input "**********" at bounding box center [171, 86] width 255 height 23
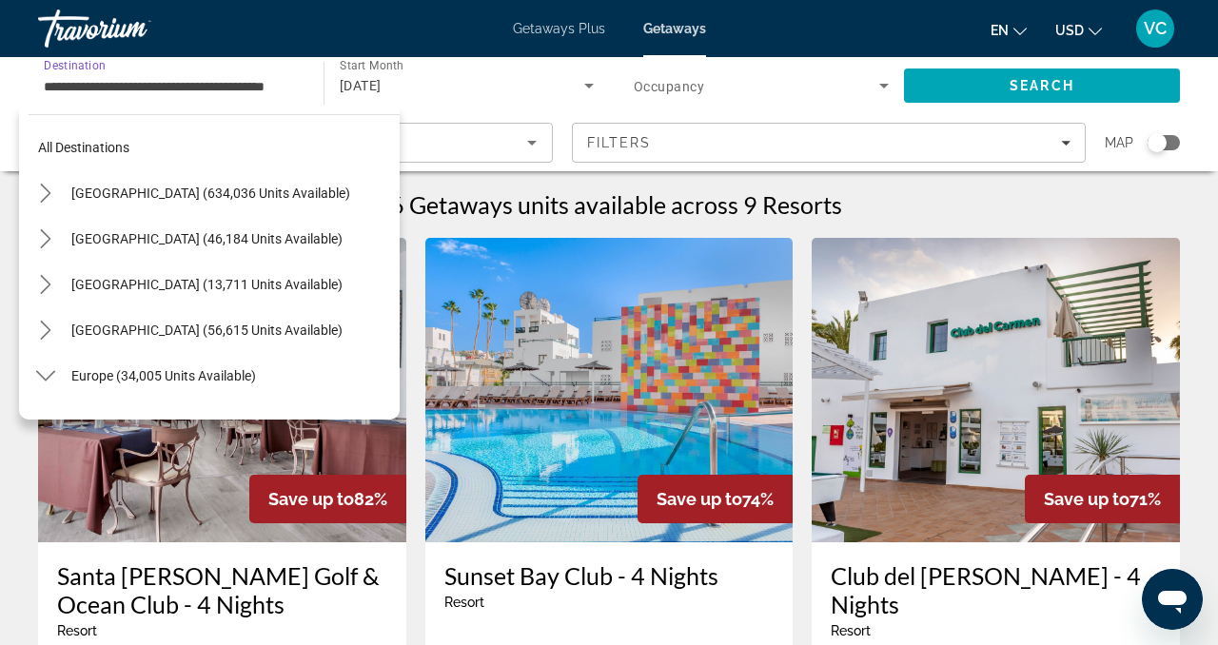
scroll to position [936, 0]
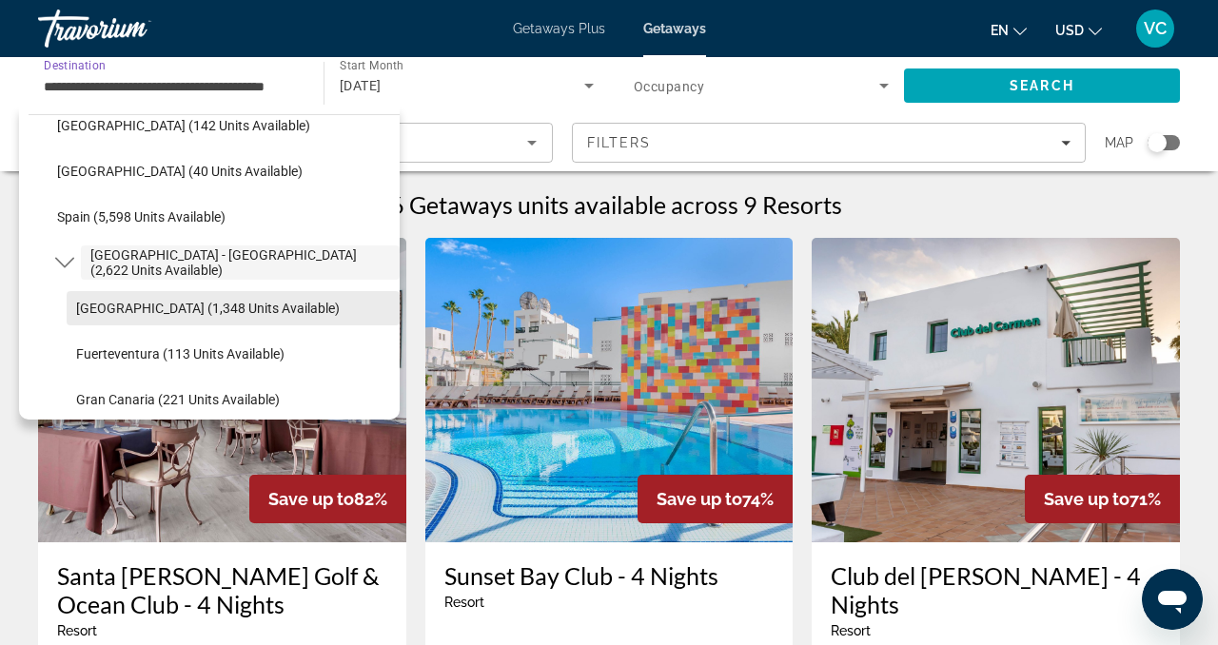
click at [150, 305] on span "Tenerife (1,348 units available)" at bounding box center [208, 308] width 264 height 15
type input "**********"
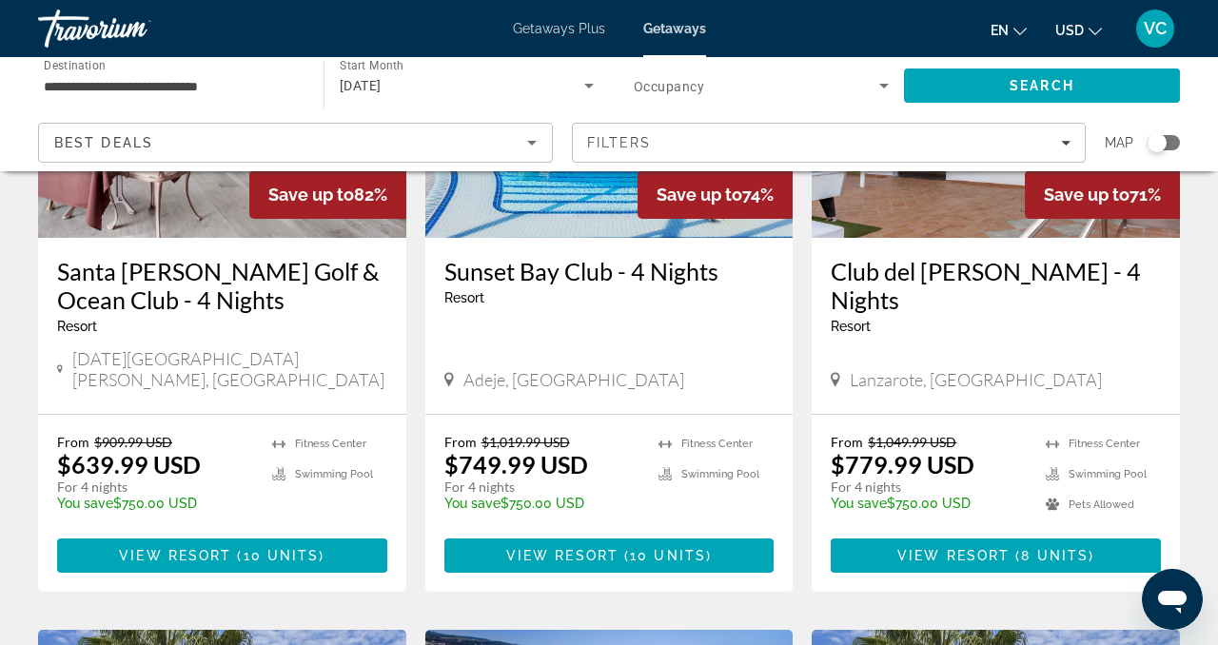
scroll to position [322, 0]
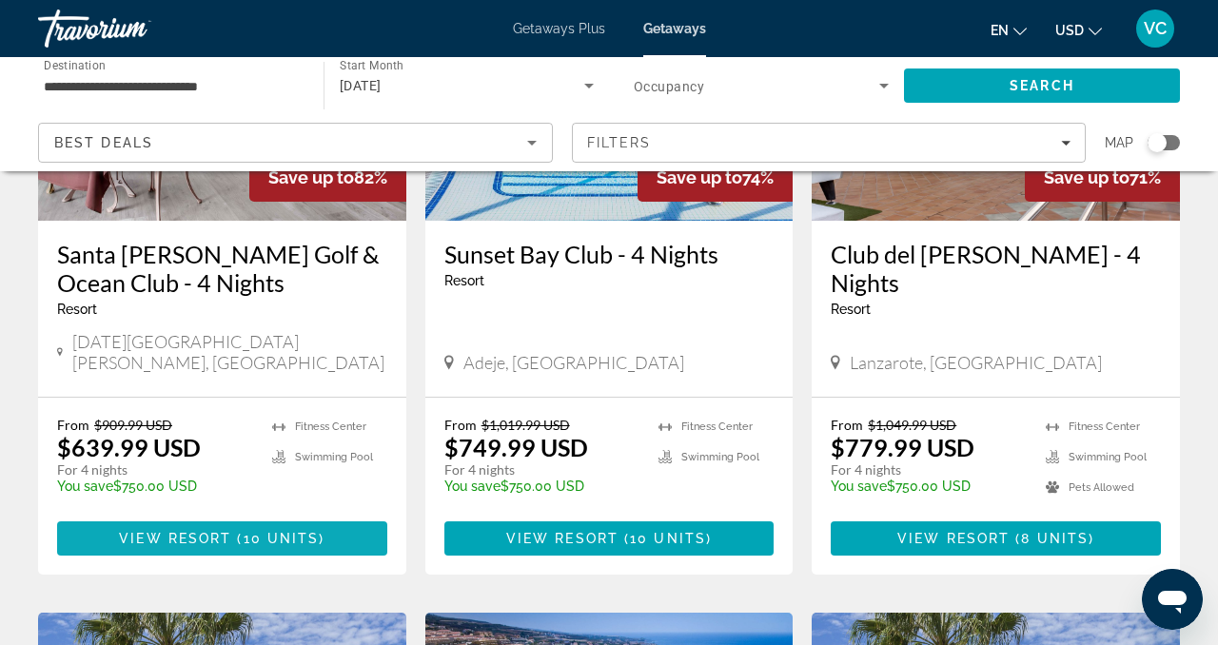
click at [296, 531] on span "10 units" at bounding box center [282, 538] width 76 height 15
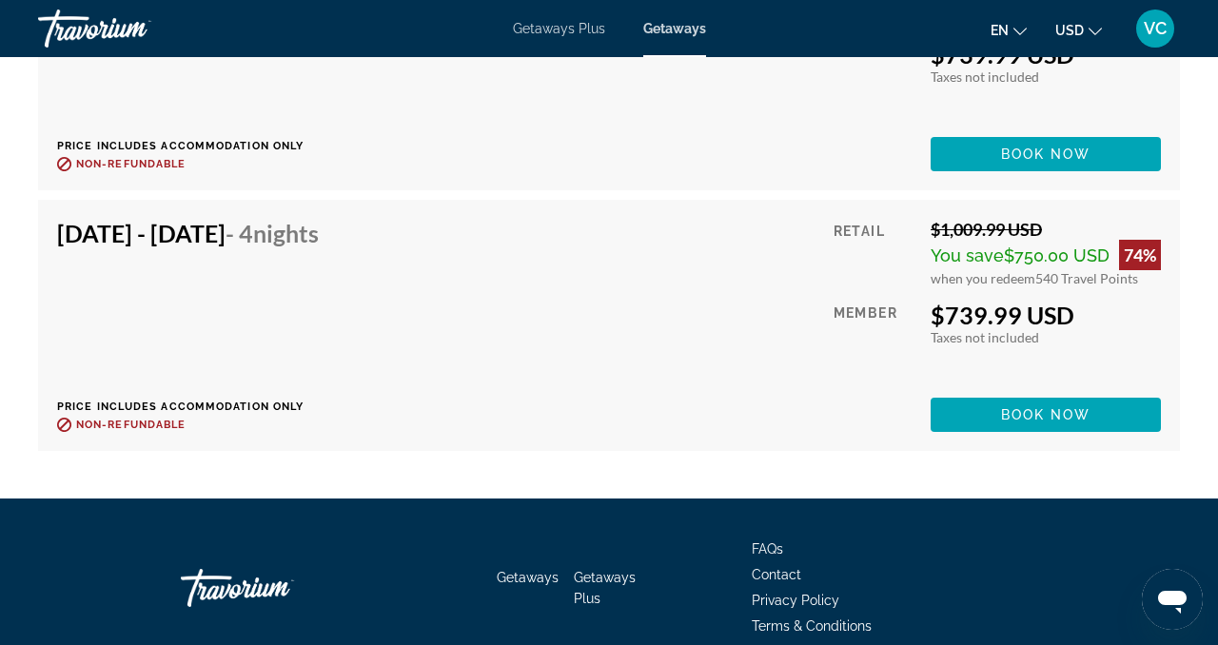
scroll to position [5527, 0]
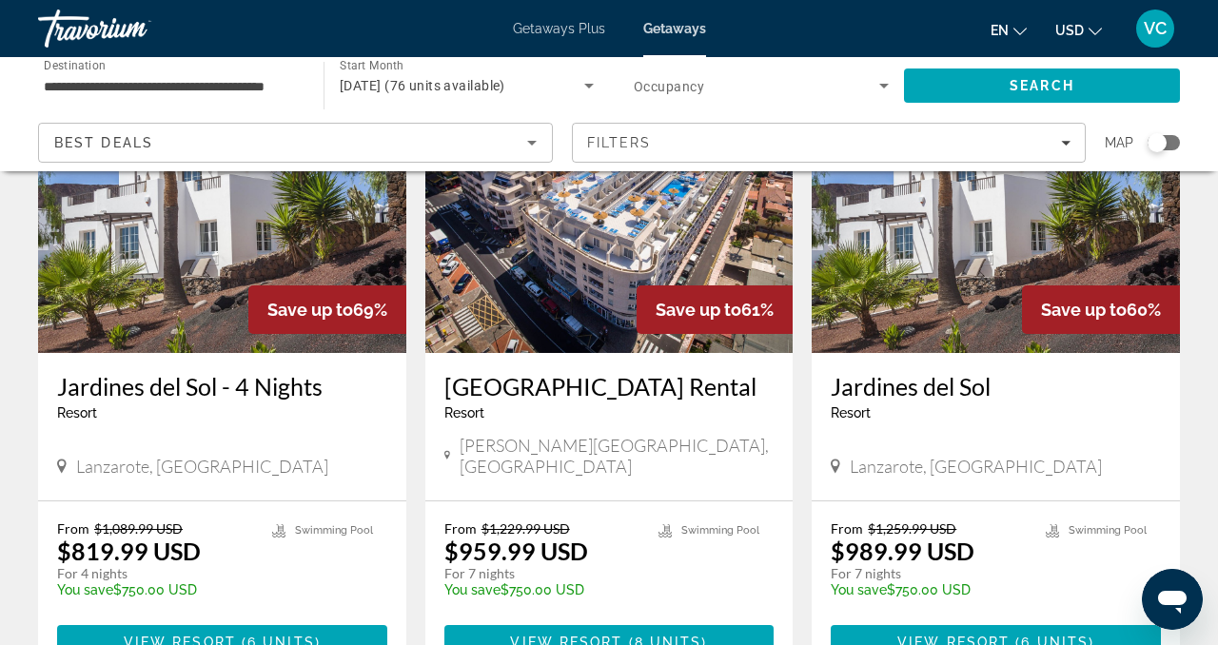
scroll to position [888, 0]
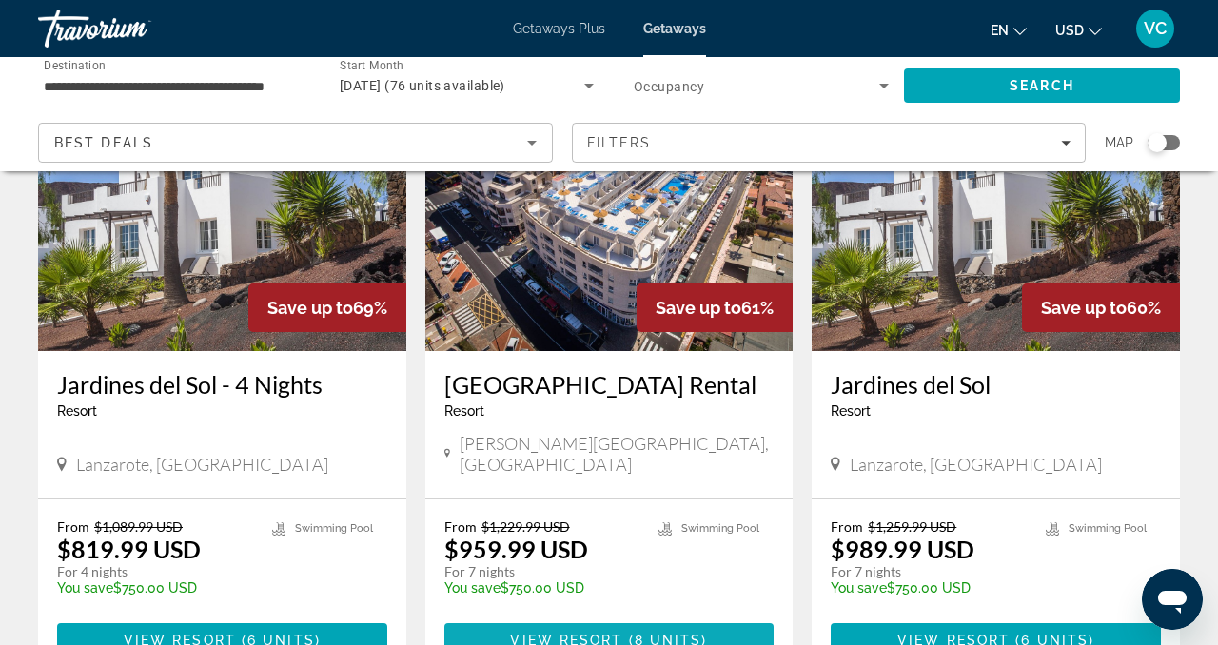
click at [721, 618] on span "Main content" at bounding box center [610, 641] width 330 height 46
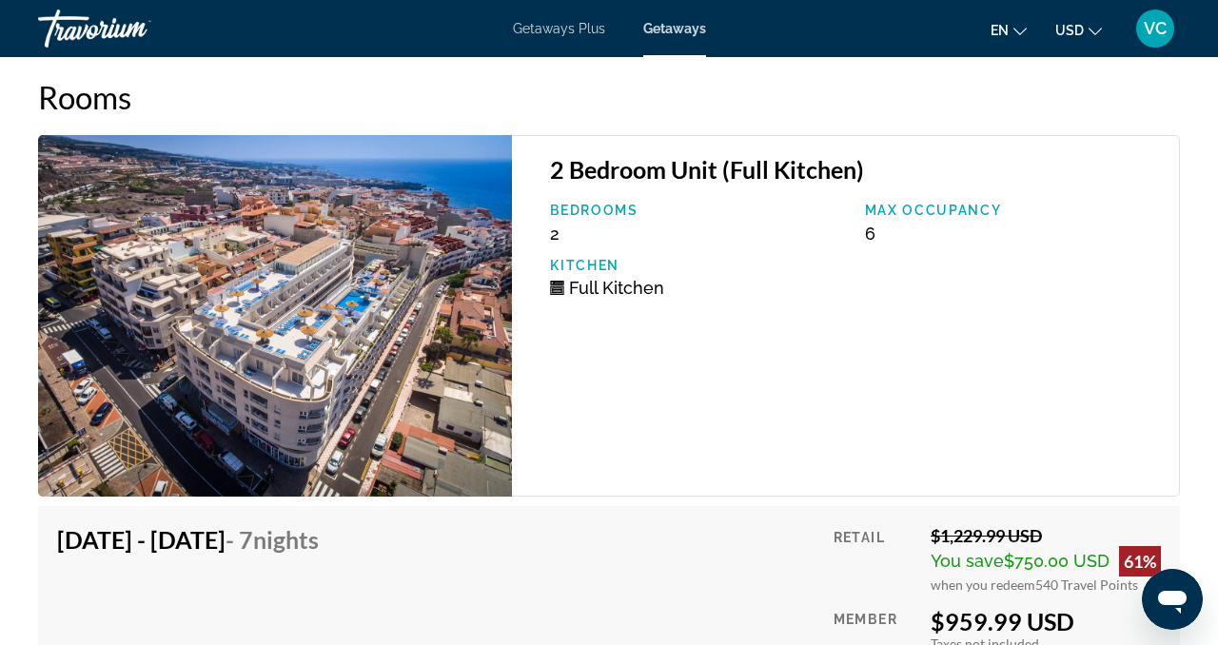
scroll to position [3326, 0]
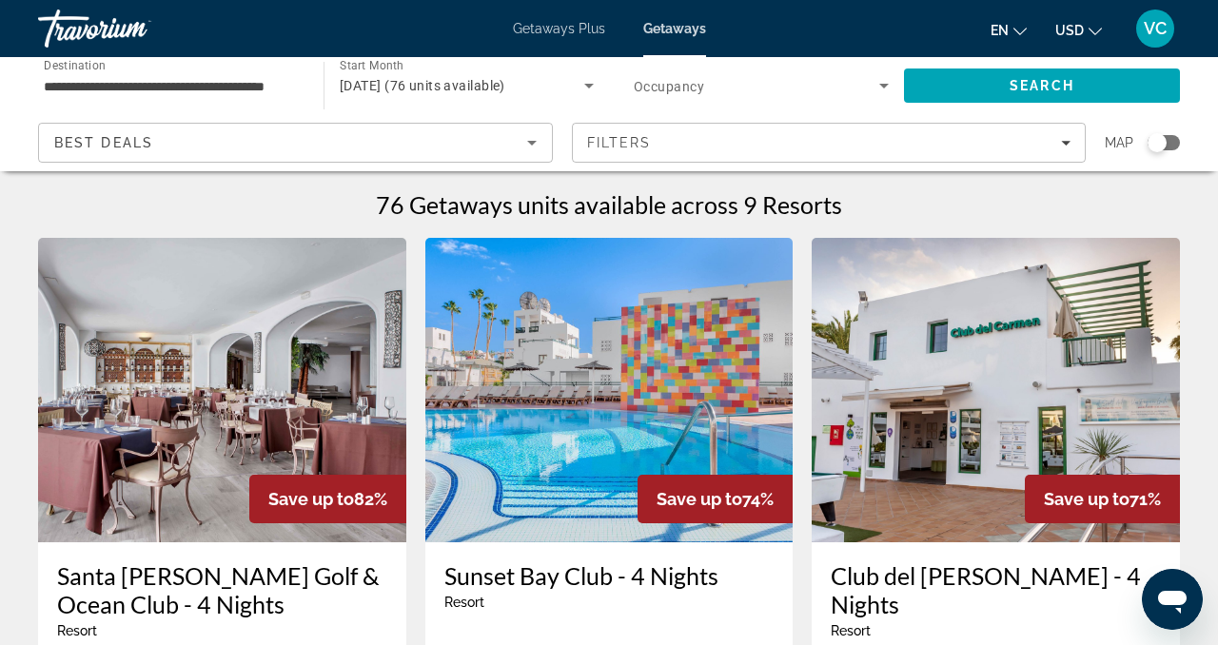
click at [206, 88] on input "**********" at bounding box center [171, 86] width 255 height 23
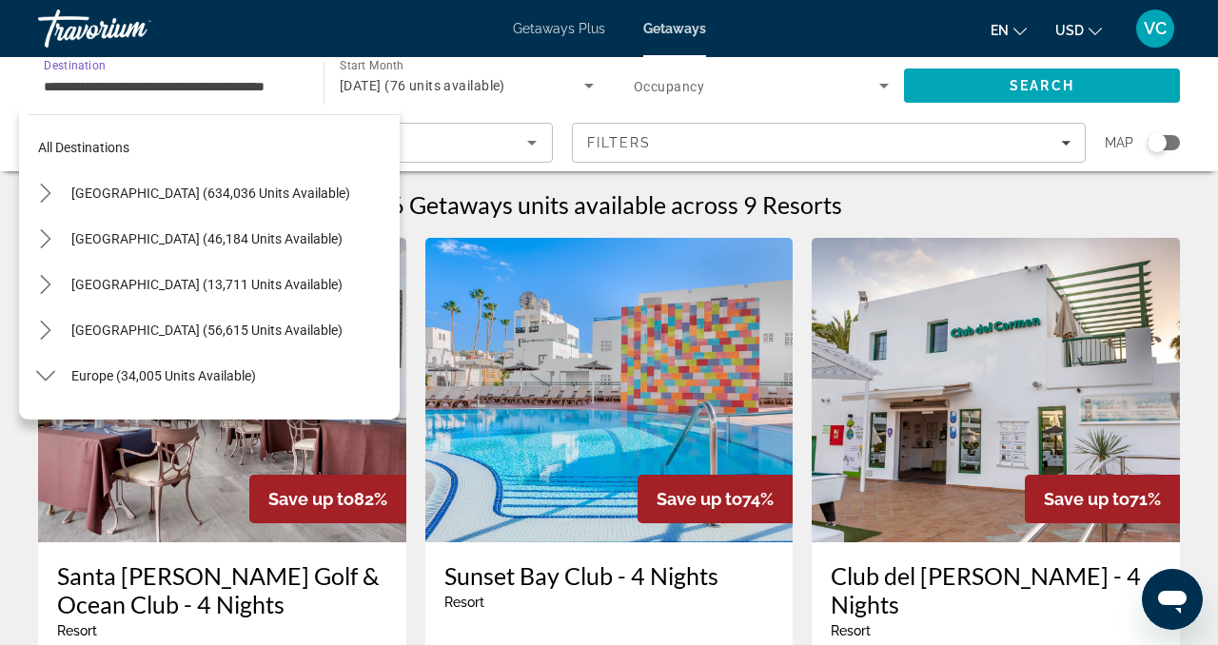
scroll to position [936, 0]
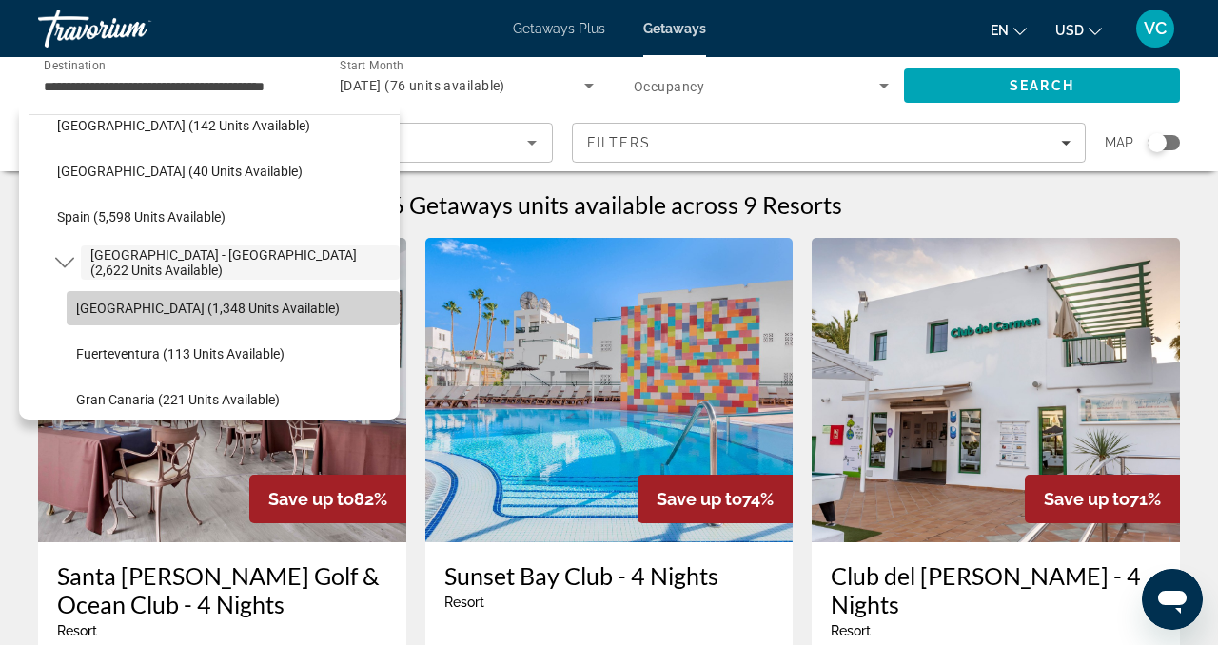
click at [118, 309] on span "Tenerife (1,348 units available)" at bounding box center [208, 308] width 264 height 15
type input "**********"
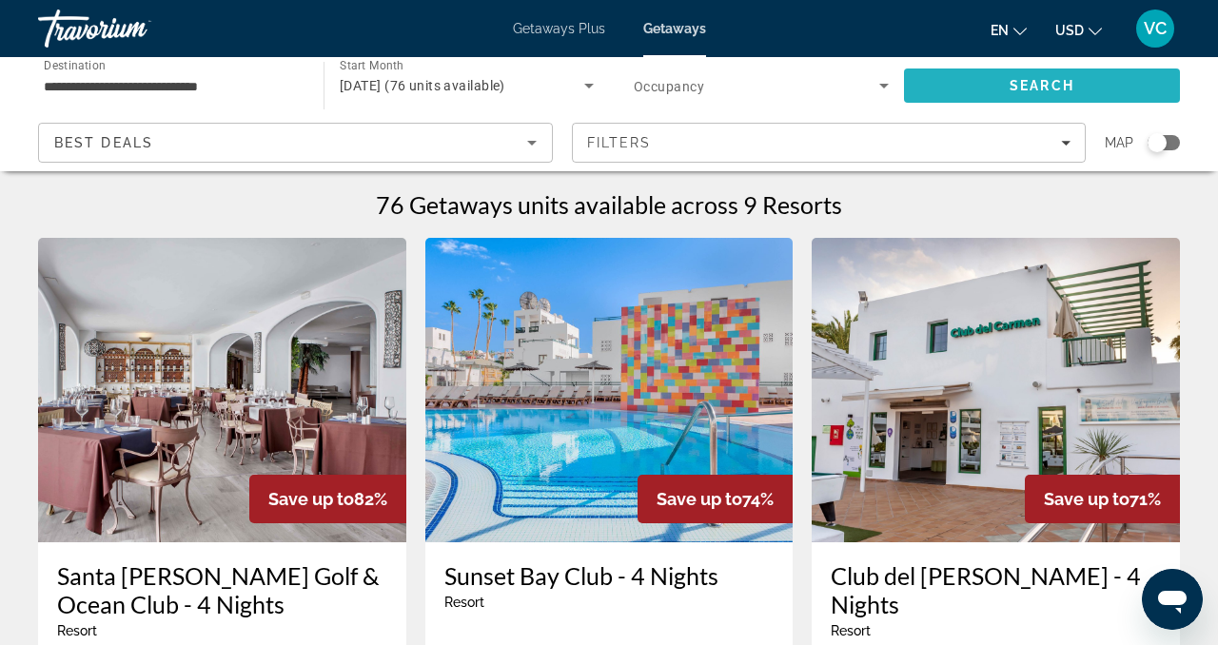
click at [978, 82] on span "Search" at bounding box center [1042, 86] width 276 height 46
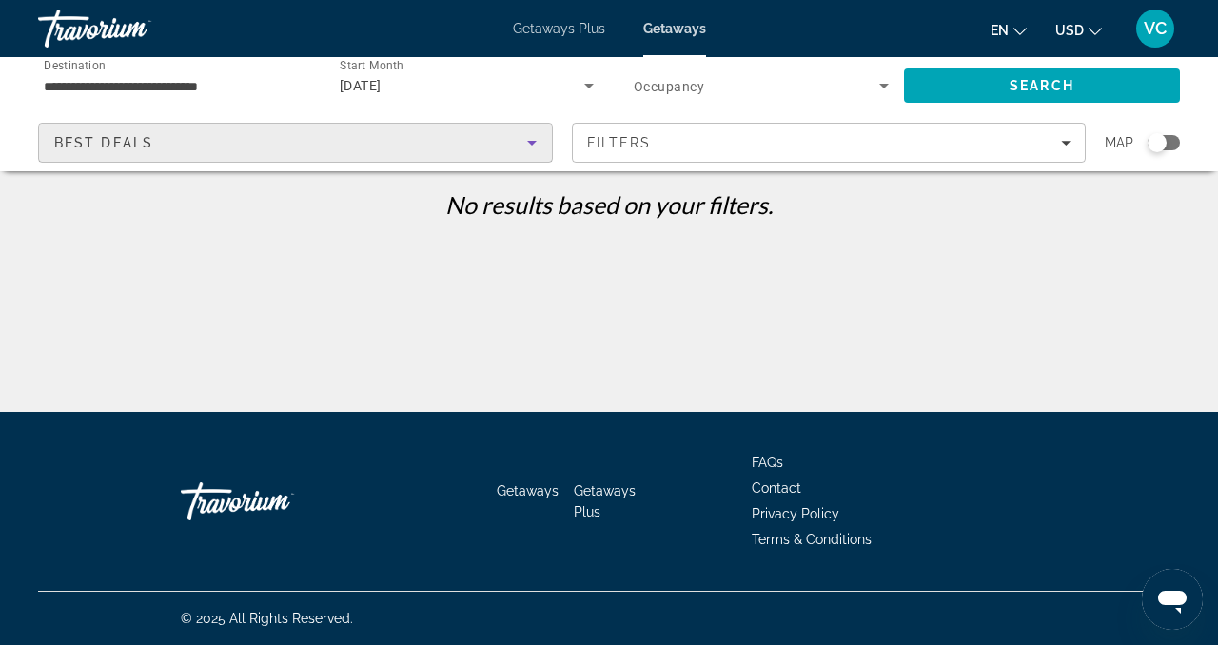
click at [540, 147] on icon "Sort by" at bounding box center [532, 142] width 23 height 23
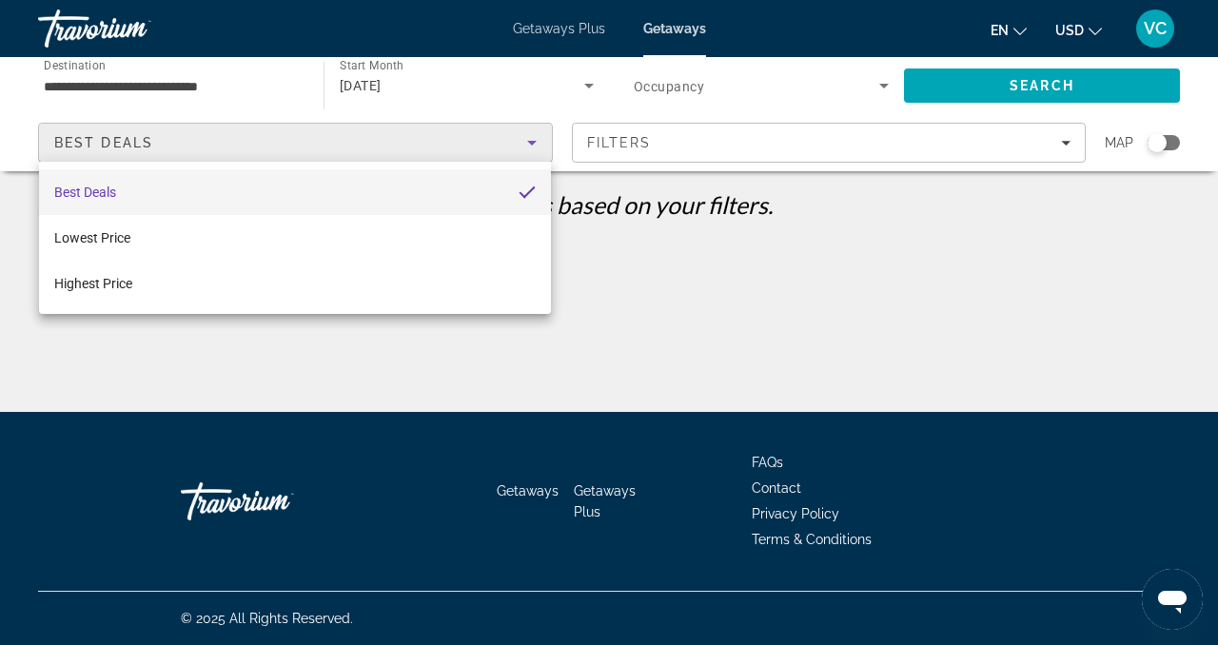
click at [172, 86] on div at bounding box center [609, 322] width 1218 height 645
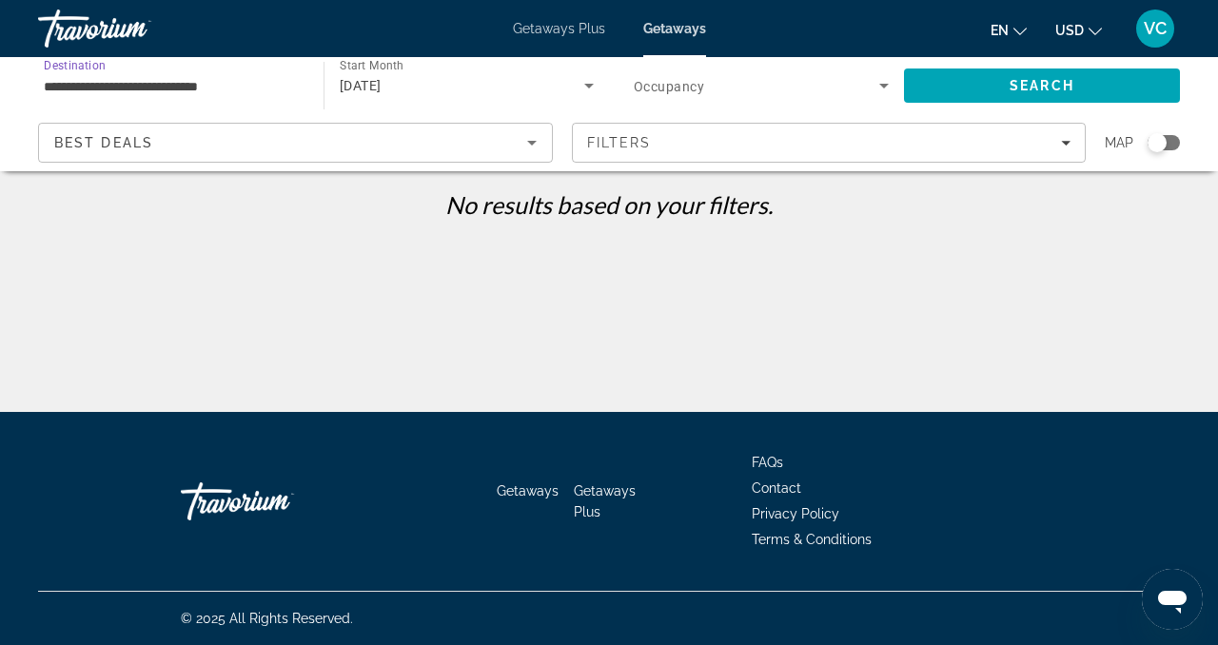
click at [176, 89] on input "**********" at bounding box center [171, 86] width 255 height 23
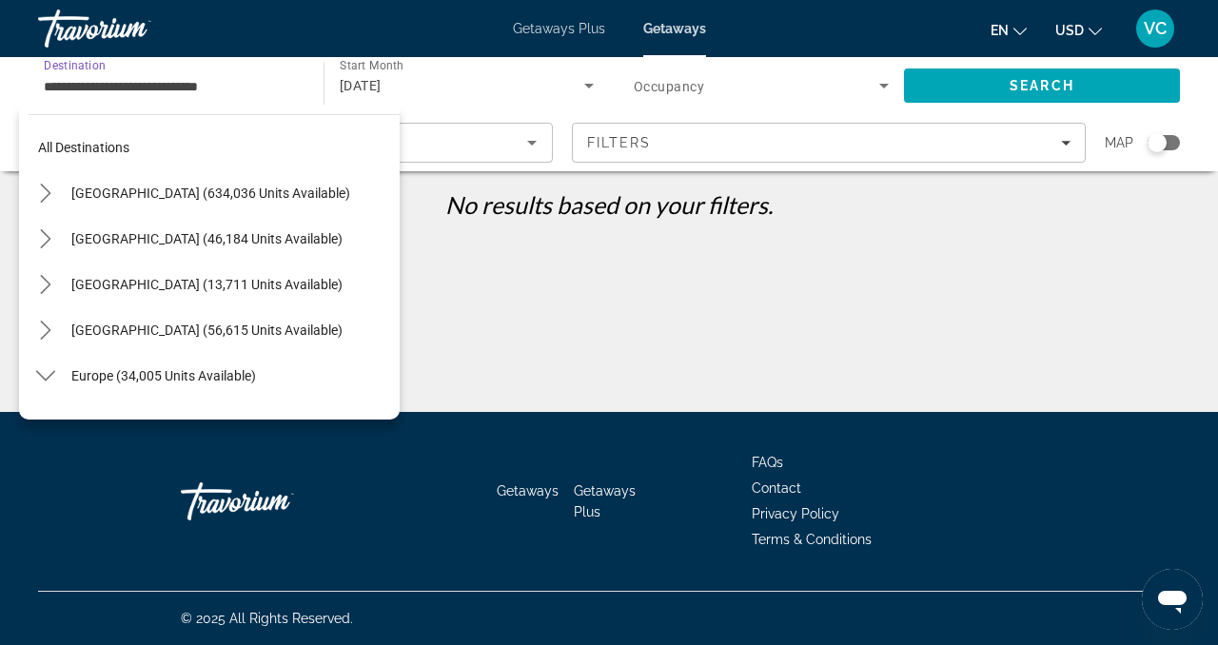
scroll to position [981, 0]
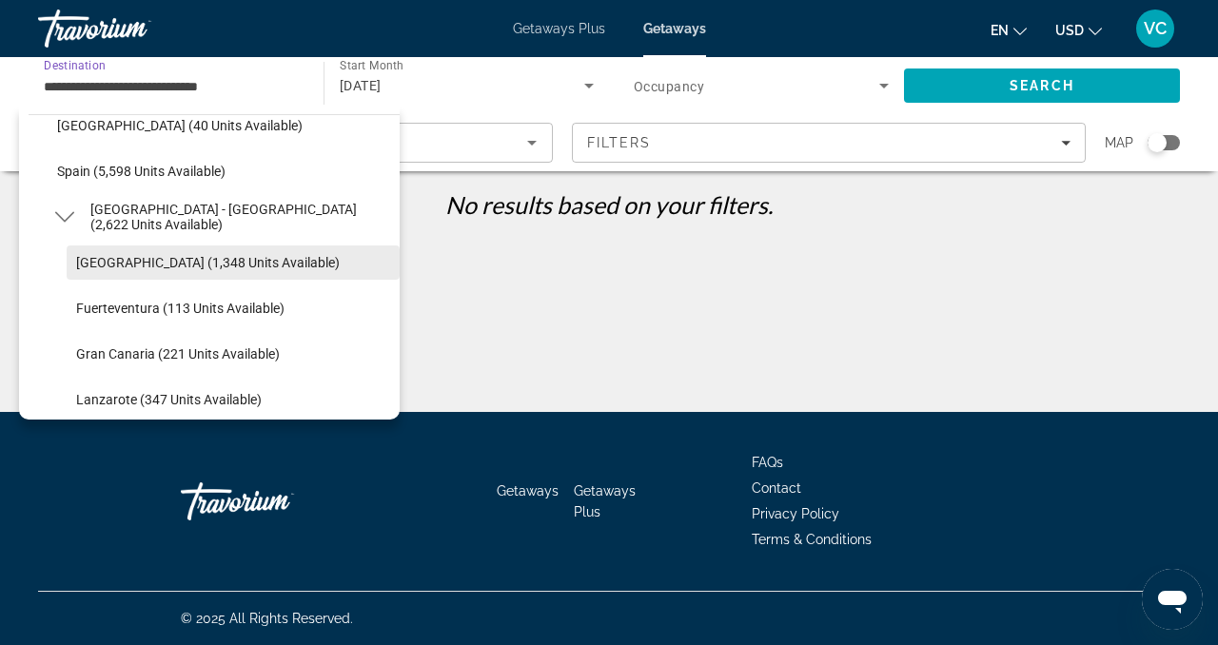
click at [88, 268] on span "Tenerife (1,348 units available)" at bounding box center [208, 262] width 264 height 15
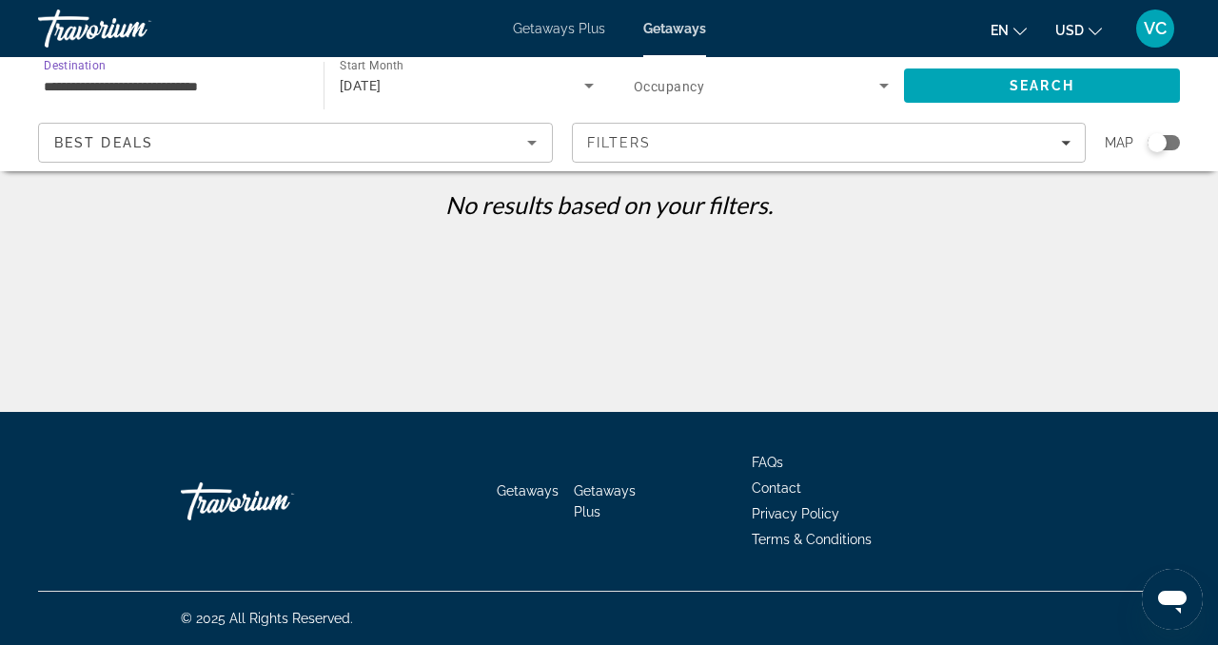
click at [887, 84] on icon "Search widget" at bounding box center [884, 86] width 10 height 5
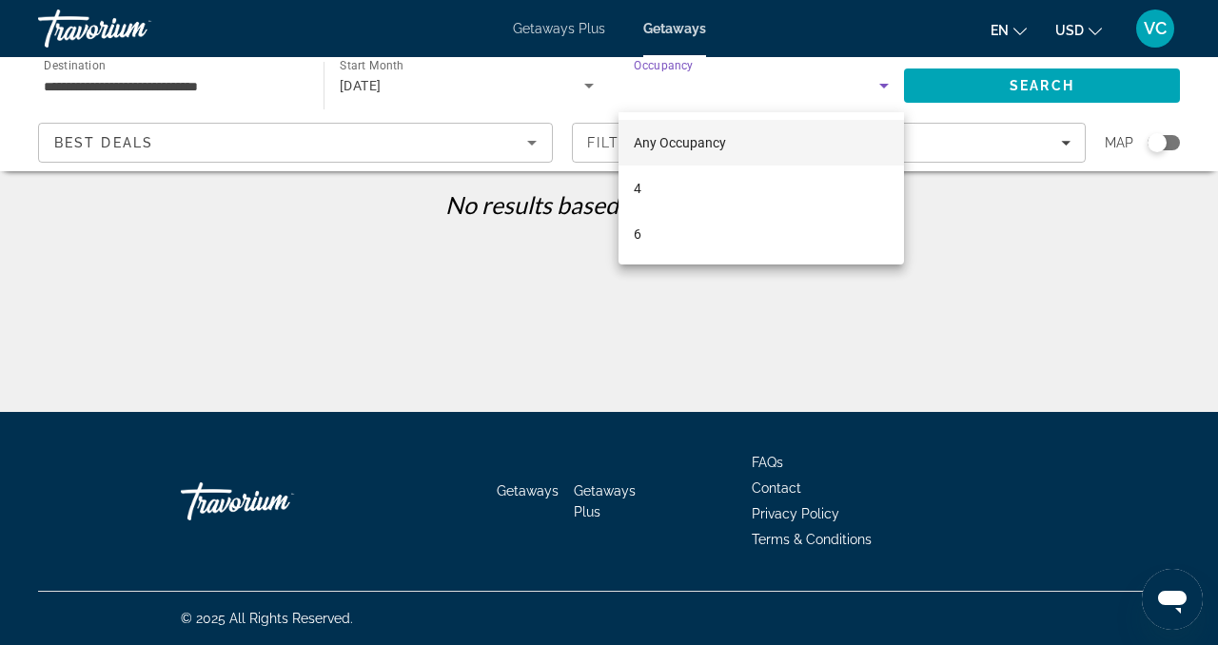
click at [694, 138] on span "Any Occupancy" at bounding box center [680, 142] width 92 height 15
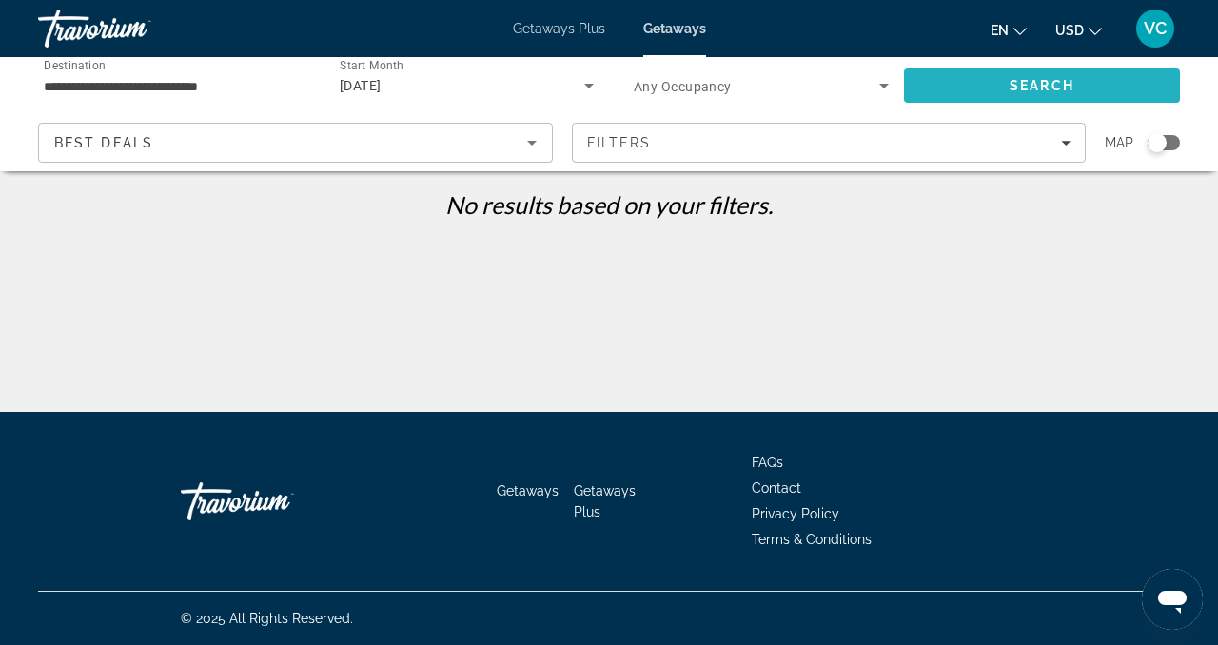
click at [1035, 85] on span "Search" at bounding box center [1042, 85] width 65 height 15
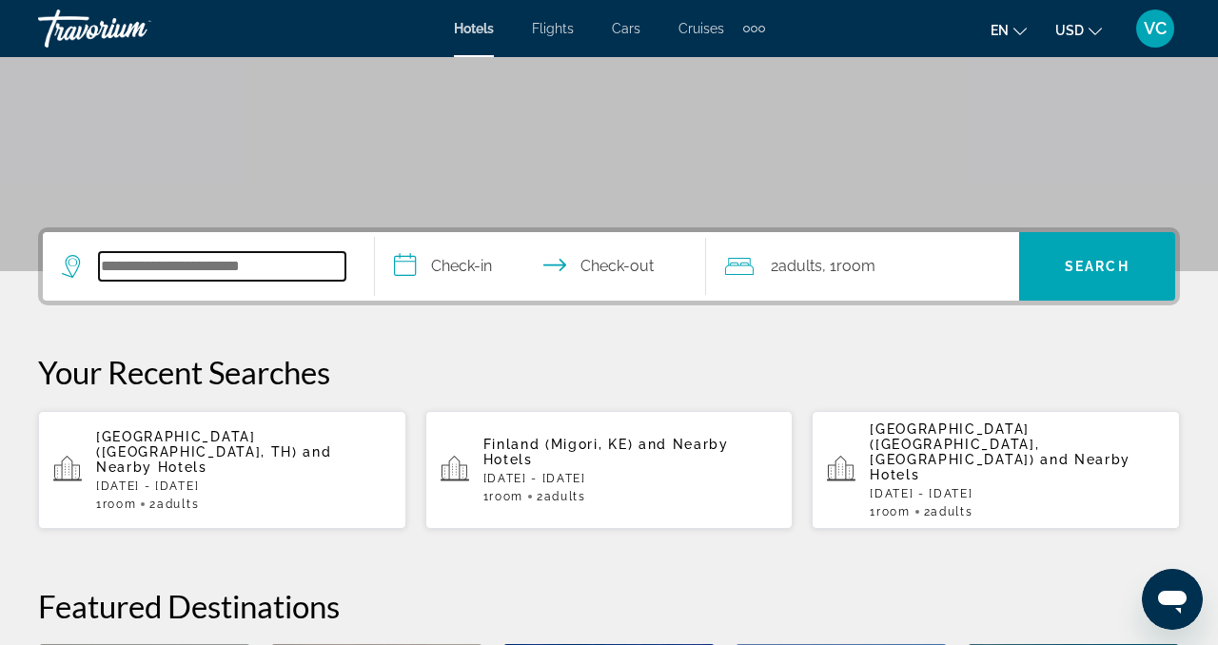
click at [196, 275] on input "Search hotel destination" at bounding box center [222, 266] width 247 height 29
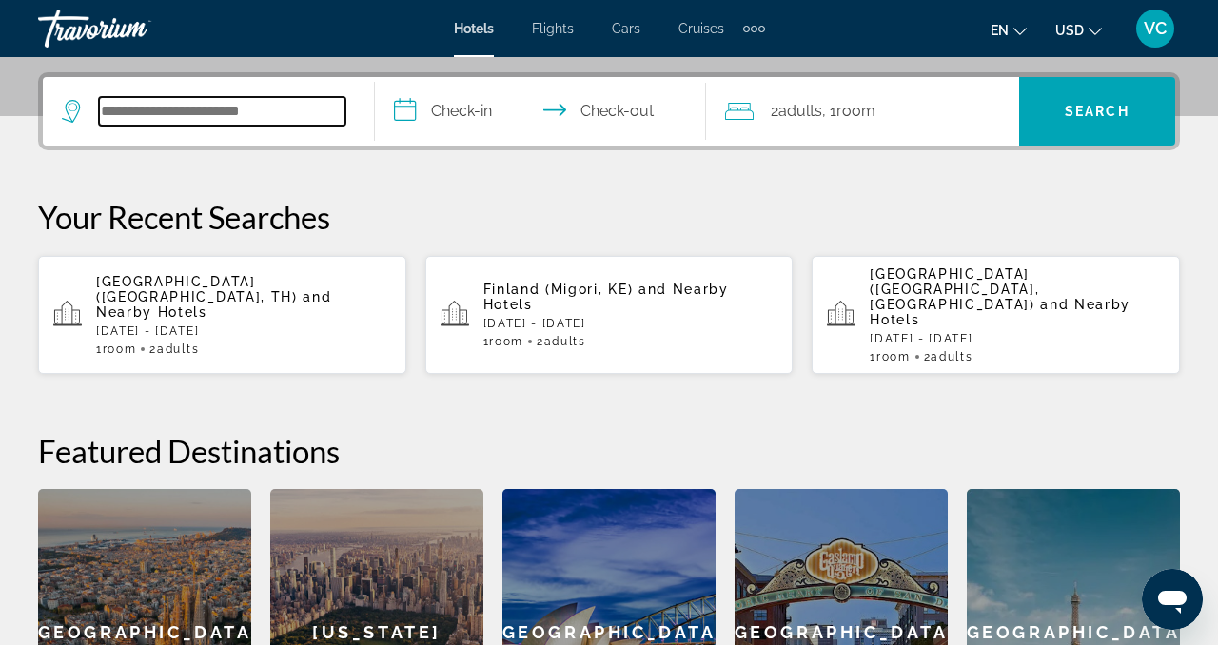
scroll to position [465, 0]
